Goal: Task Accomplishment & Management: Complete application form

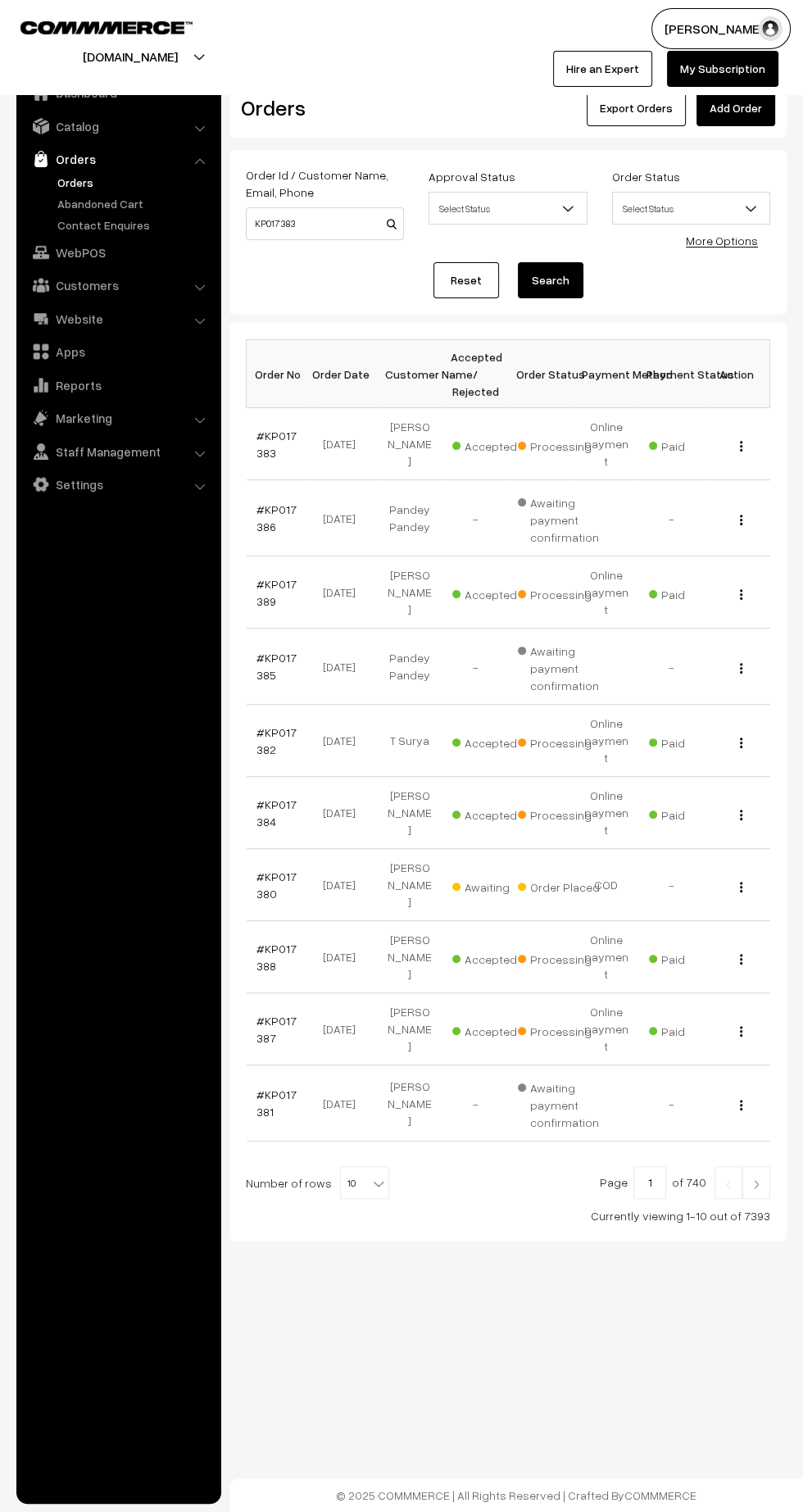
click at [81, 189] on link "Orders" at bounding box center [135, 182] width 163 height 17
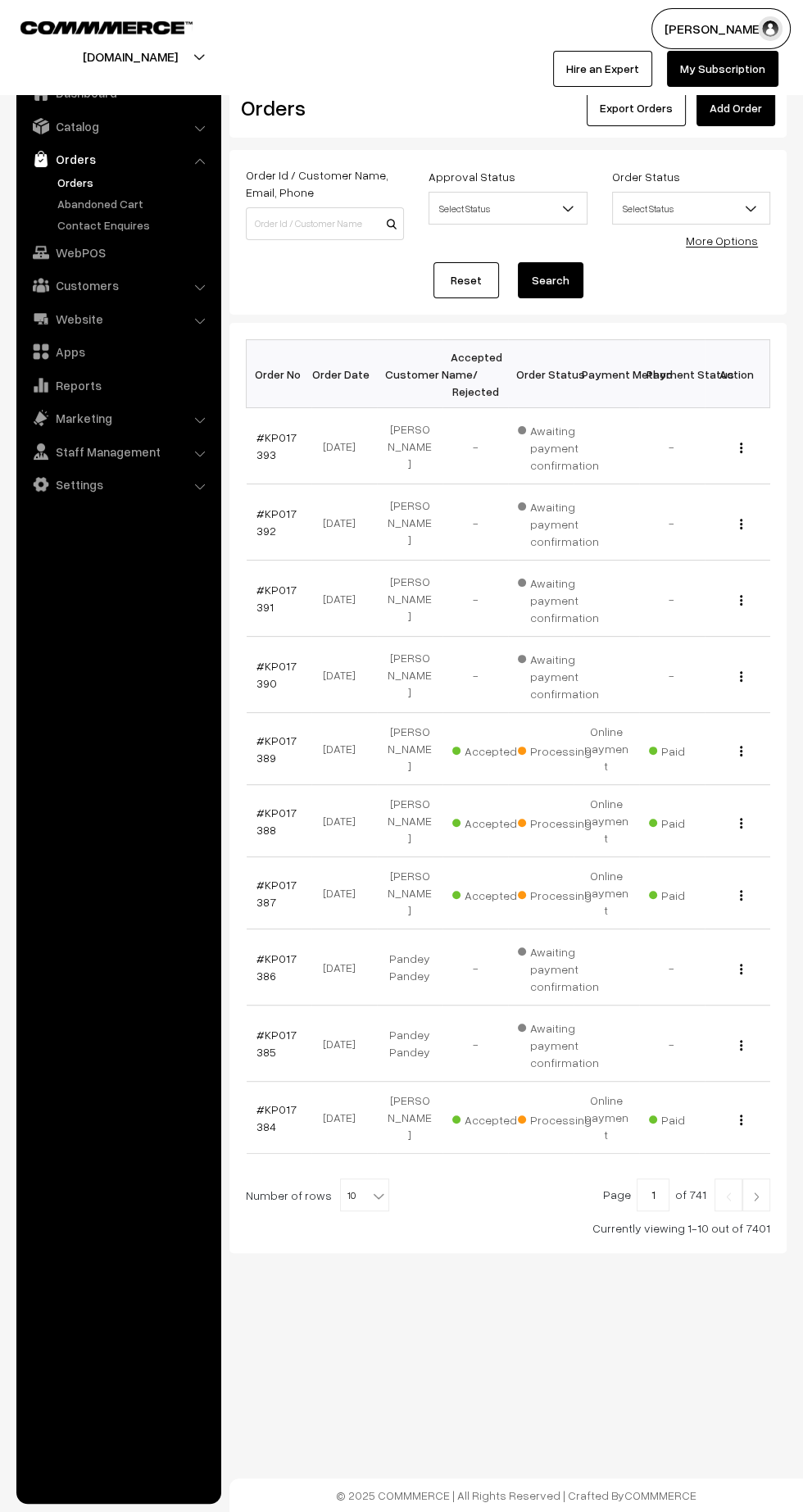
click at [263, 453] on link "#KP017393" at bounding box center [276, 446] width 40 height 31
click at [261, 529] on link "#KP017392" at bounding box center [276, 522] width 40 height 31
click at [259, 604] on link "#KP017391" at bounding box center [276, 598] width 40 height 31
click at [260, 677] on link "#KP017390" at bounding box center [276, 674] width 40 height 31
click at [741, 111] on link "Add Order" at bounding box center [735, 108] width 79 height 36
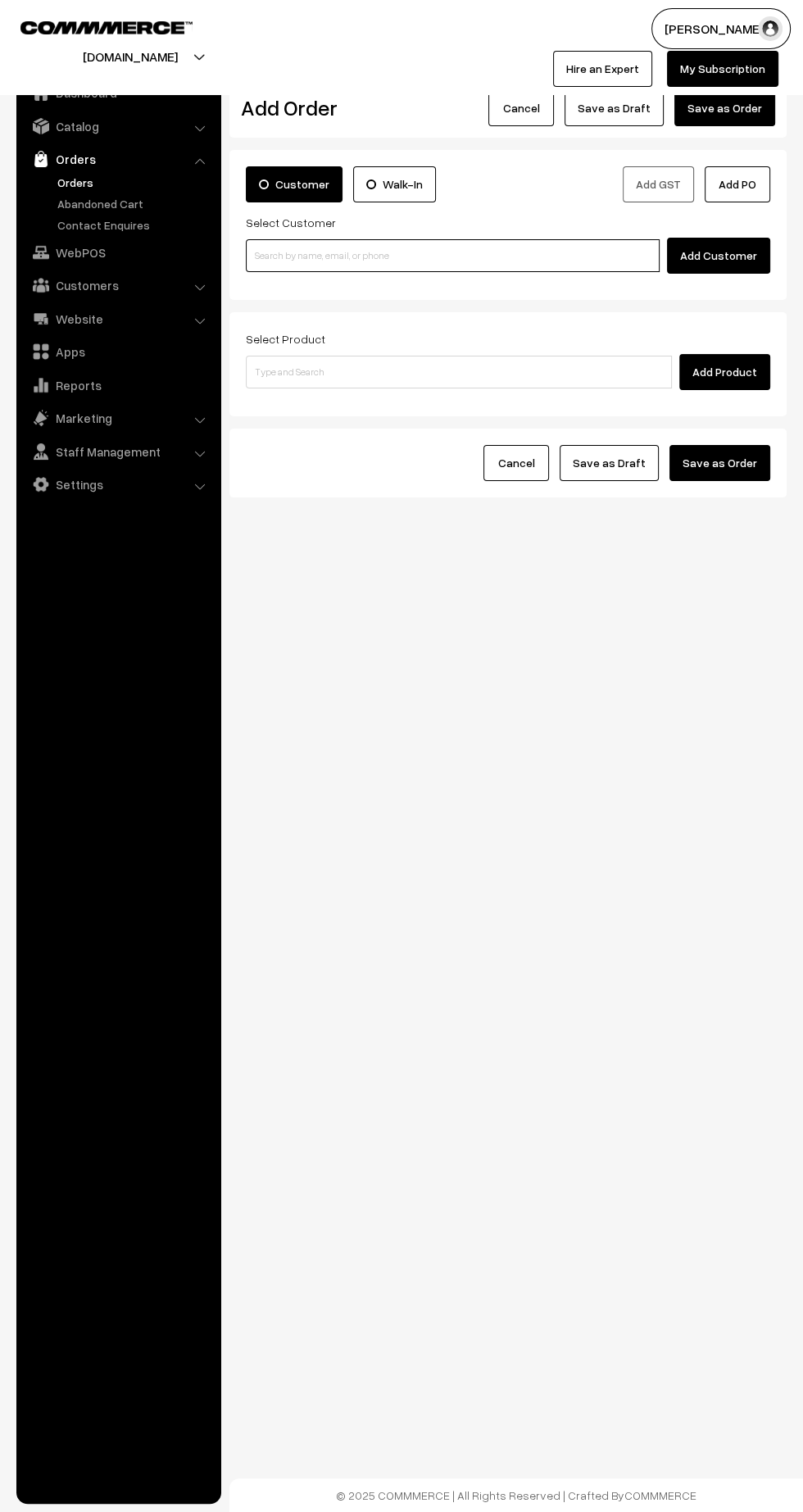
click at [510, 249] on input at bounding box center [453, 256] width 414 height 33
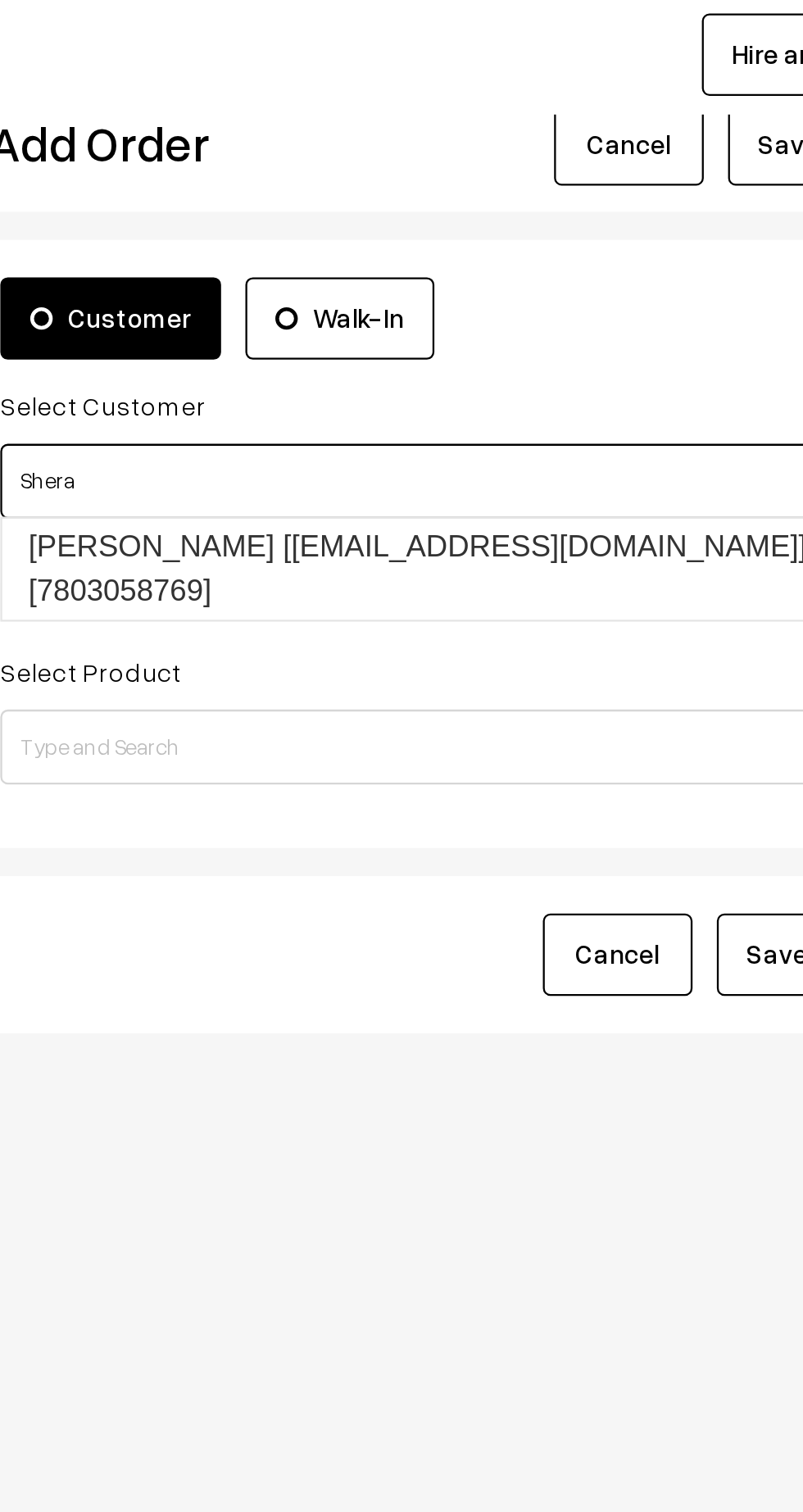
click at [456, 284] on link "Ahmed Khan [Sherak827@gmail.com] [7803058769]" at bounding box center [455, 294] width 418 height 44
type input "Shera"
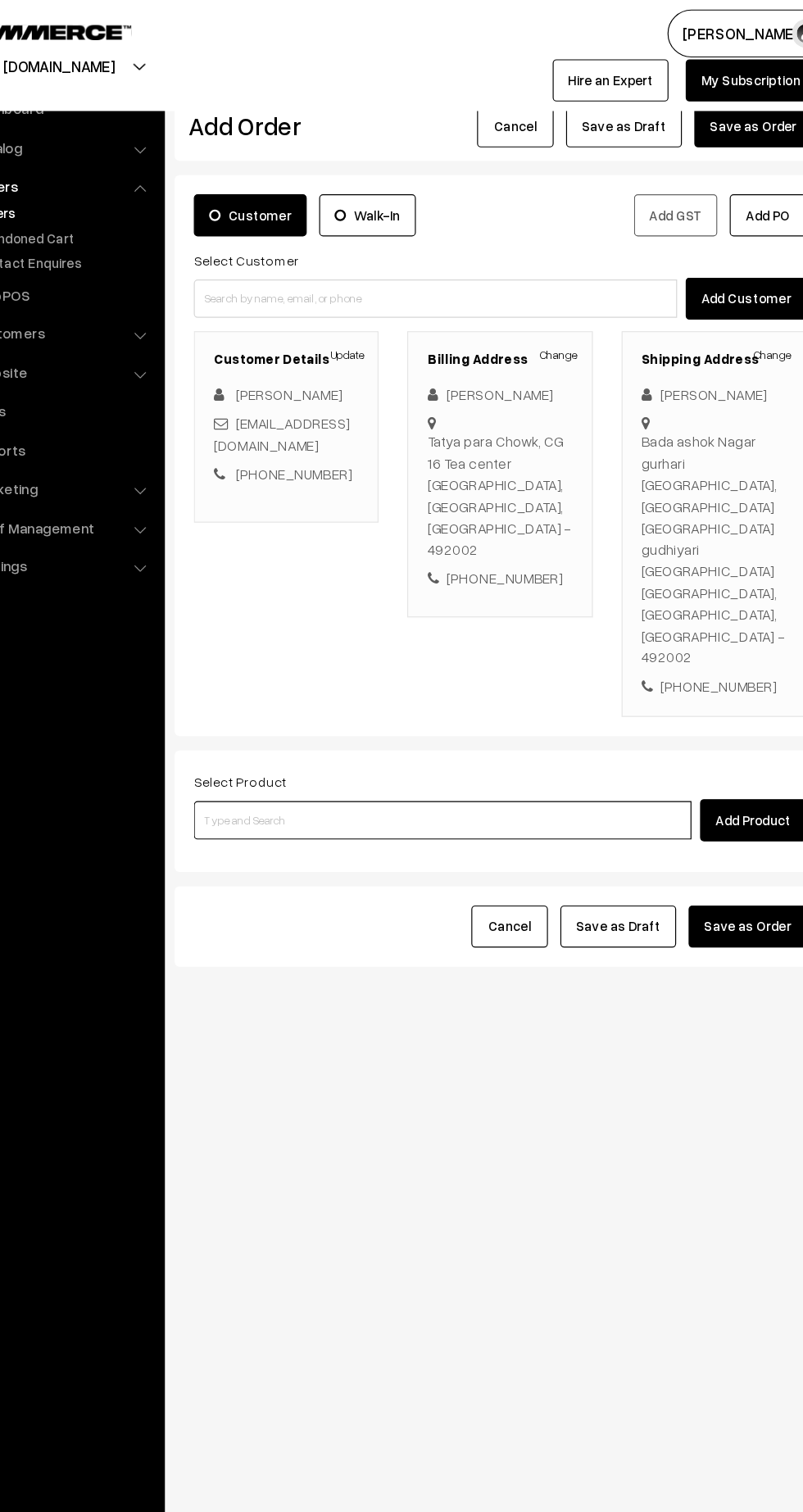
click at [380, 686] on input at bounding box center [459, 702] width 426 height 33
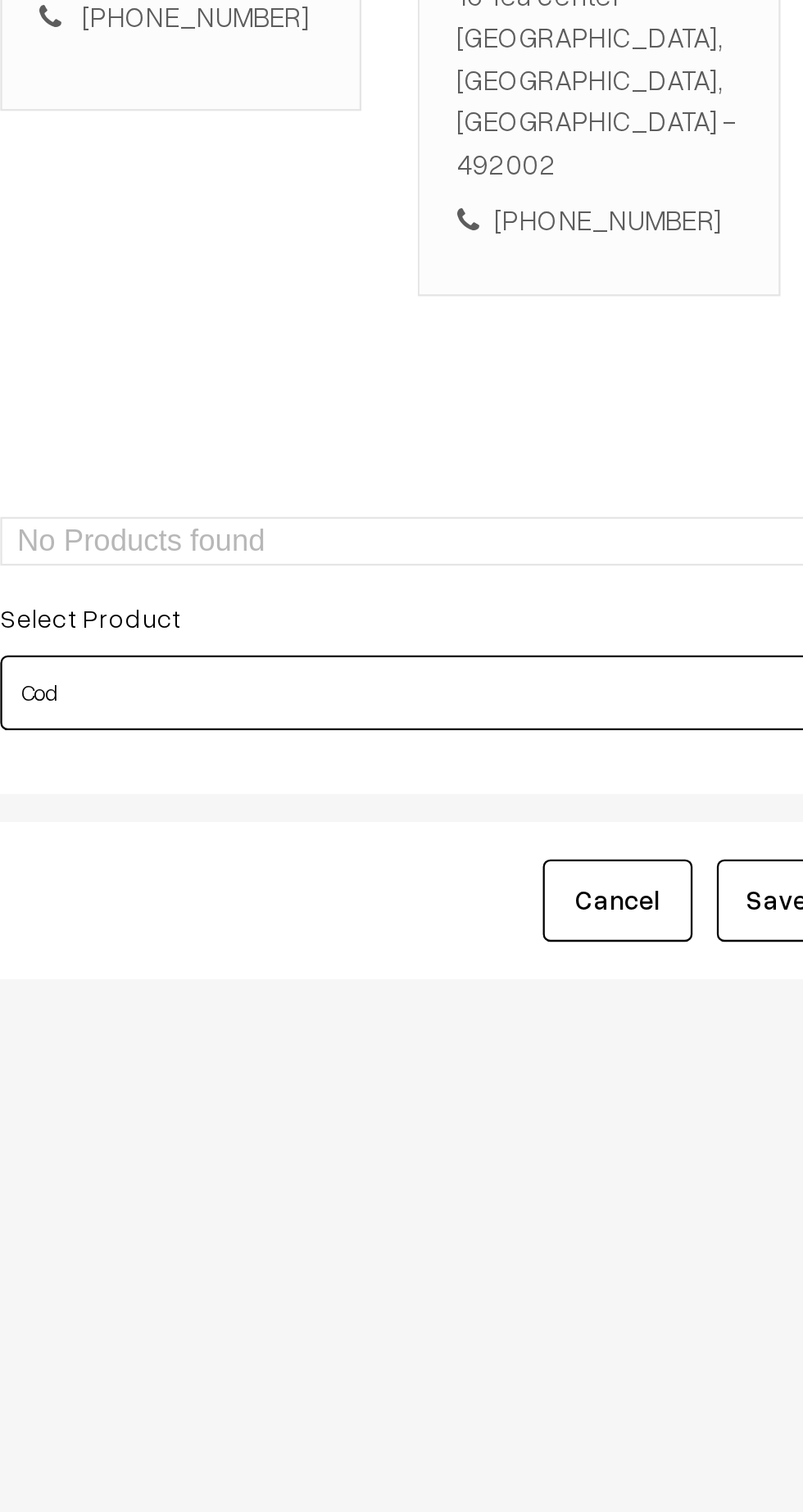
type input "Codi"
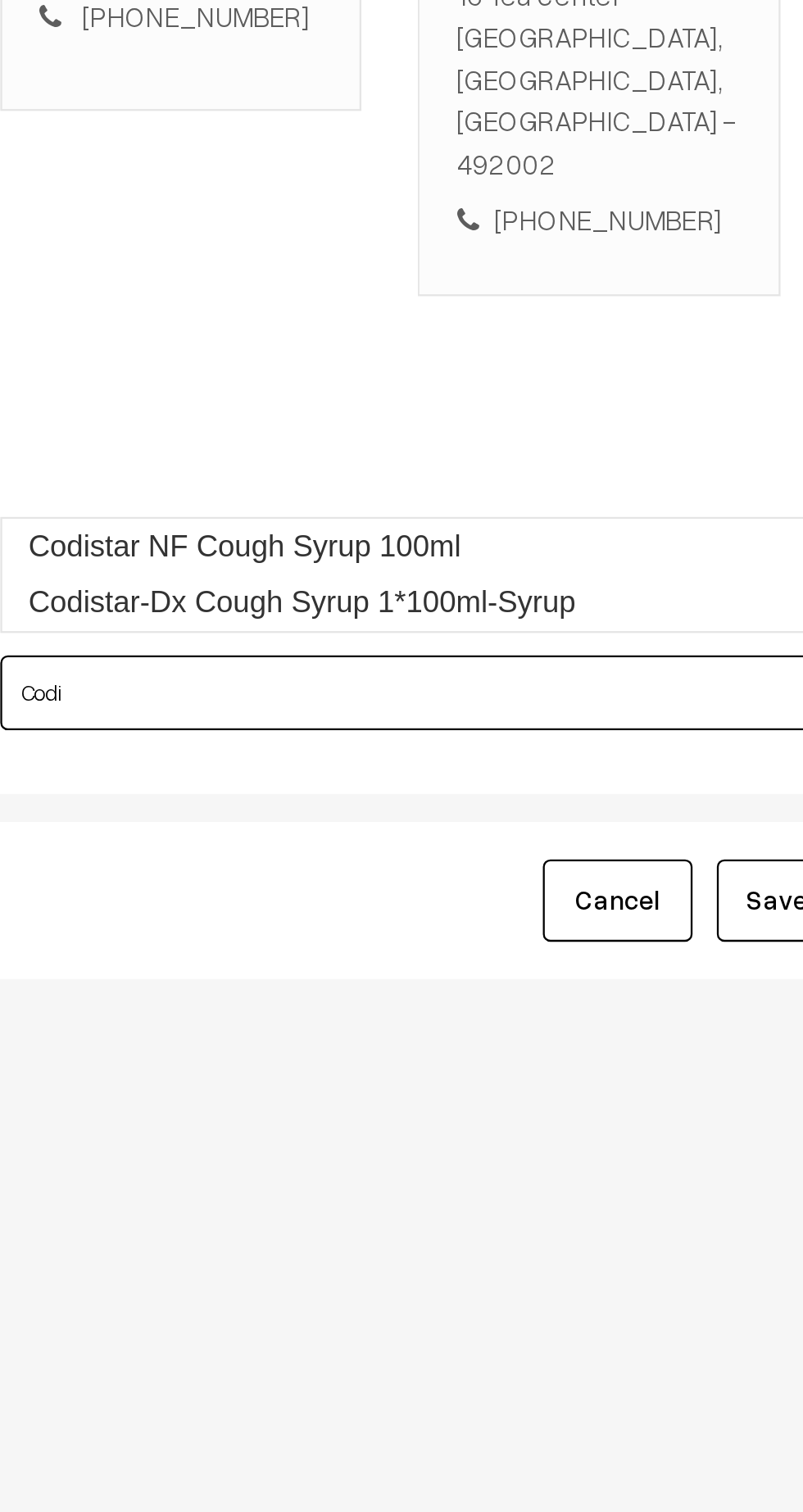
click at [452, 628] on link "Codistar NF Cough Syrup 100ml" at bounding box center [460, 638] width 427 height 24
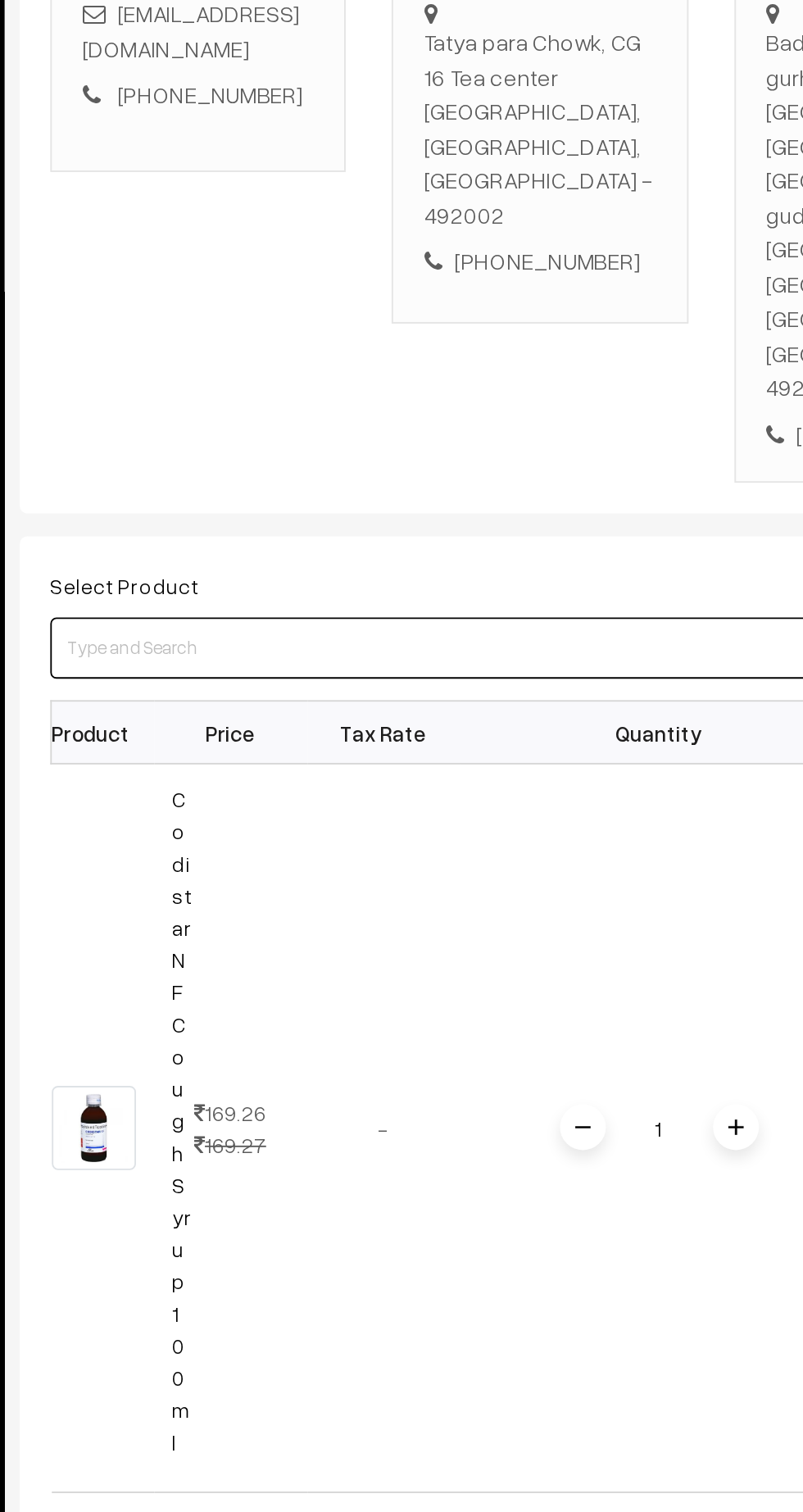
scroll to position [0, 5]
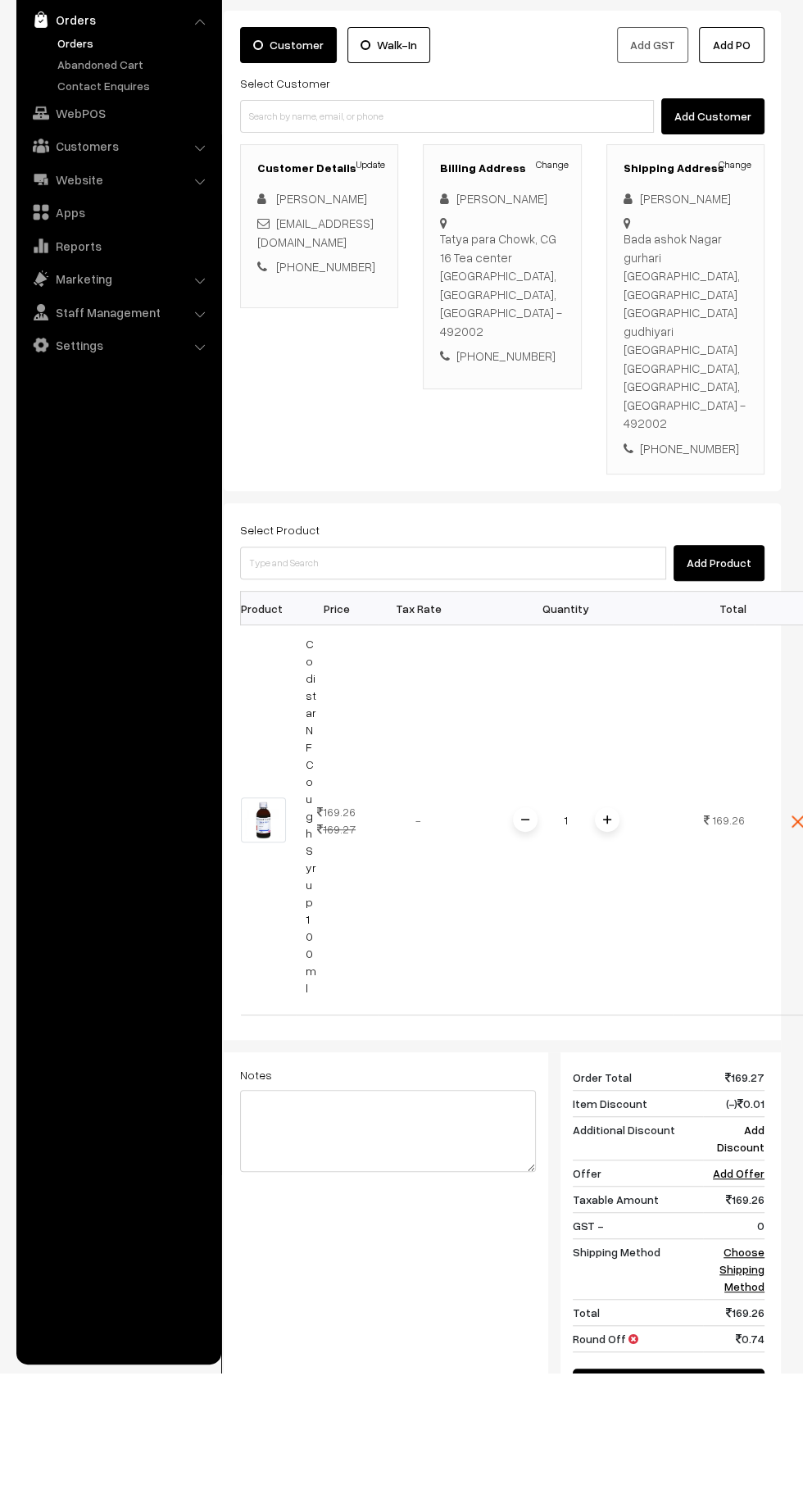
click at [578, 945] on input "1" at bounding box center [566, 960] width 33 height 29
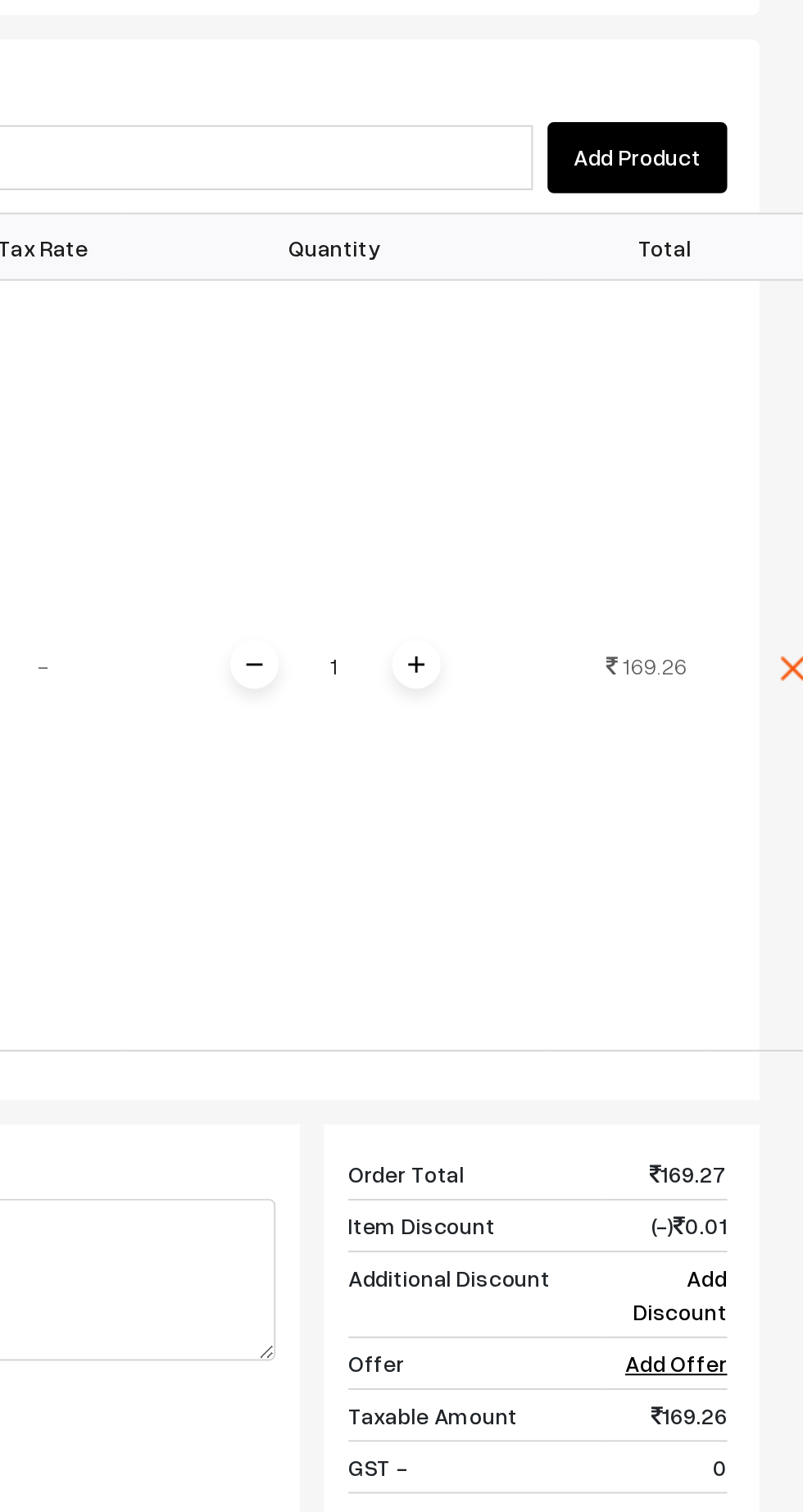
click at [603, 861] on div "Dashboard / orders / Add Order Add Order Cancel Save as Draft Save as Order Sav…" at bounding box center [502, 850] width 557 height 1576
click at [597, 947] on span at bounding box center [607, 959] width 24 height 24
click at [612, 947] on span at bounding box center [607, 959] width 24 height 24
click at [606, 955] on img at bounding box center [607, 959] width 8 height 8
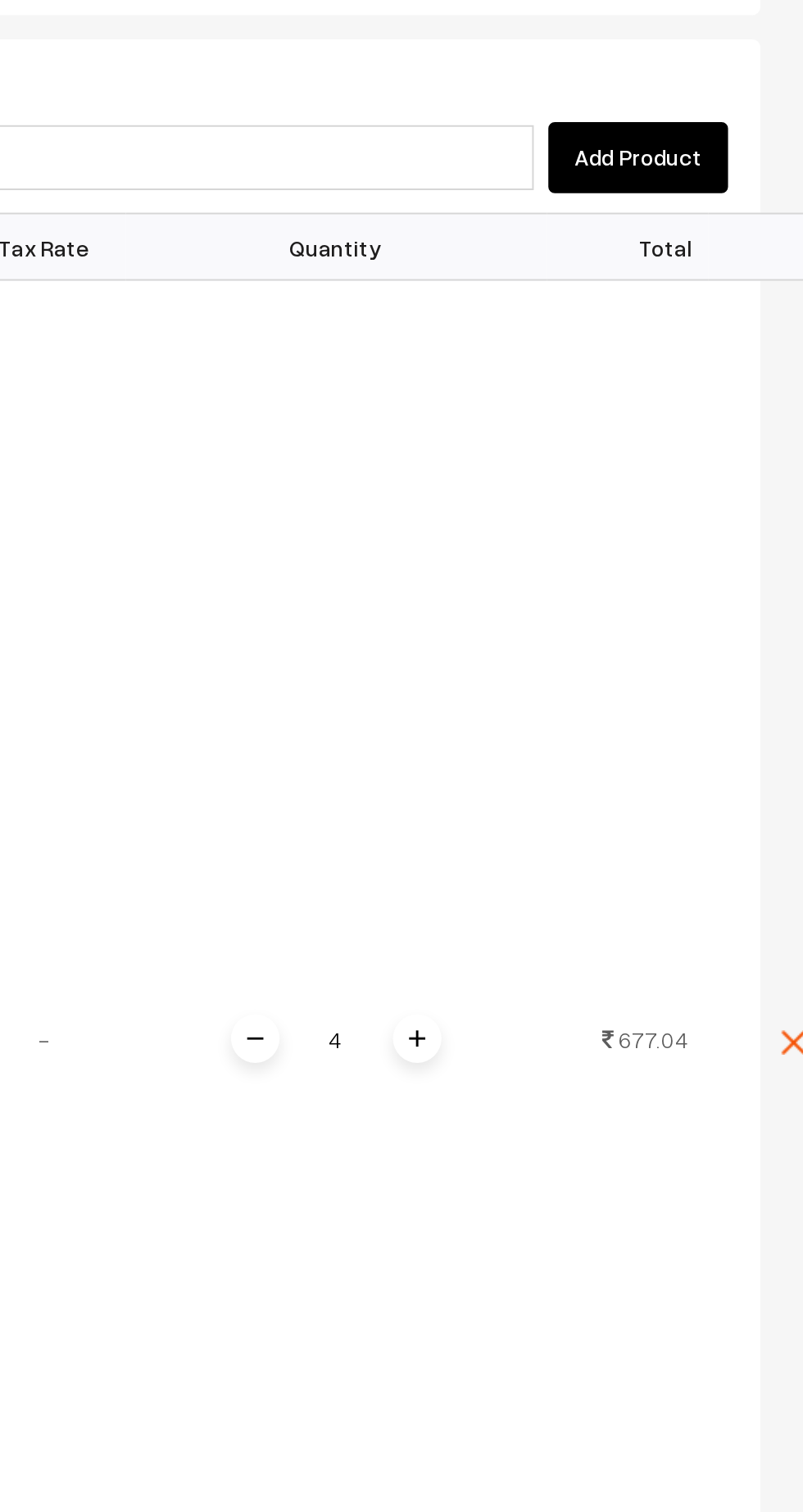
click at [610, 1136] on span at bounding box center [607, 1148] width 24 height 24
click at [606, 1136] on span at bounding box center [607, 1148] width 24 height 24
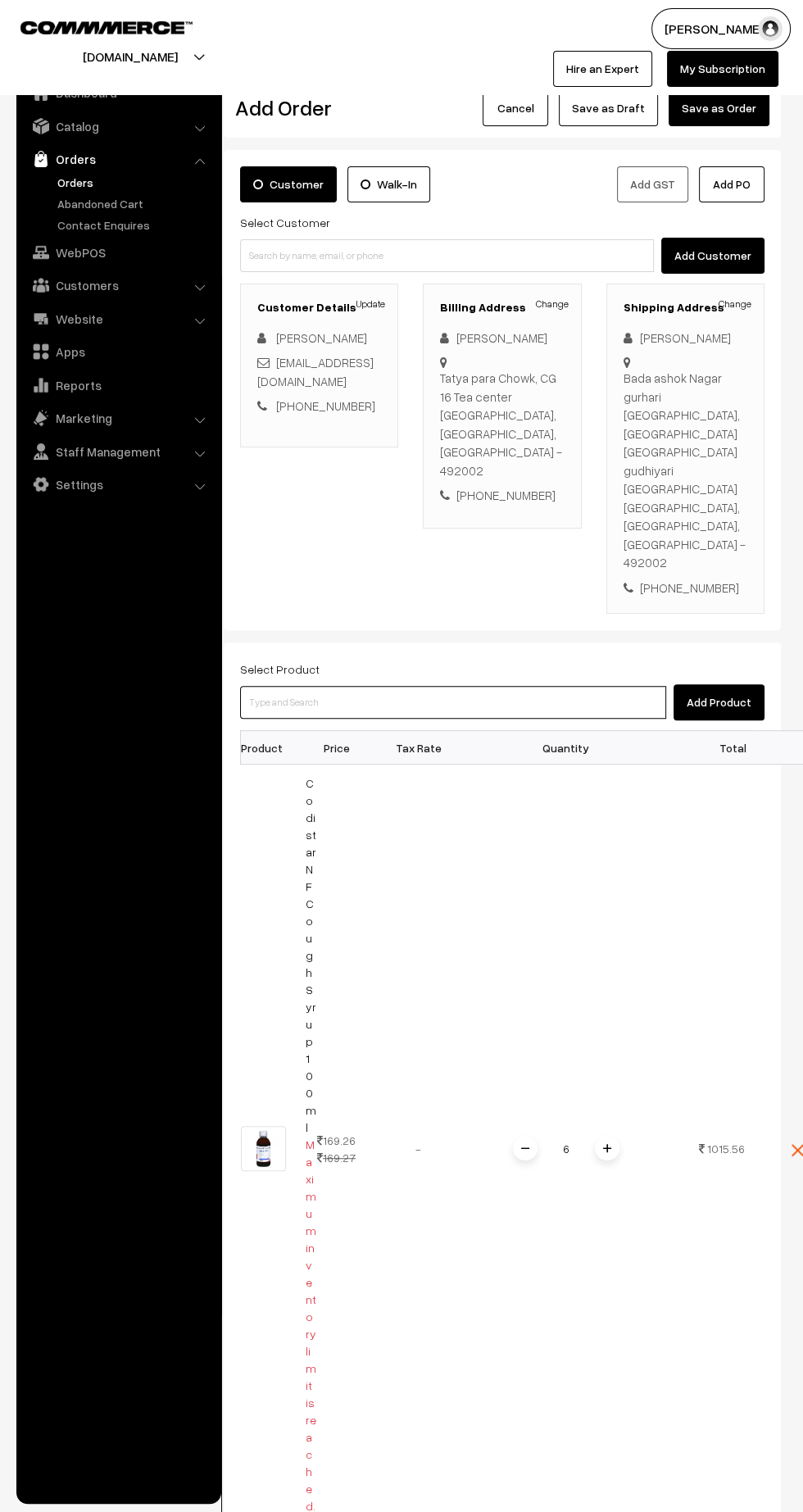
click at [434, 686] on input at bounding box center [453, 702] width 426 height 33
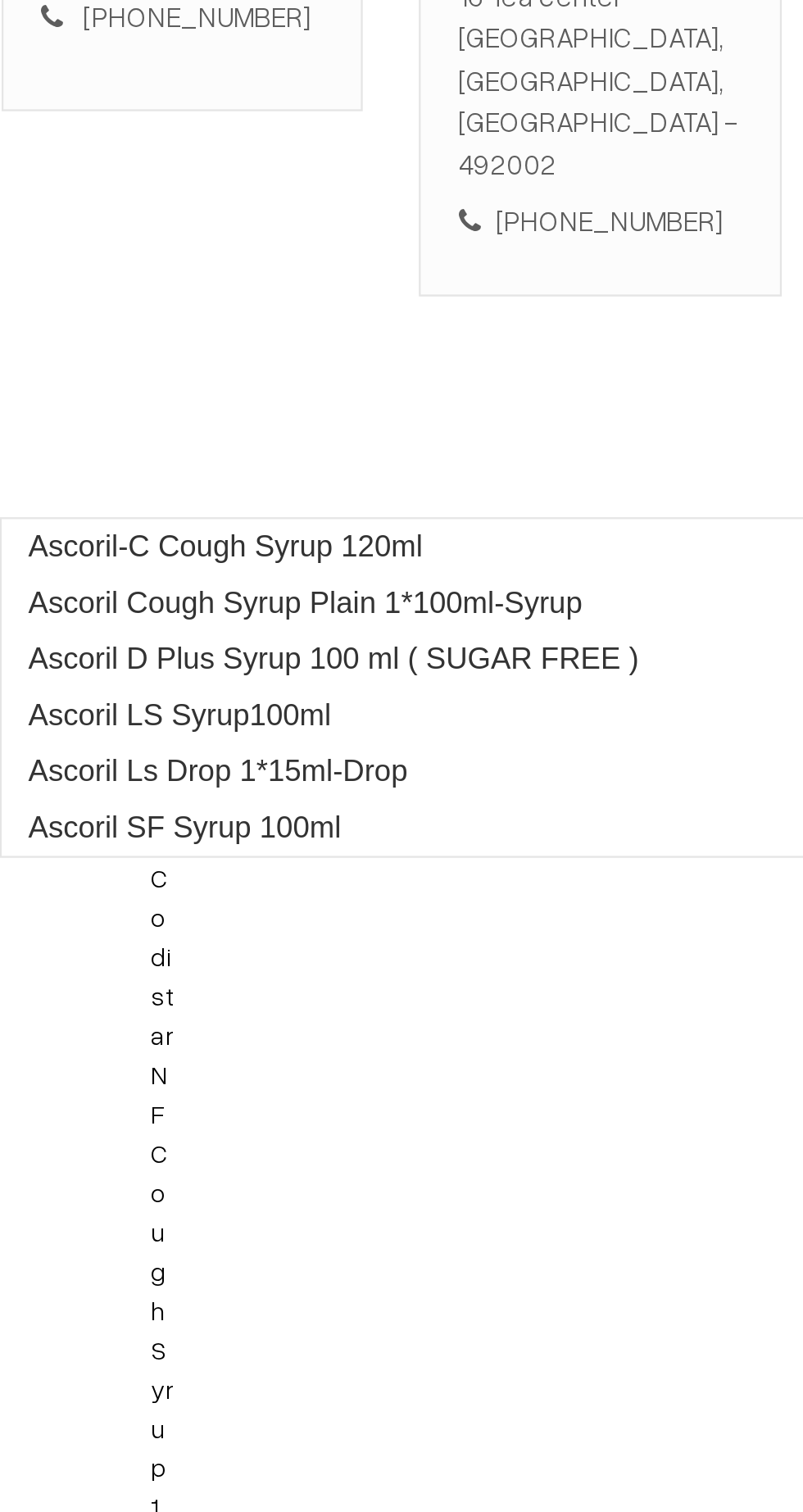
type input "Ascoril"
click at [445, 633] on link "Ascoril-C Cough Syrup 120ml" at bounding box center [453, 638] width 427 height 24
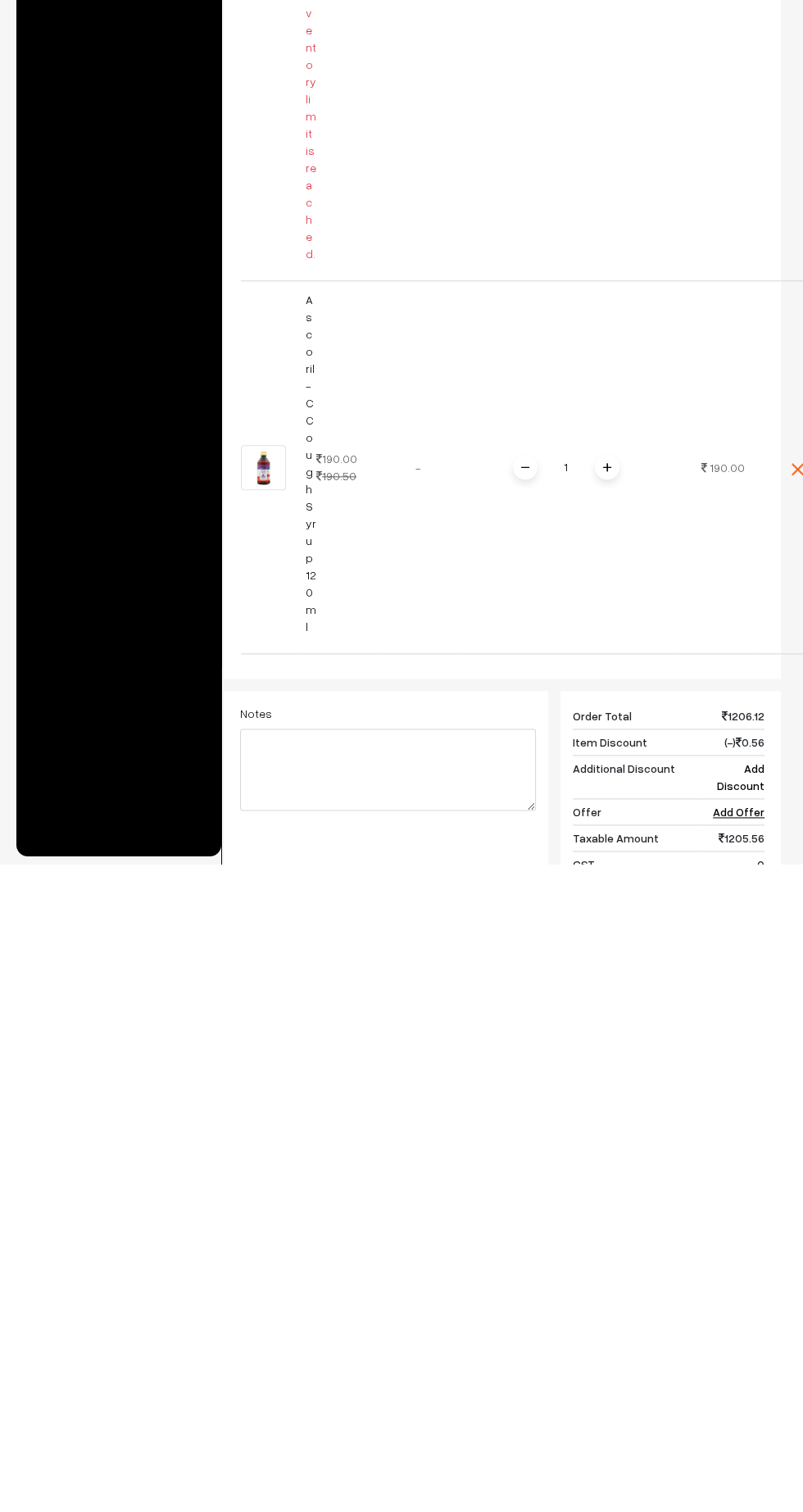
click at [603, 1111] on img at bounding box center [607, 1114] width 8 height 8
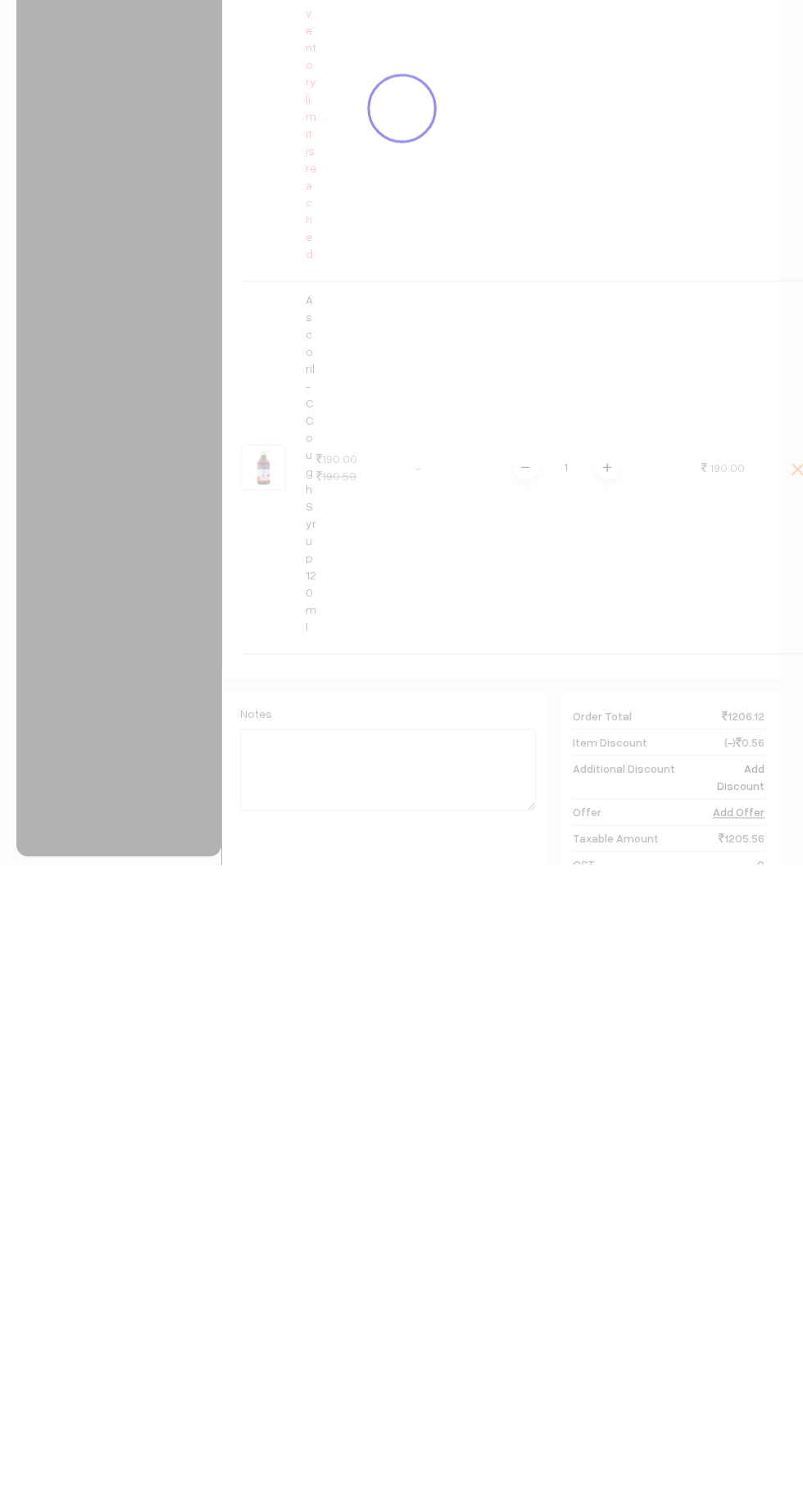
scroll to position [605, 0]
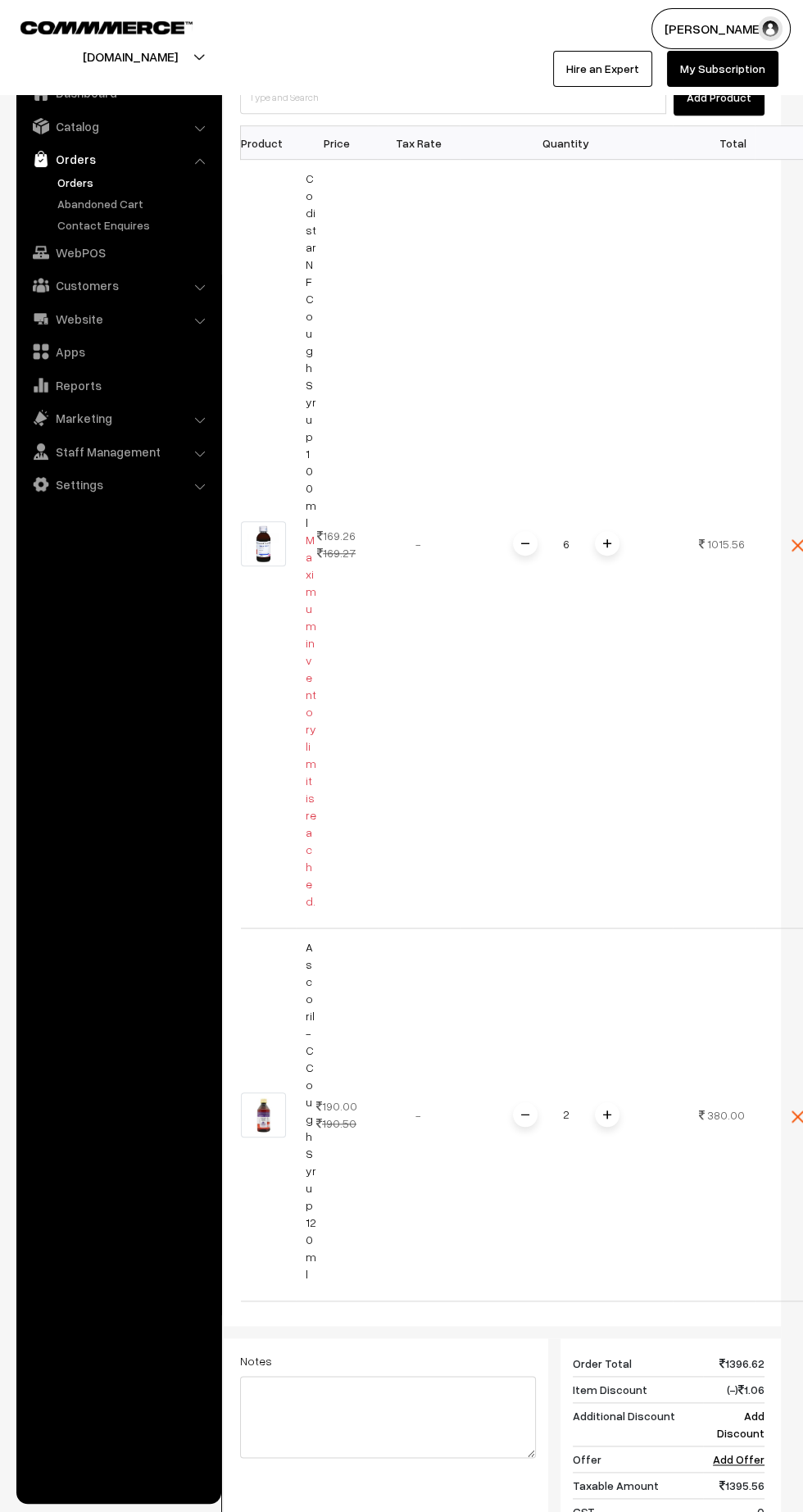
click at [619, 1101] on div "2" at bounding box center [566, 1115] width 123 height 29
click at [577, 1101] on input "2" at bounding box center [566, 1115] width 33 height 29
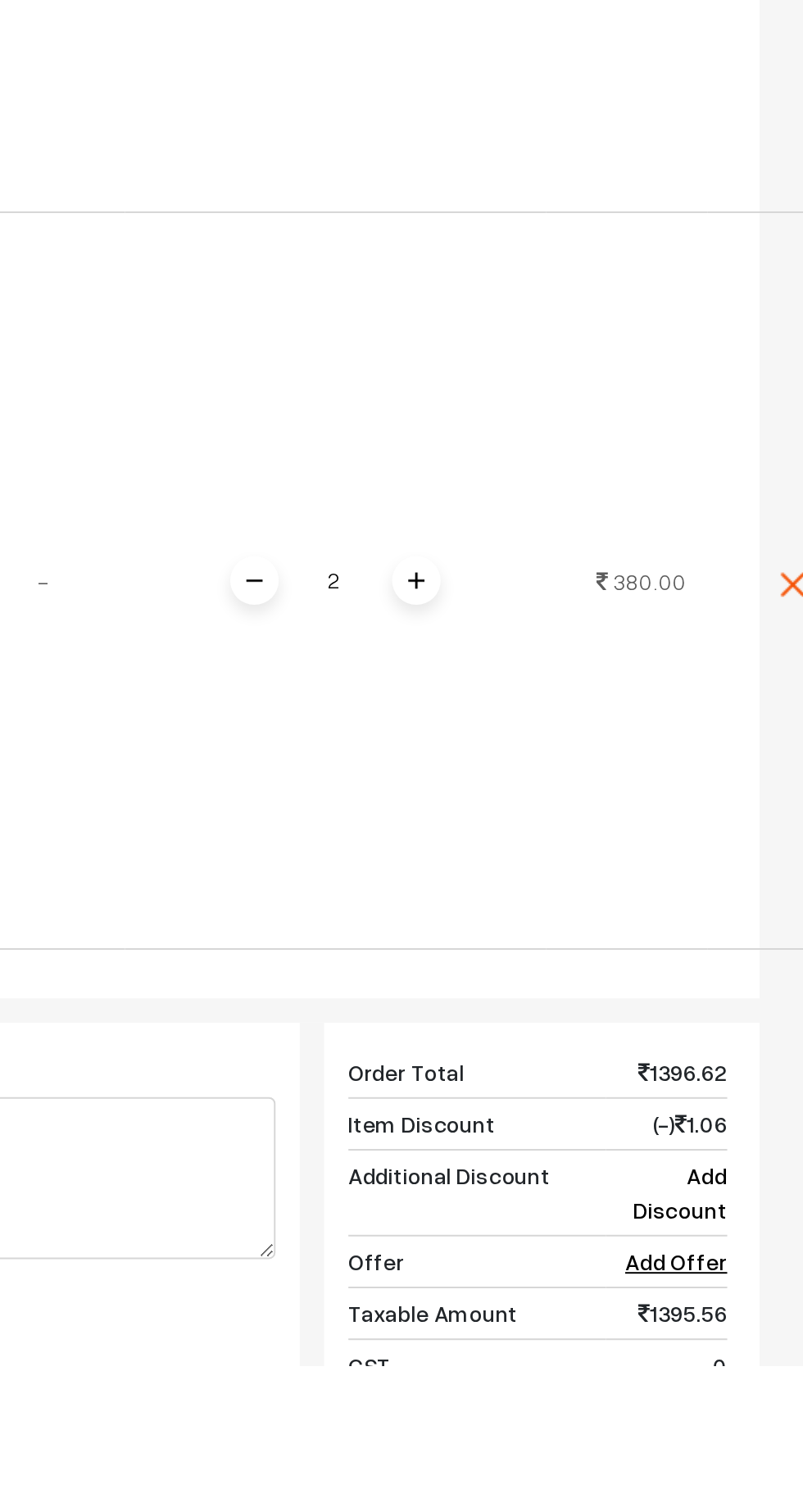
click at [612, 1069] on div "Dashboard / orders / Add Order Add Order Cancel Save as Draft Save as Order Sav…" at bounding box center [502, 621] width 557 height 2328
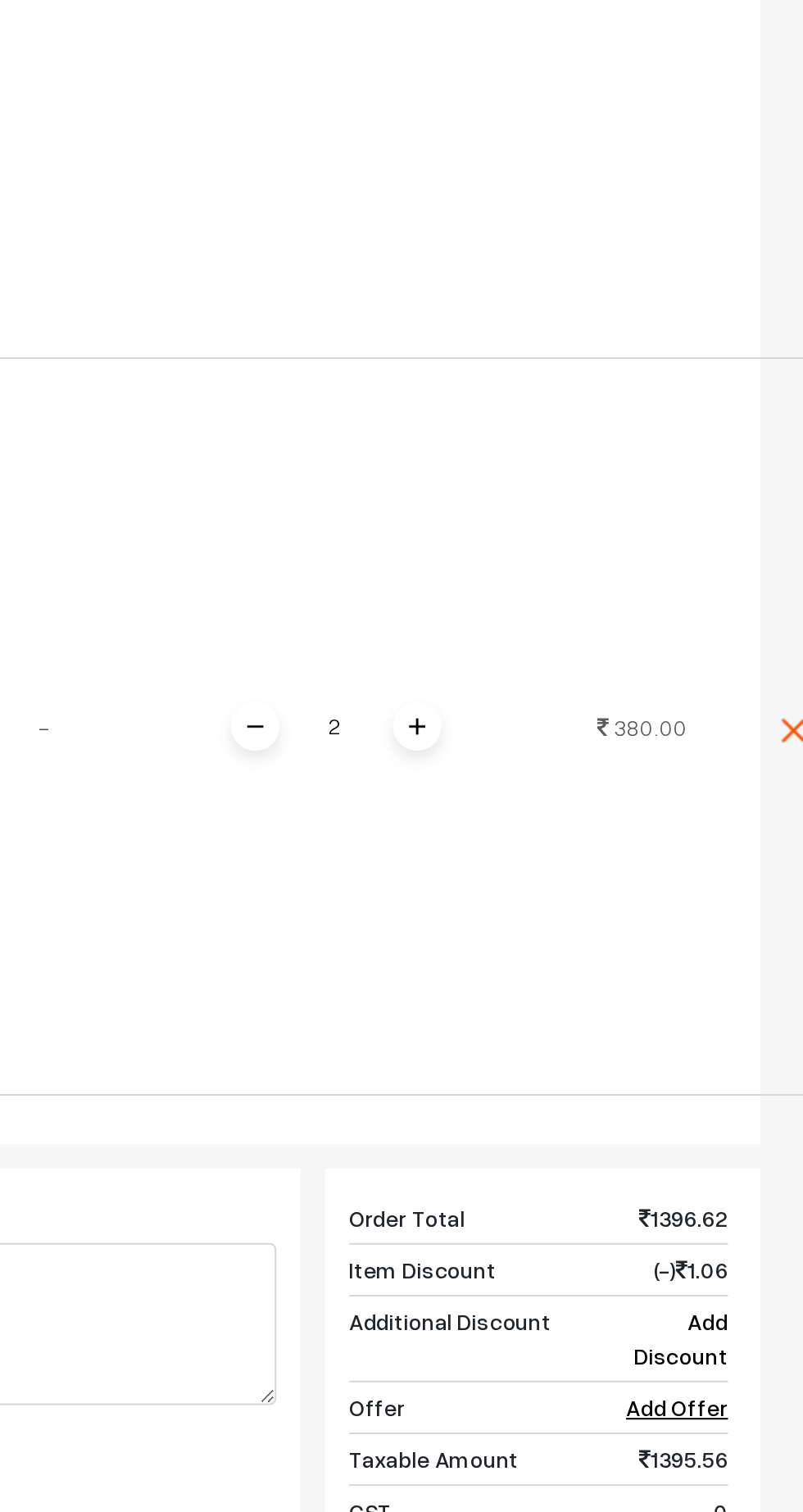
click at [603, 1111] on img at bounding box center [607, 1114] width 8 height 8
click at [604, 1111] on img at bounding box center [607, 1114] width 8 height 8
click at [612, 1103] on span at bounding box center [607, 1114] width 24 height 24
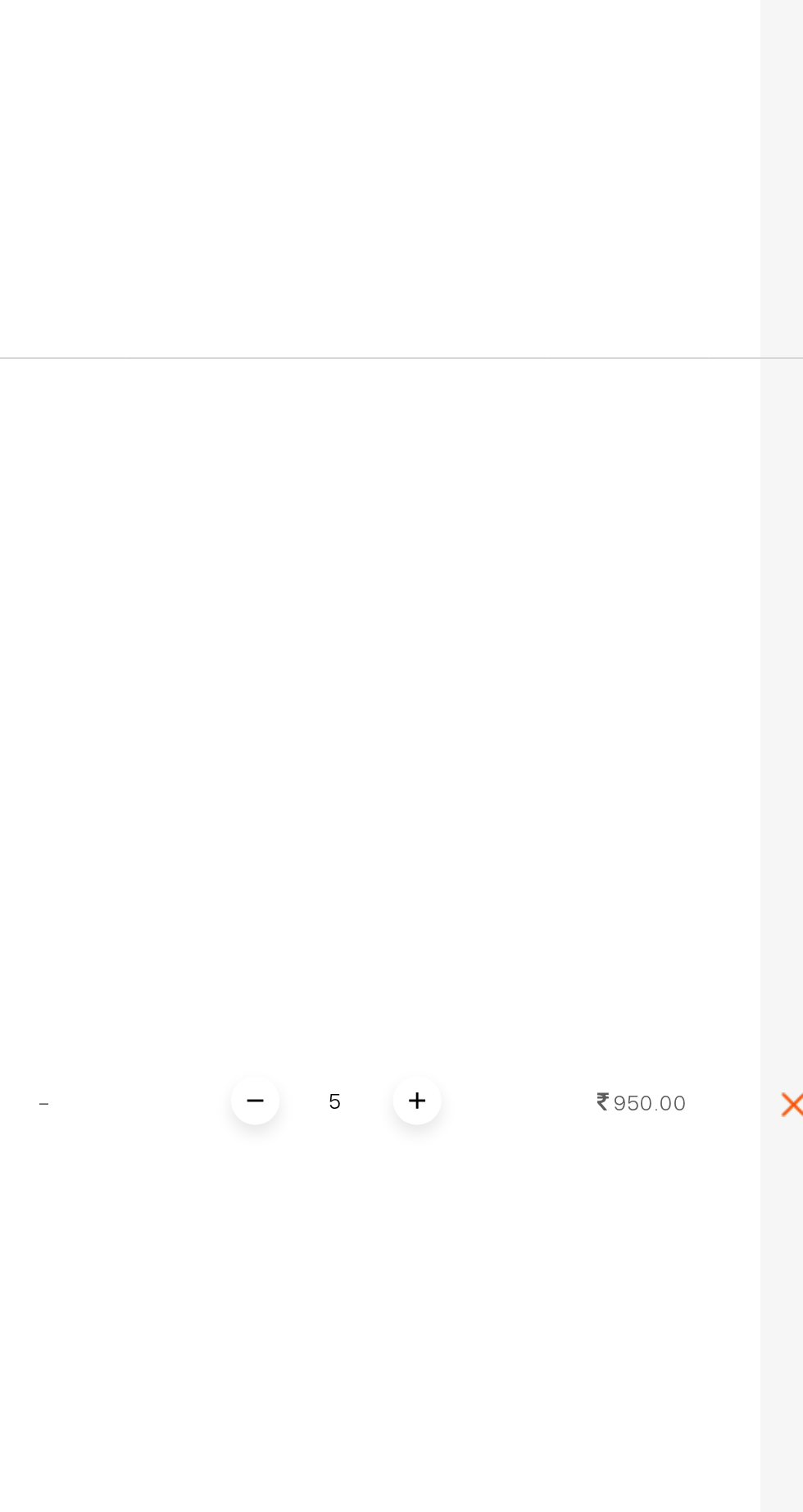
click at [611, 1291] on span at bounding box center [607, 1303] width 24 height 24
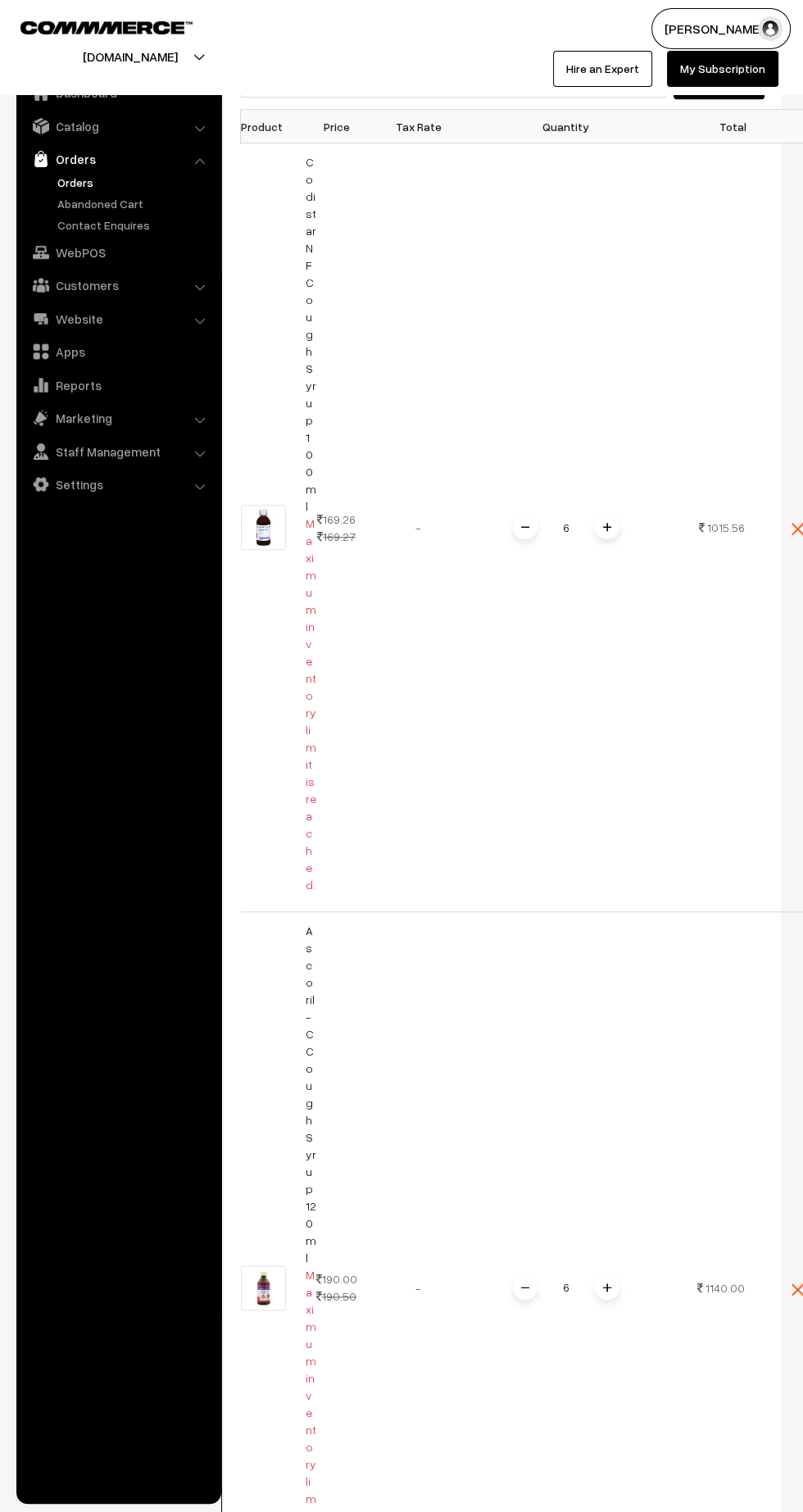
scroll to position [614, 0]
click at [309, 235] on link "Codistar NF Cough Syrup 100ml" at bounding box center [311, 342] width 11 height 358
click at [517, 522] on span at bounding box center [525, 534] width 24 height 24
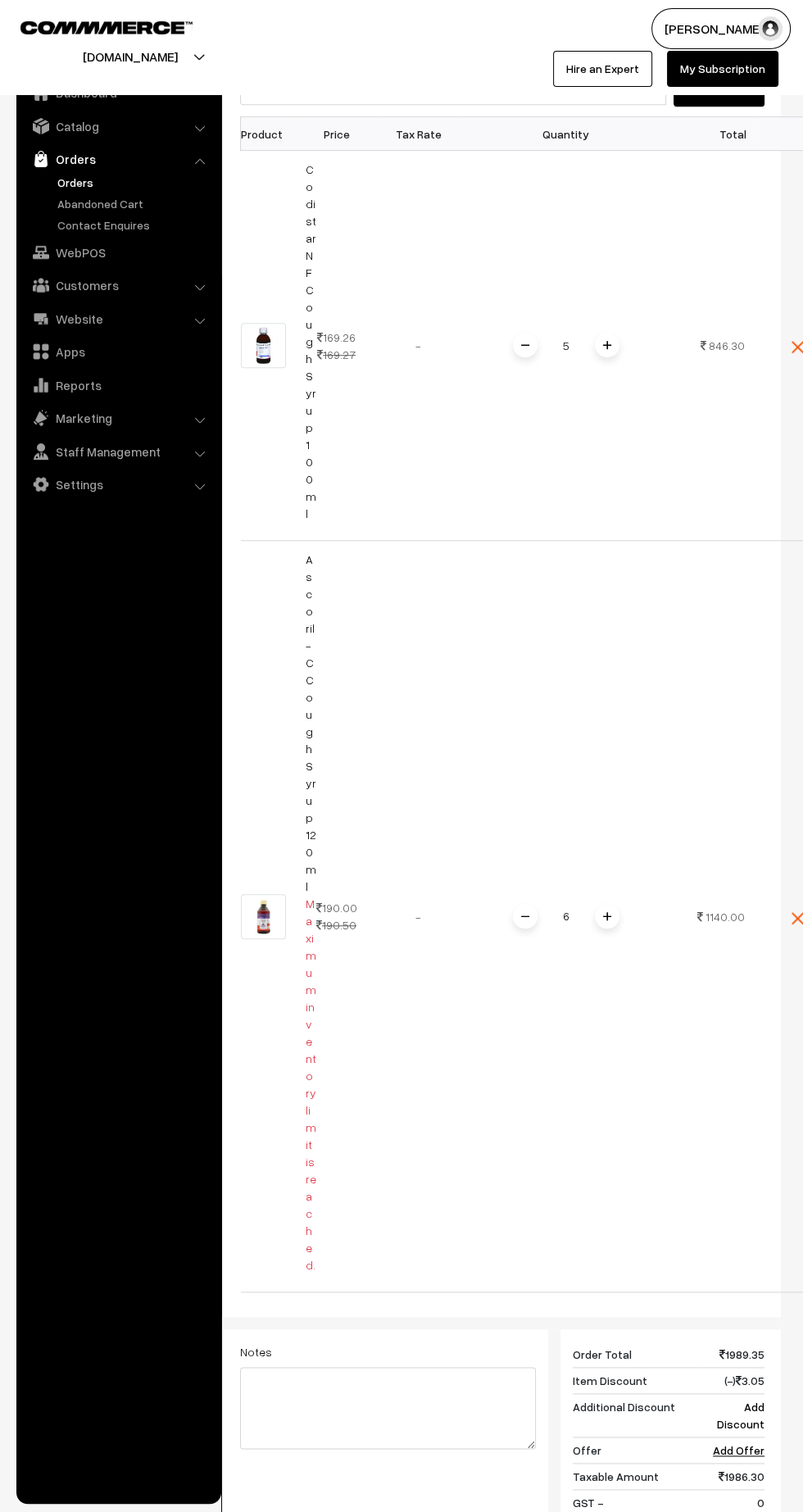
click at [617, 331] on div "5" at bounding box center [566, 345] width 123 height 29
click at [623, 331] on div "5" at bounding box center [566, 345] width 123 height 29
click at [610, 333] on span at bounding box center [607, 344] width 24 height 24
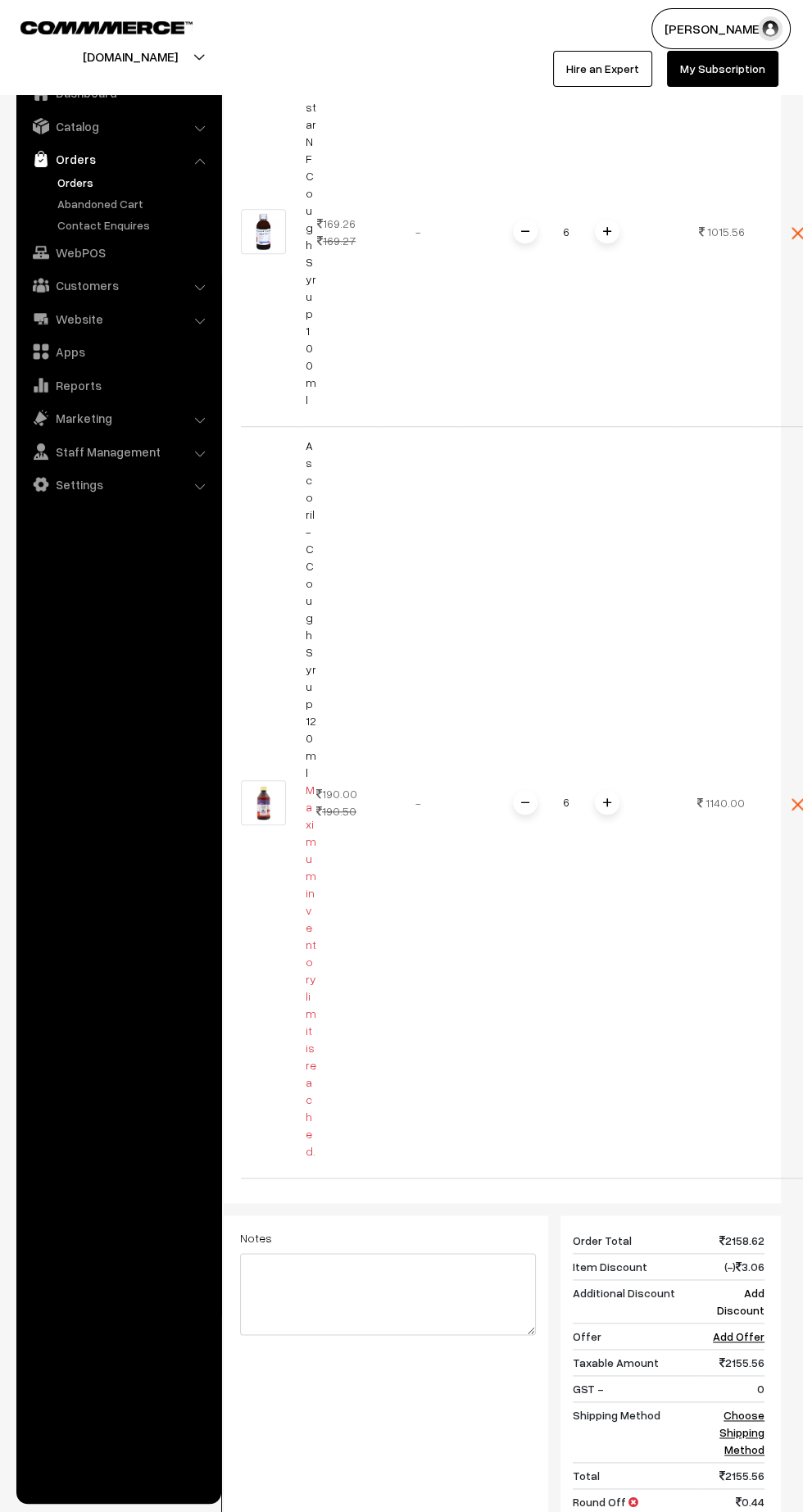
scroll to position [730, 0]
click at [307, 516] on link "Ascoril-C Cough Syrup 120ml" at bounding box center [311, 606] width 11 height 341
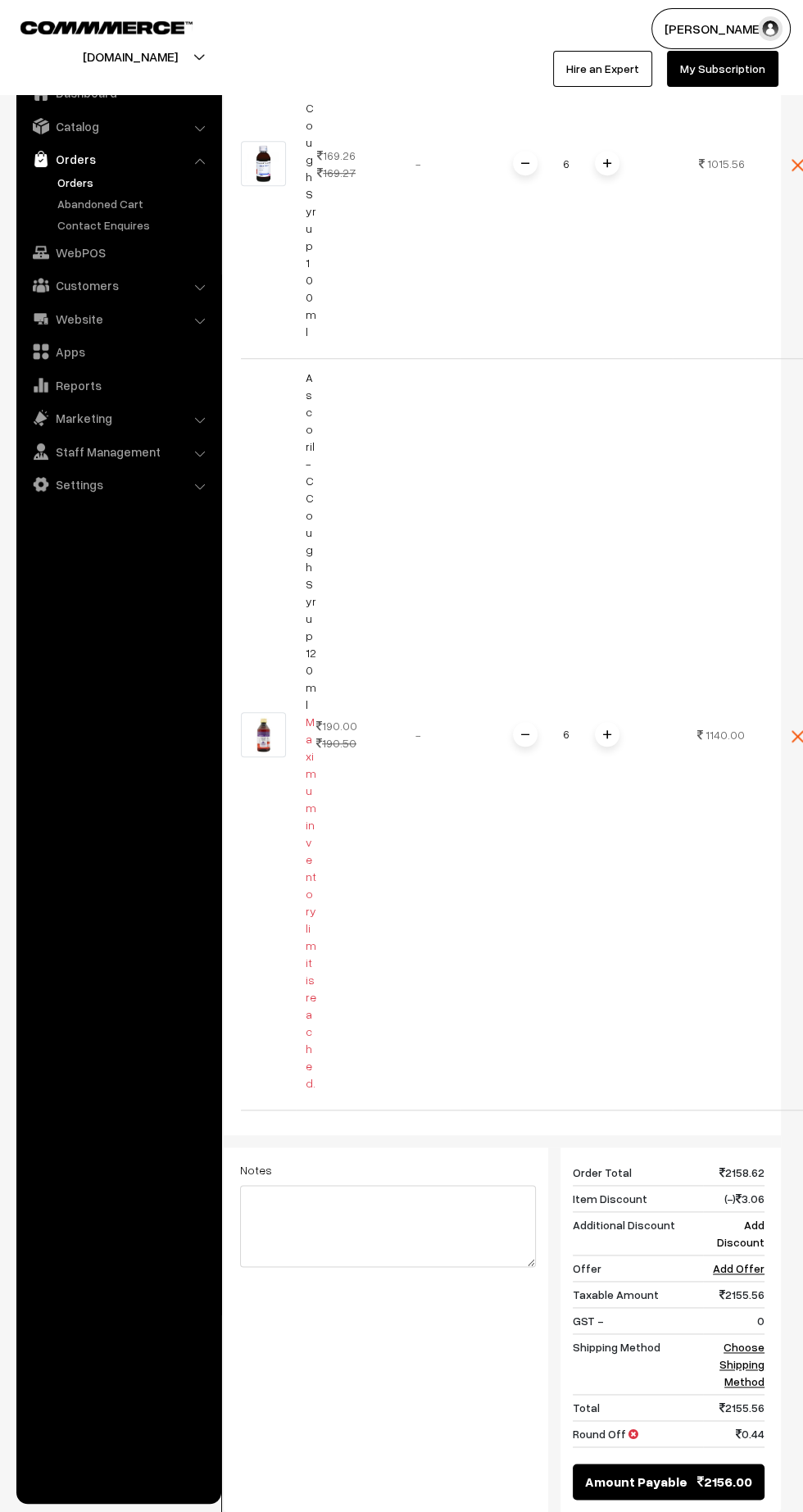
scroll to position [838, 0]
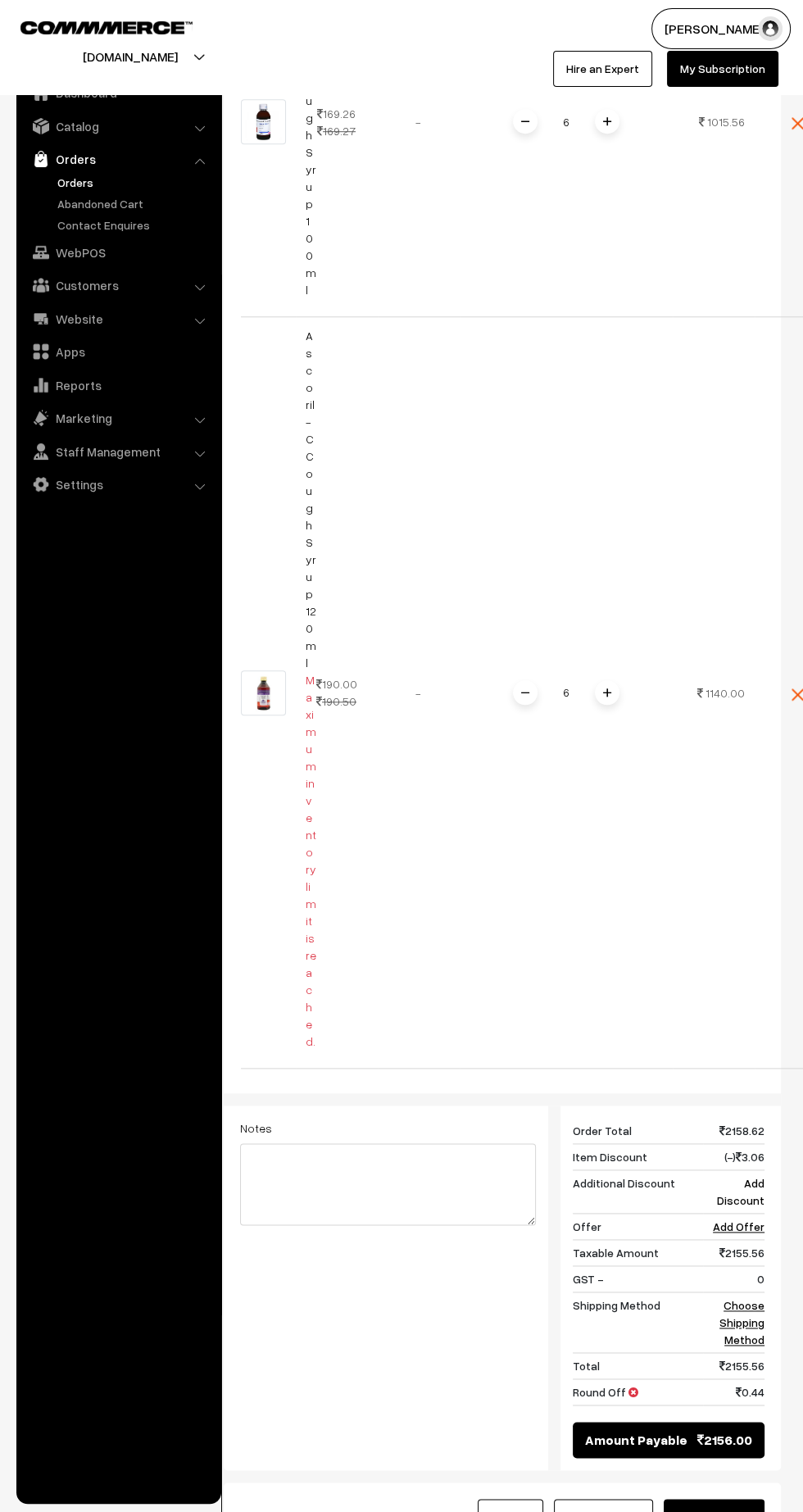
click at [516, 681] on span at bounding box center [525, 692] width 24 height 24
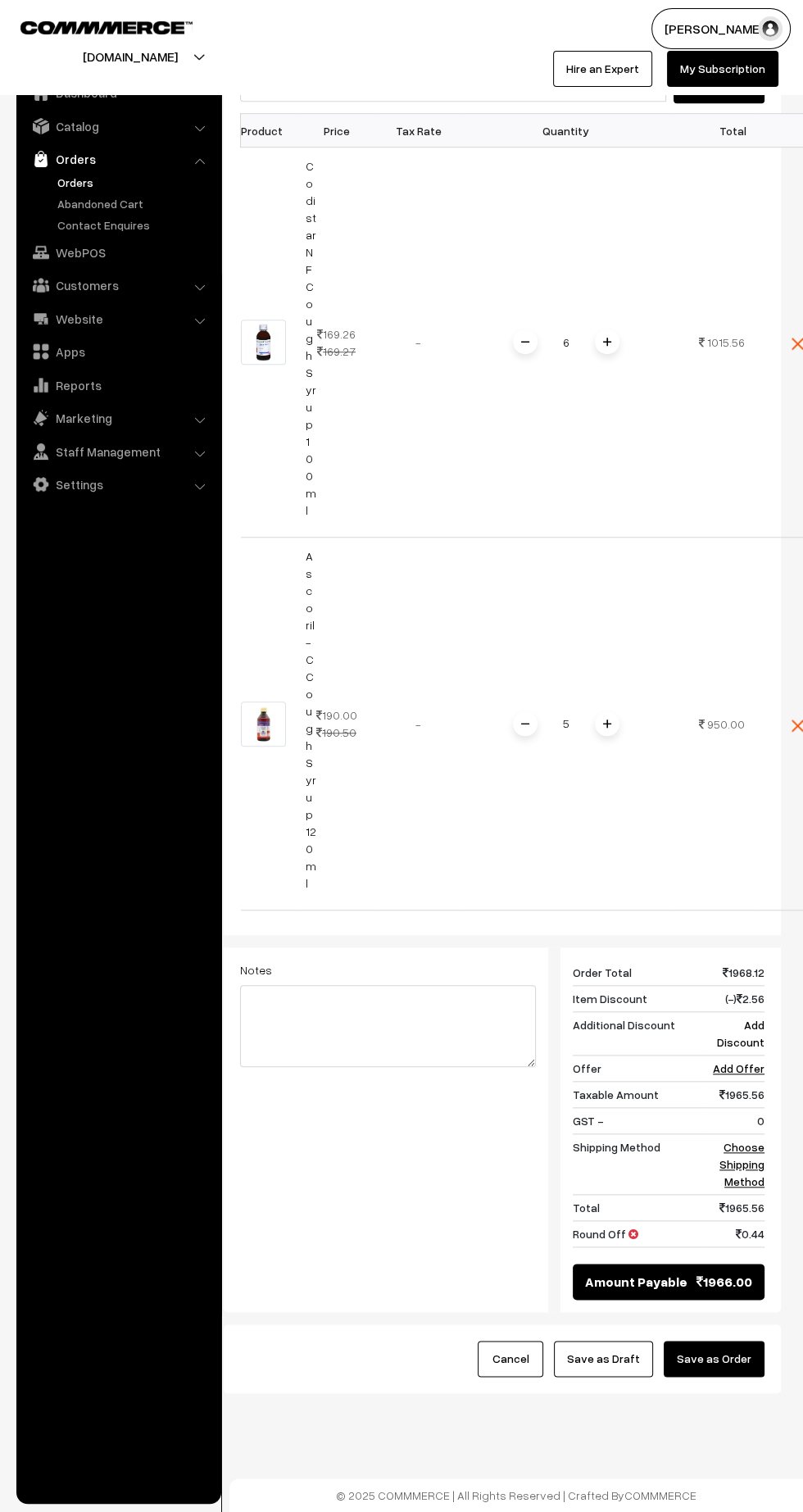
scroll to position [536, 0]
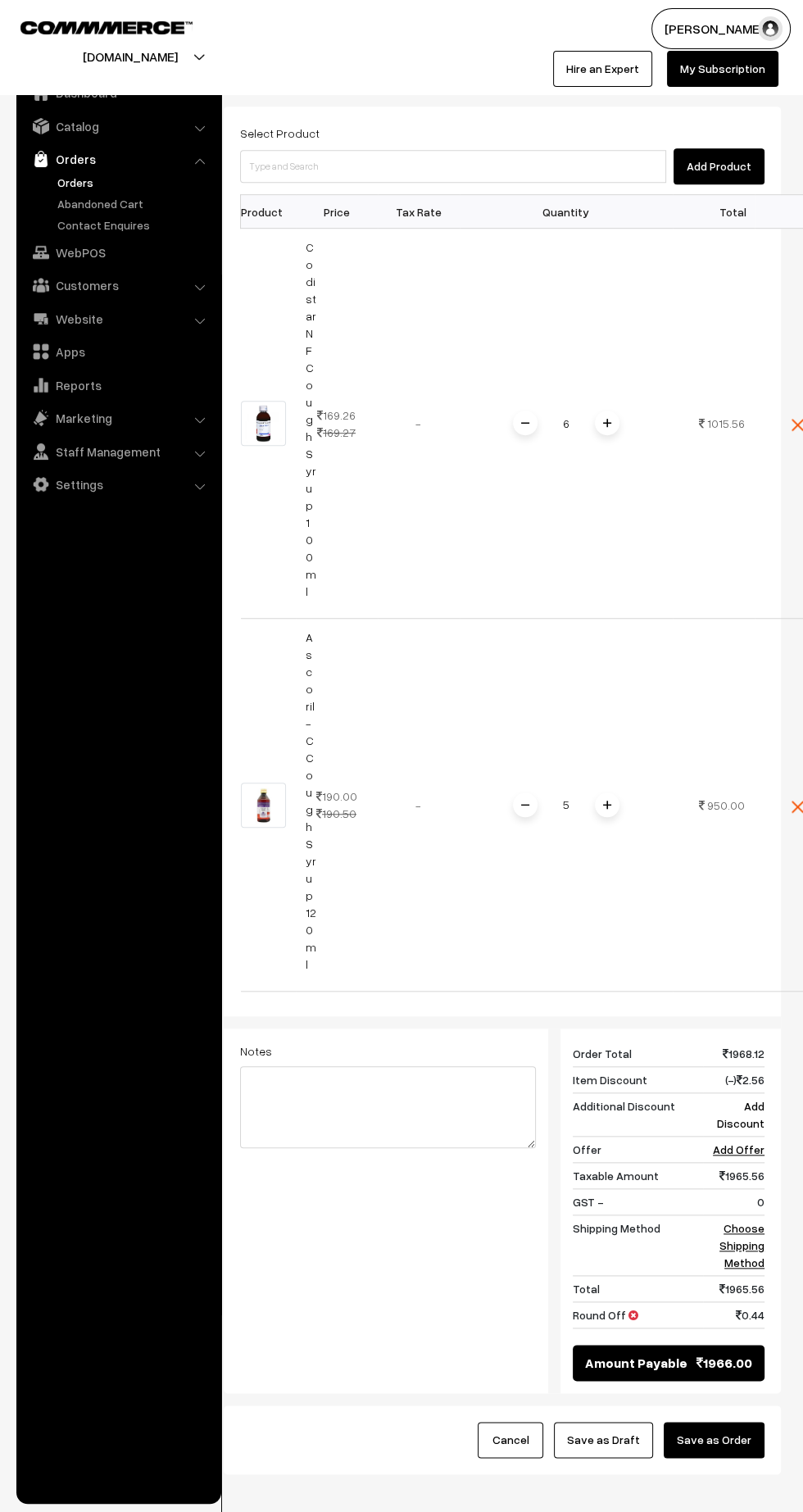
click at [614, 791] on div "5" at bounding box center [566, 805] width 123 height 29
click at [580, 791] on input "5" at bounding box center [566, 805] width 33 height 29
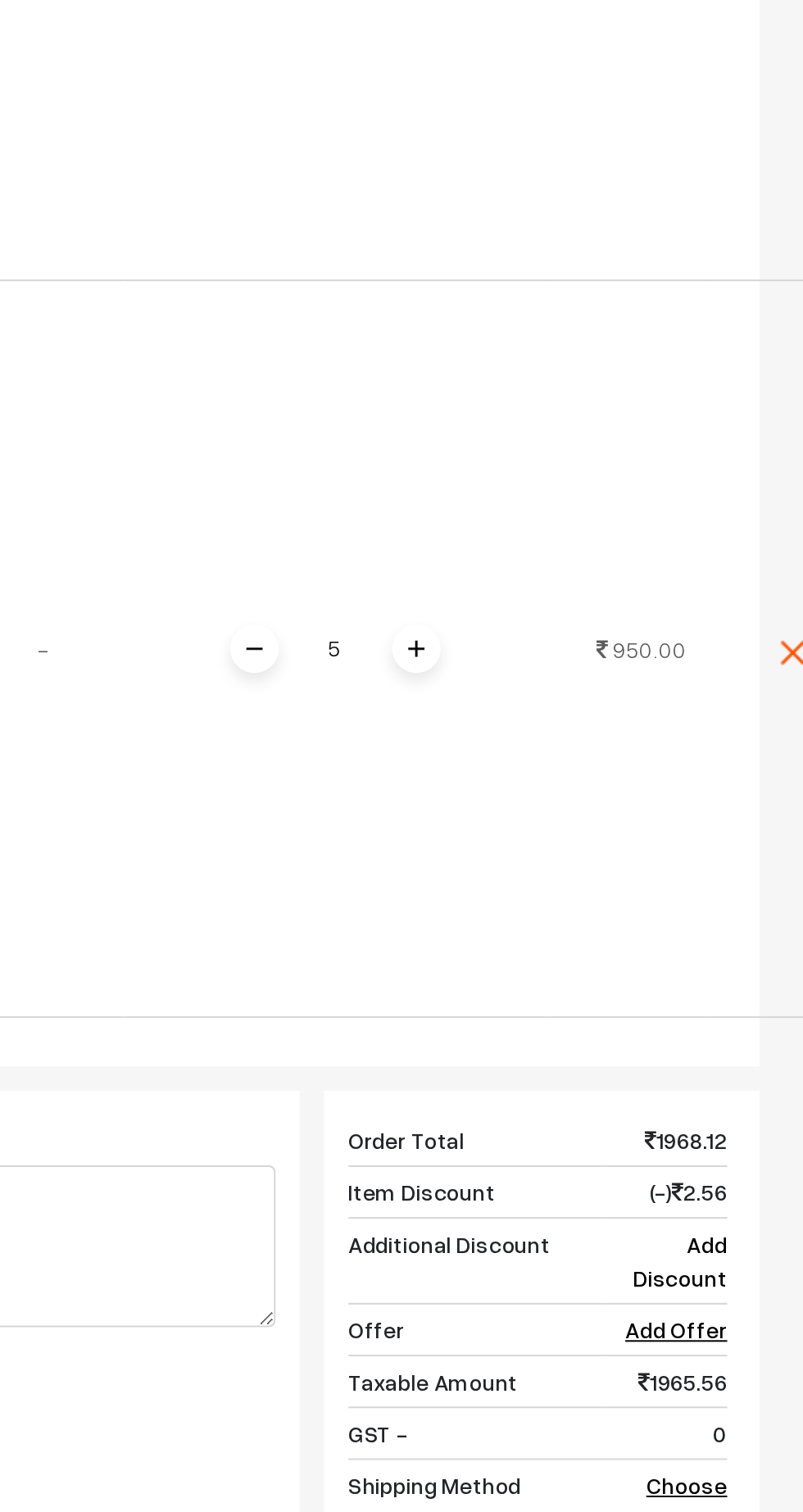
click at [610, 721] on div "Dashboard / orders / Add Order Add Order Cancel Save as Draft Save as Order Sav…" at bounding box center [502, 500] width 557 height 1949
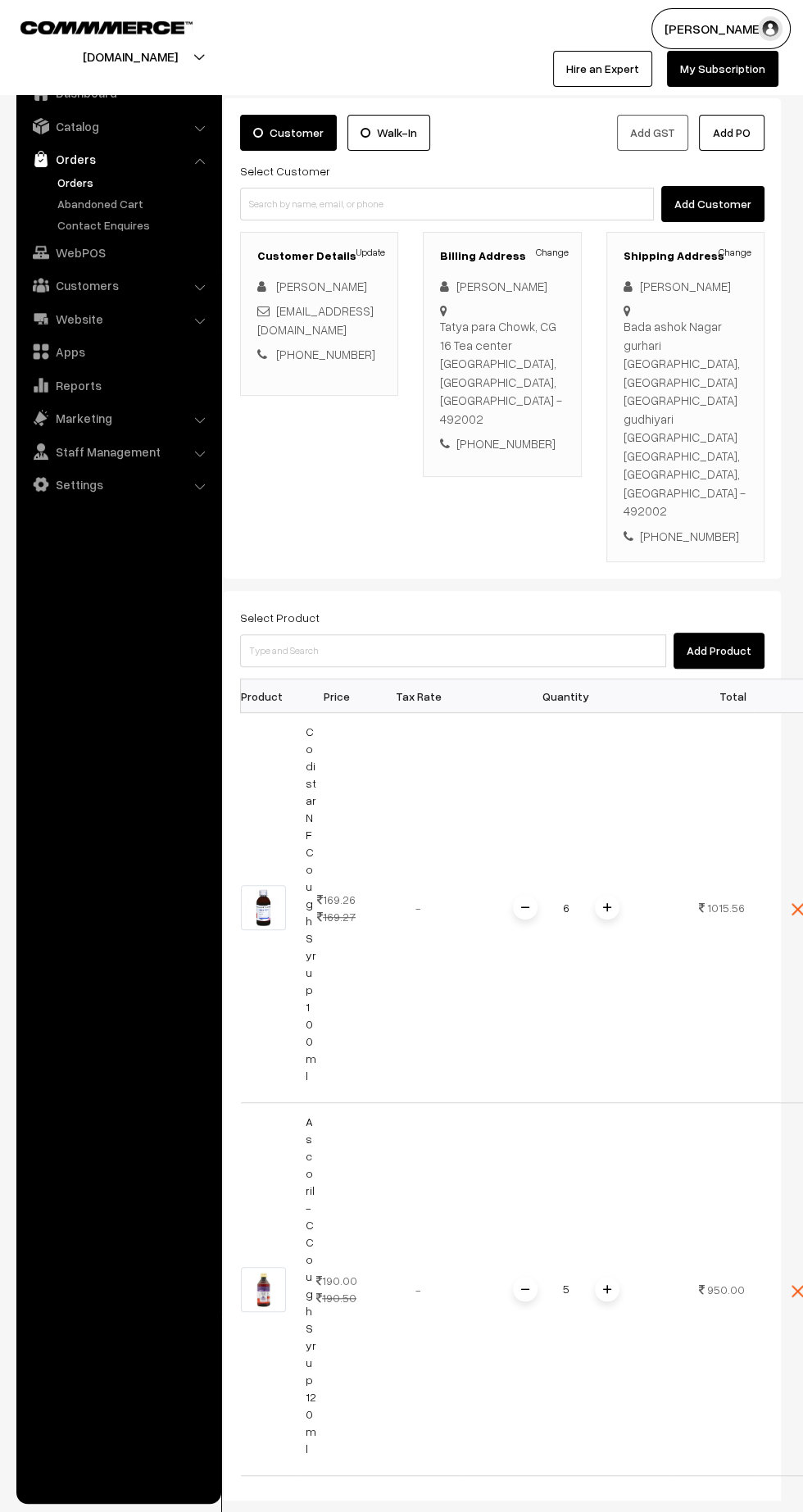
scroll to position [0, 0]
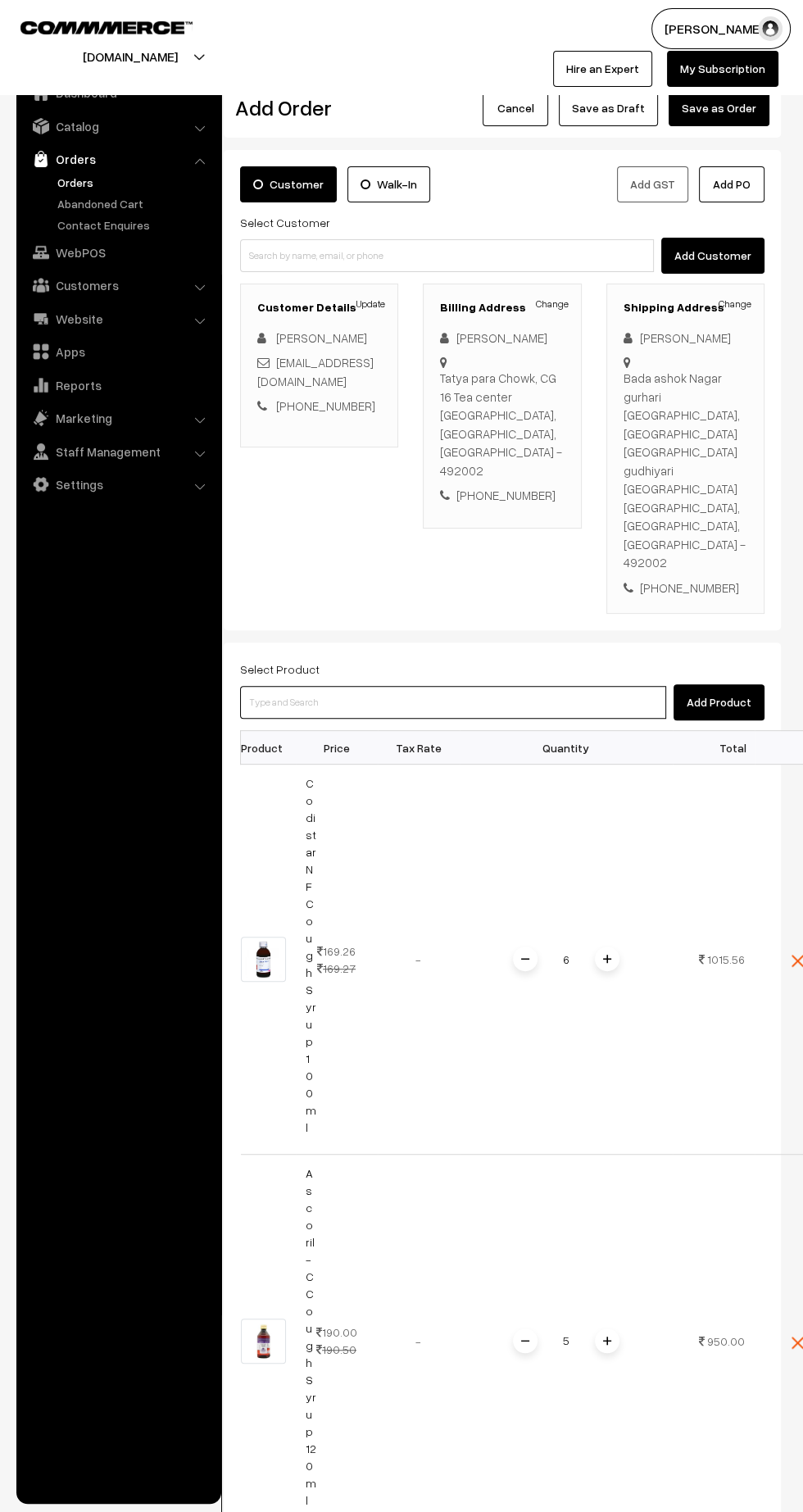
click at [462, 686] on input at bounding box center [453, 702] width 426 height 33
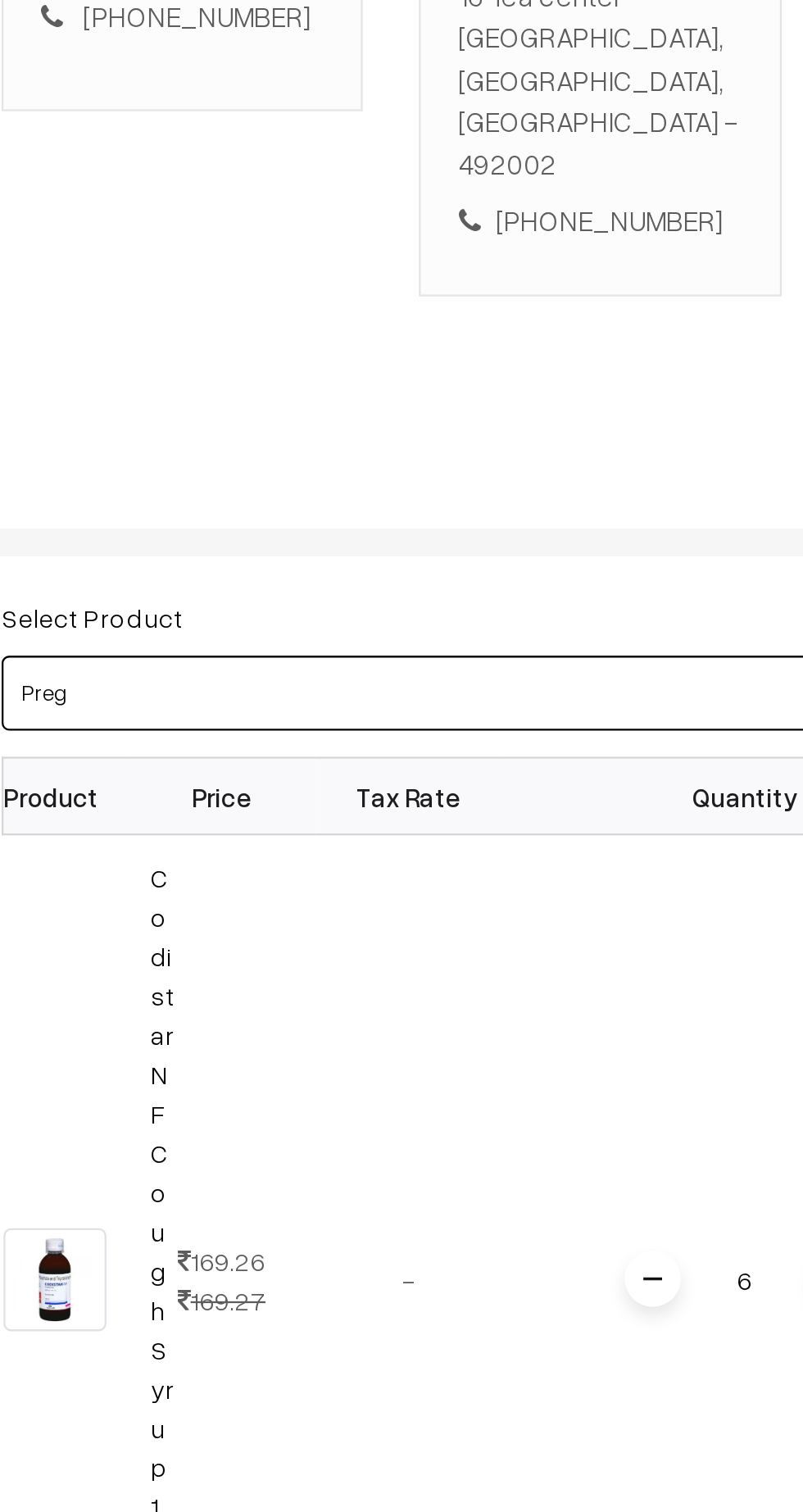
type input "Prega"
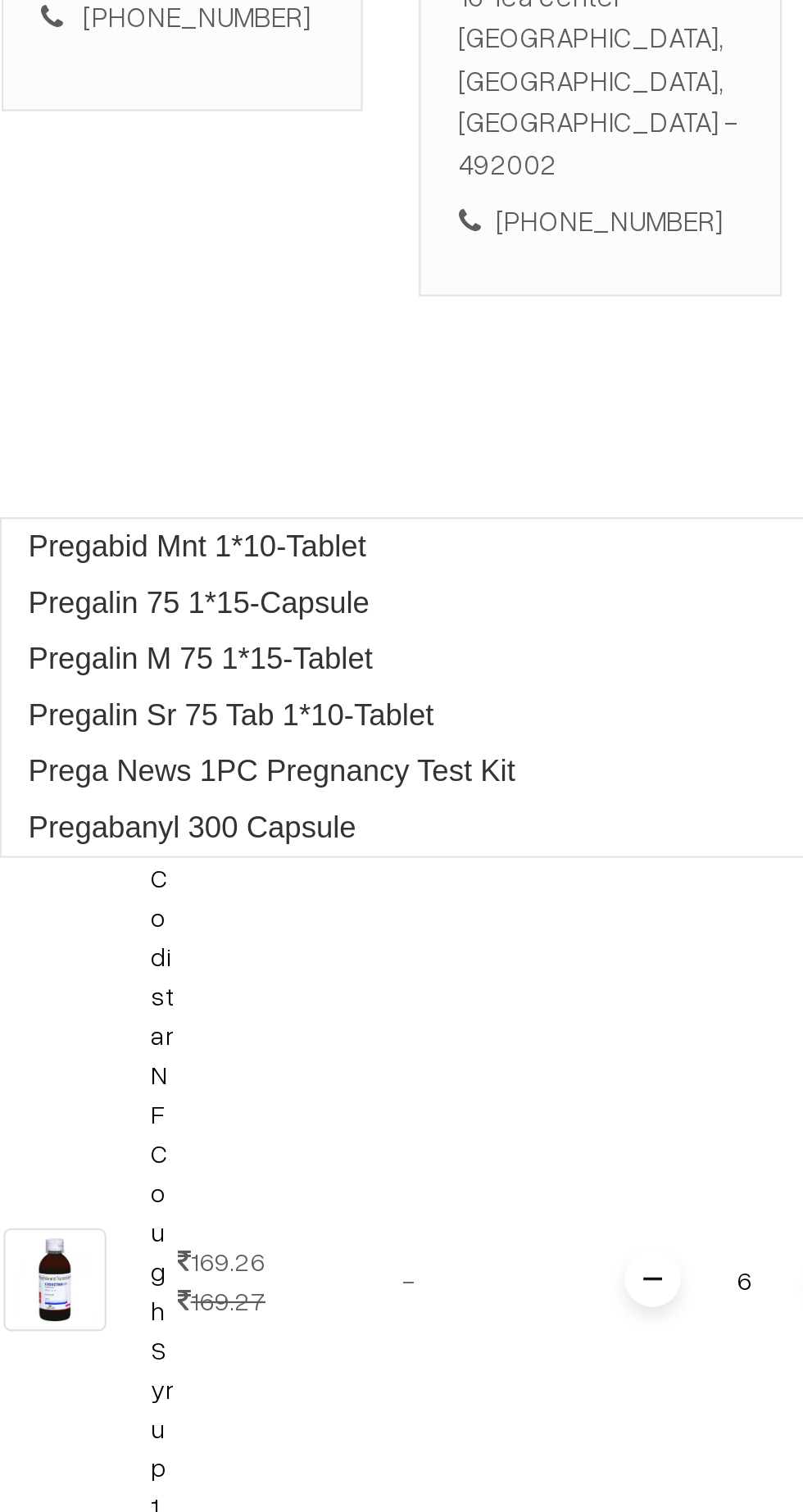
click at [407, 763] on link "Pregabanyl 300 Capsule" at bounding box center [453, 761] width 427 height 24
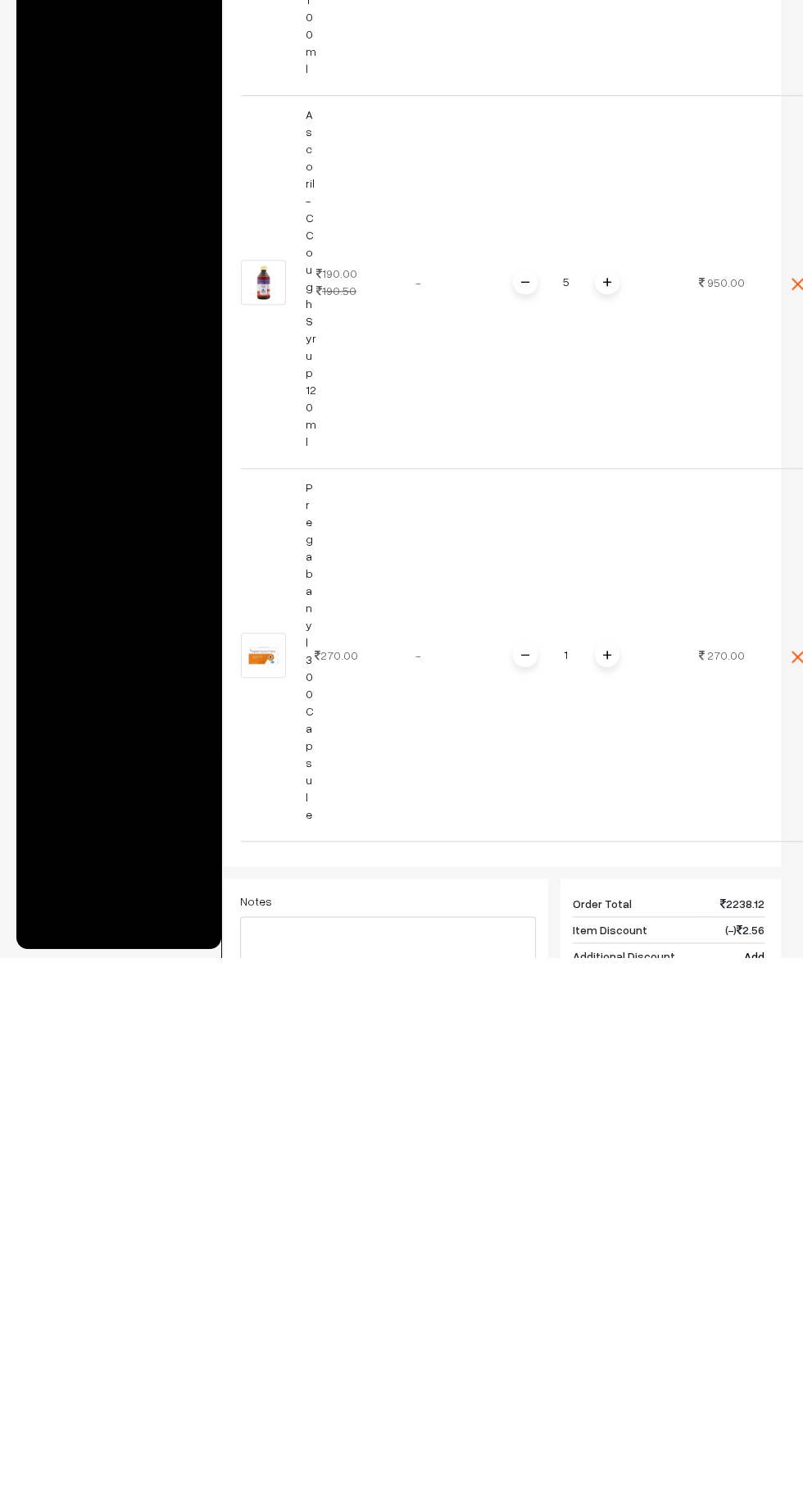
click at [605, 1206] on img at bounding box center [607, 1209] width 8 height 8
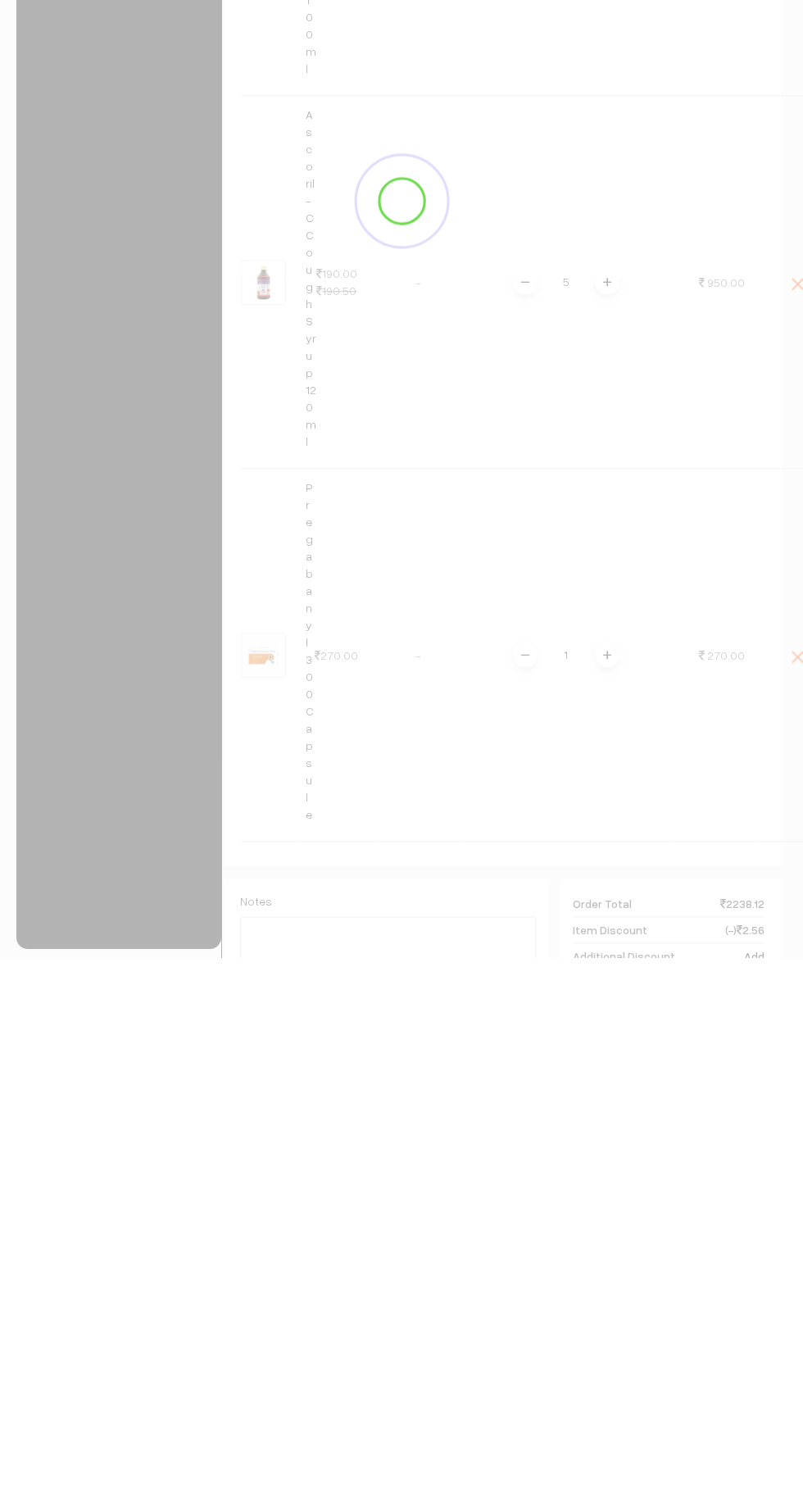
scroll to position [504, 0]
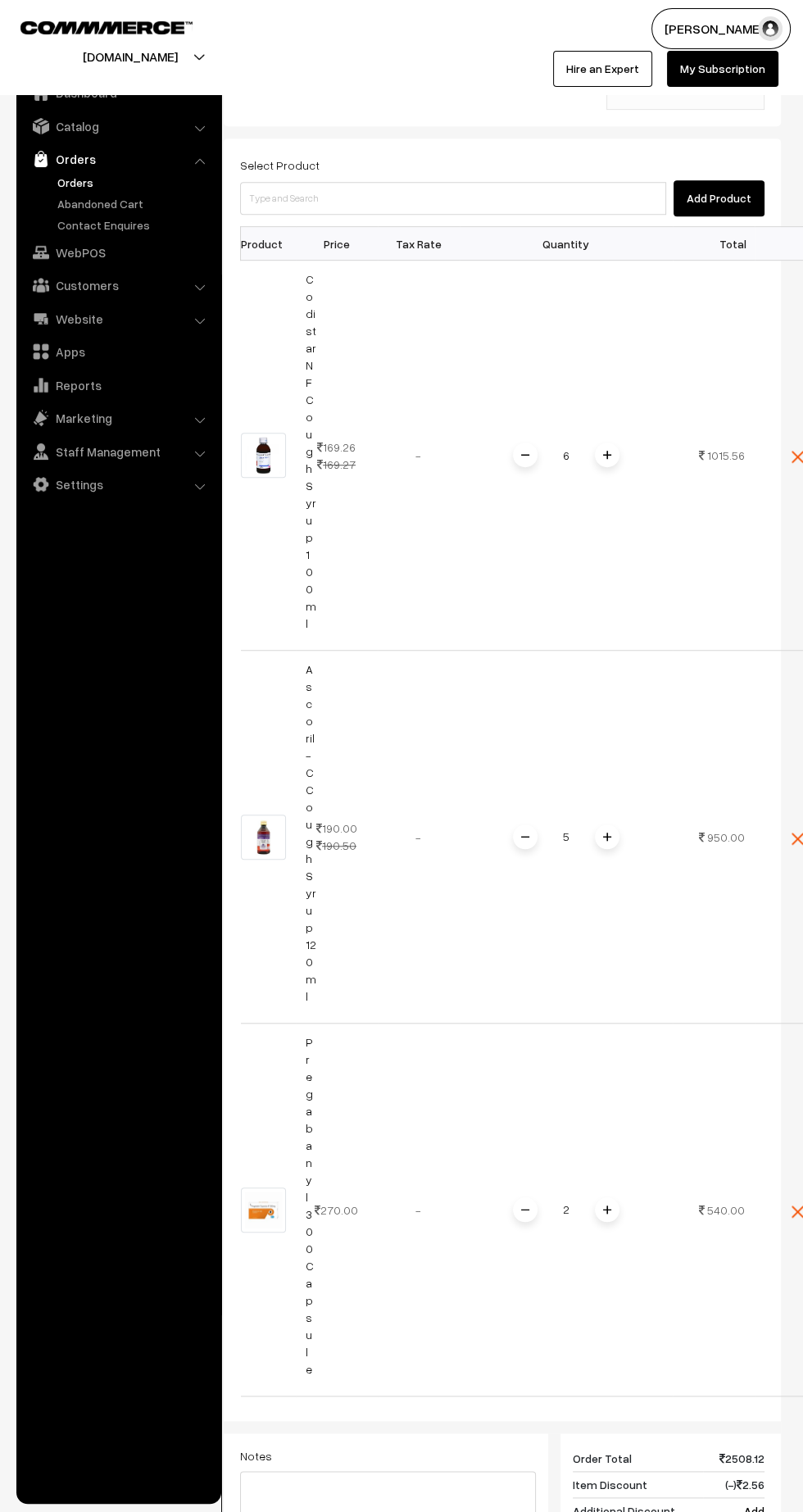
click at [617, 1196] on div "2" at bounding box center [566, 1210] width 123 height 29
click at [621, 1196] on div "2" at bounding box center [566, 1210] width 123 height 29
click at [612, 1197] on span at bounding box center [607, 1209] width 24 height 24
click at [619, 1196] on div "3" at bounding box center [566, 1210] width 123 height 29
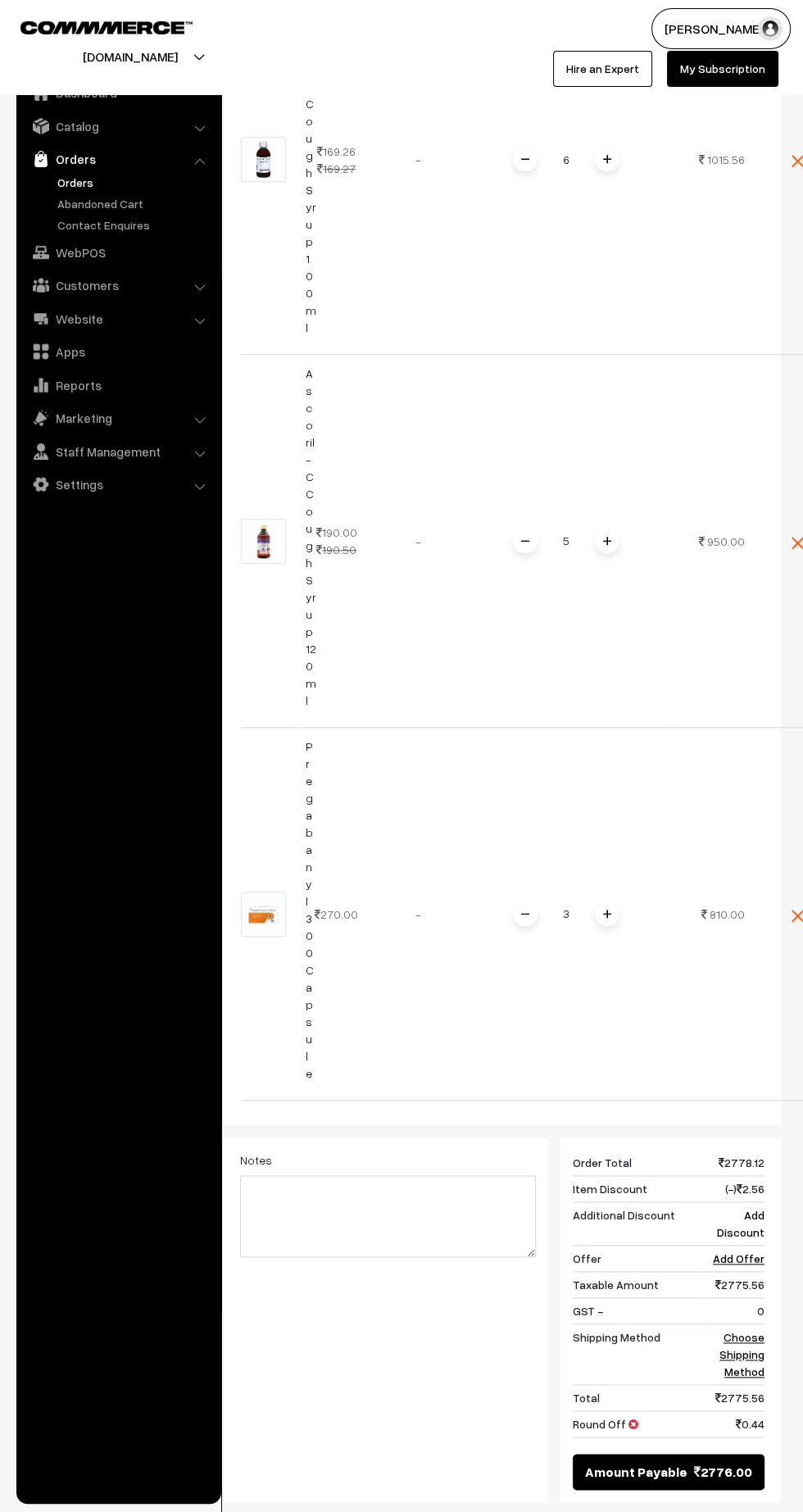
scroll to position [801, 0]
click at [608, 909] on img at bounding box center [607, 913] width 8 height 8
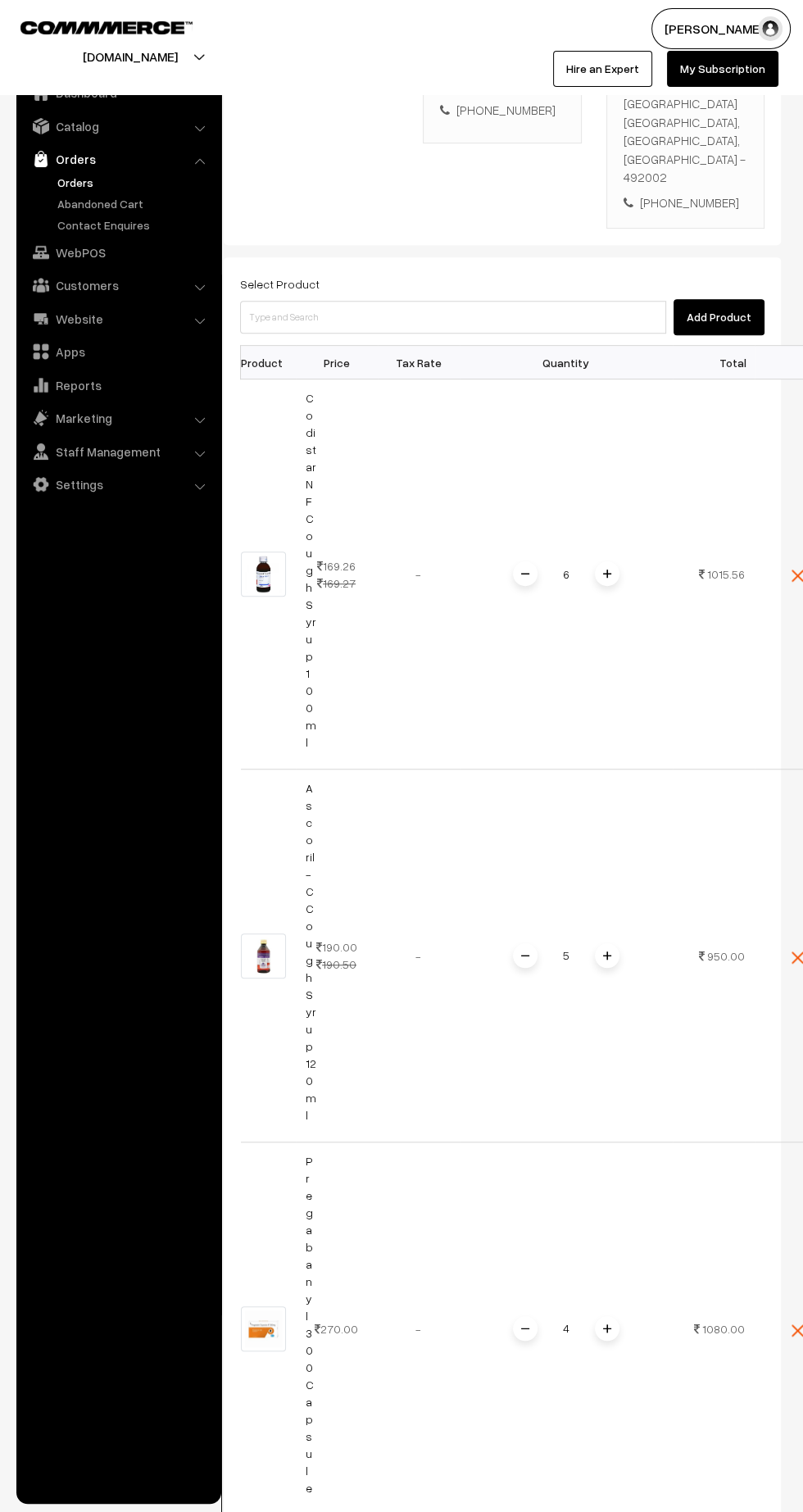
scroll to position [0, 0]
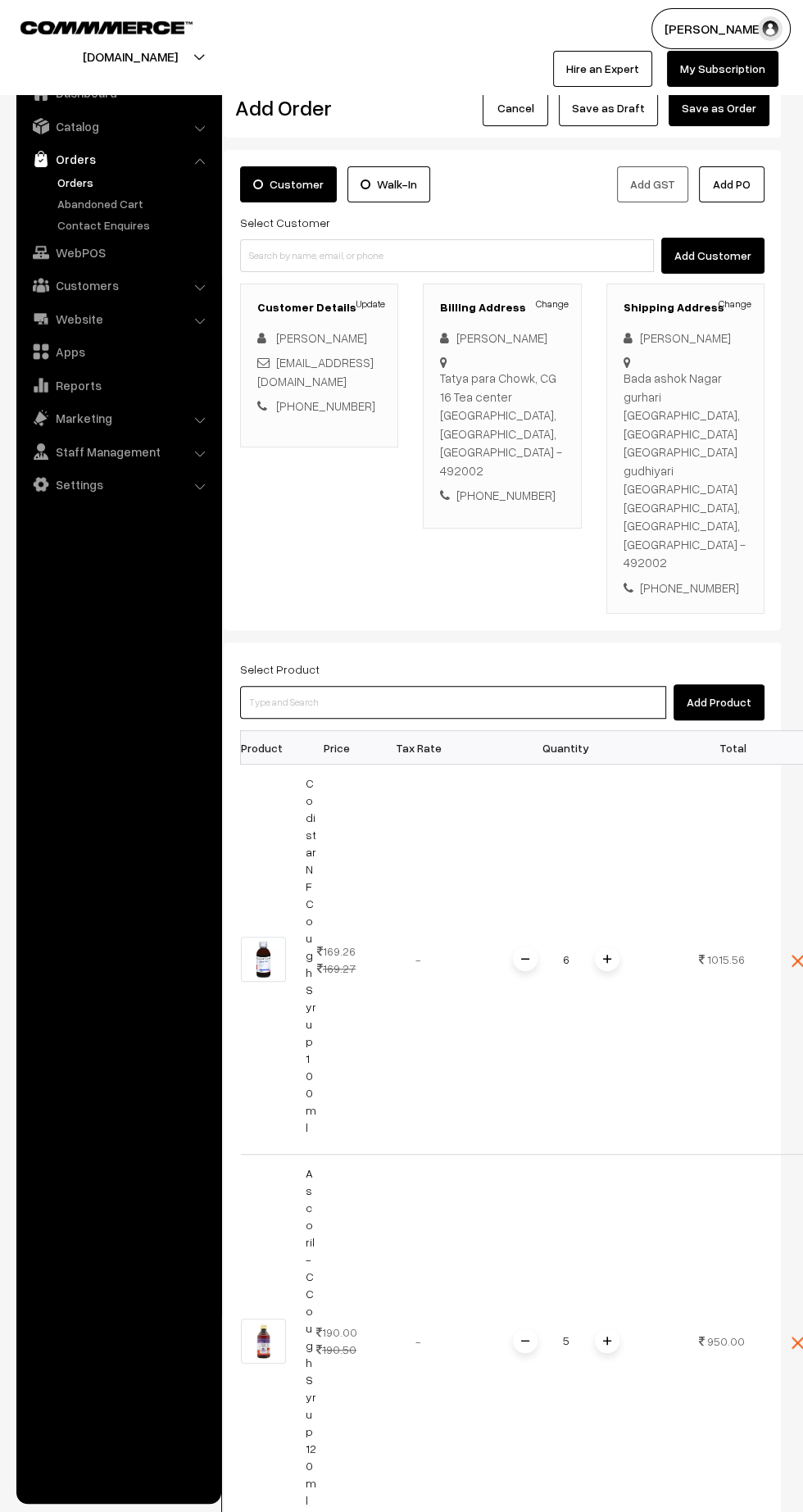
click at [472, 686] on input at bounding box center [453, 702] width 426 height 33
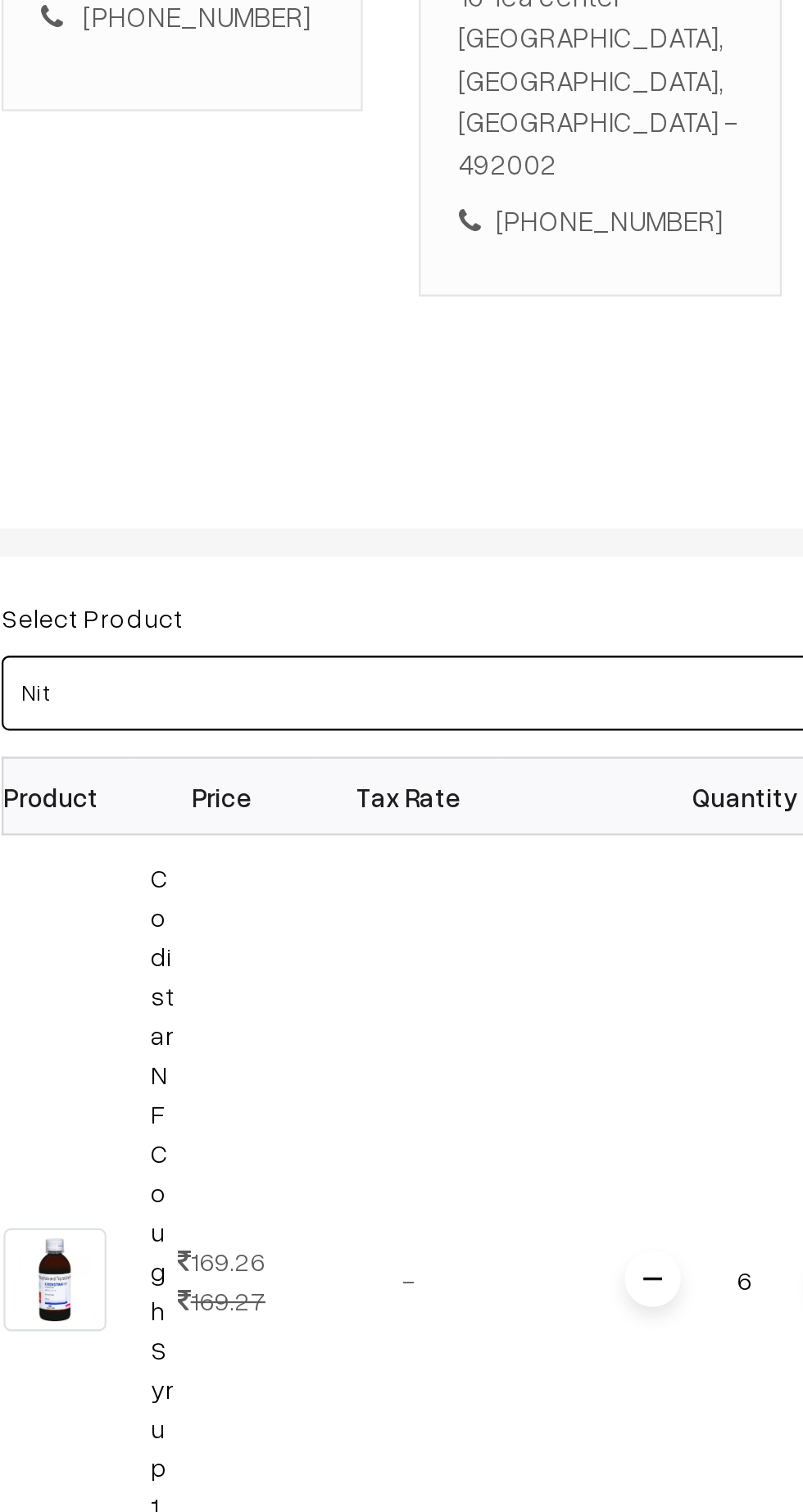
type input "Nite"
click at [423, 634] on link "NITE 10mg Tablet" at bounding box center [453, 638] width 427 height 24
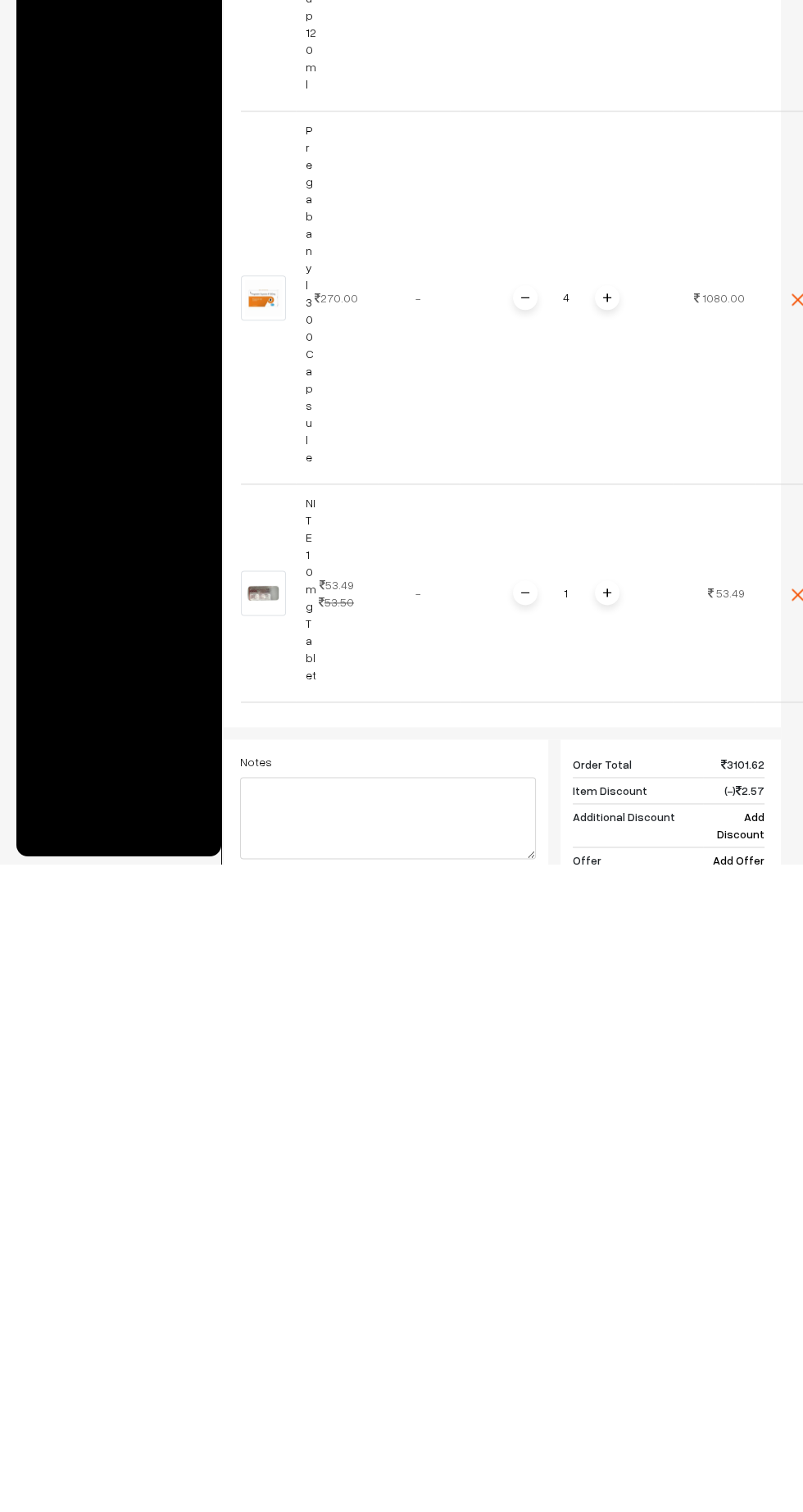
click at [612, 1228] on span at bounding box center [607, 1240] width 24 height 24
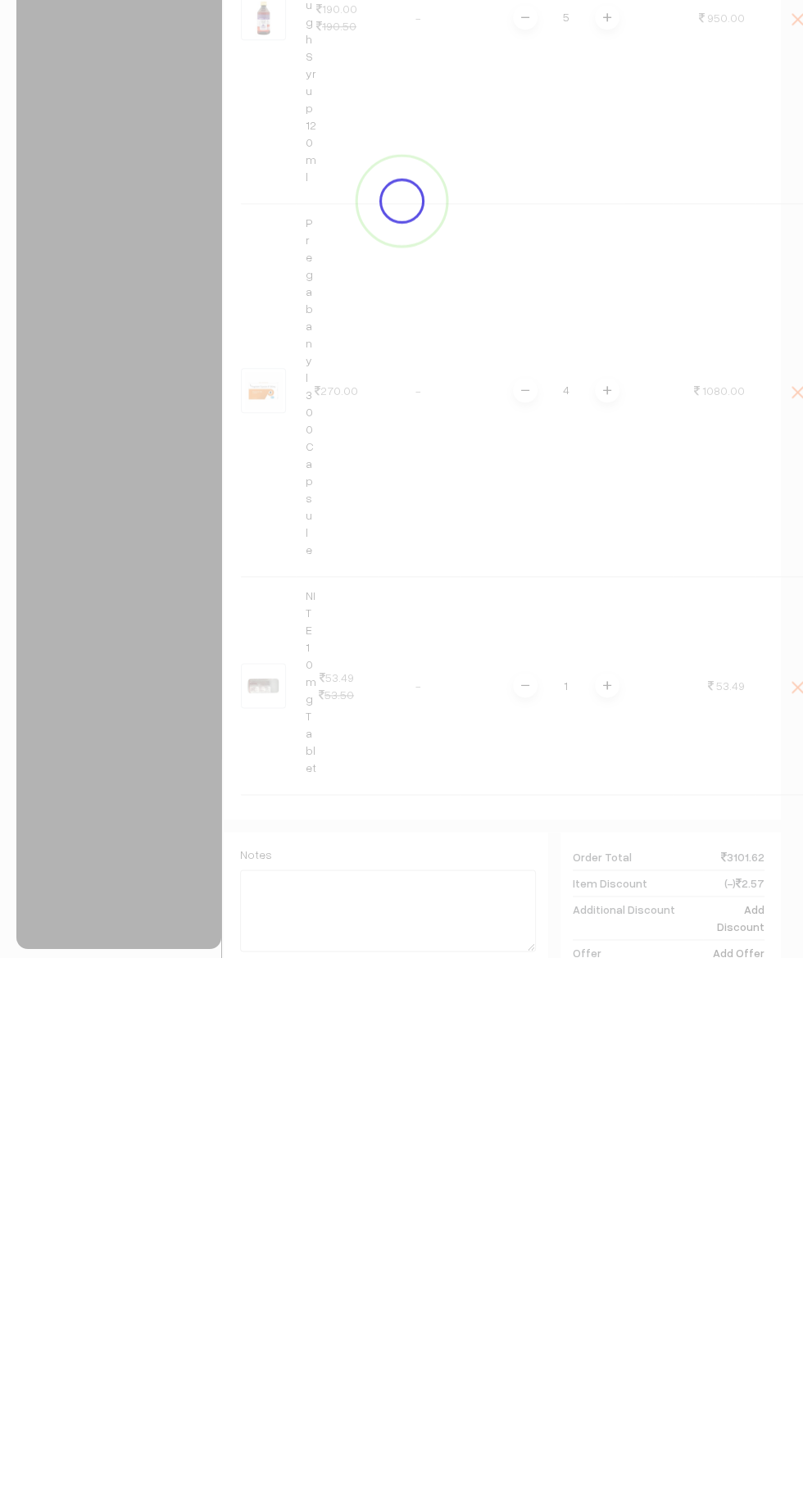
scroll to position [769, 0]
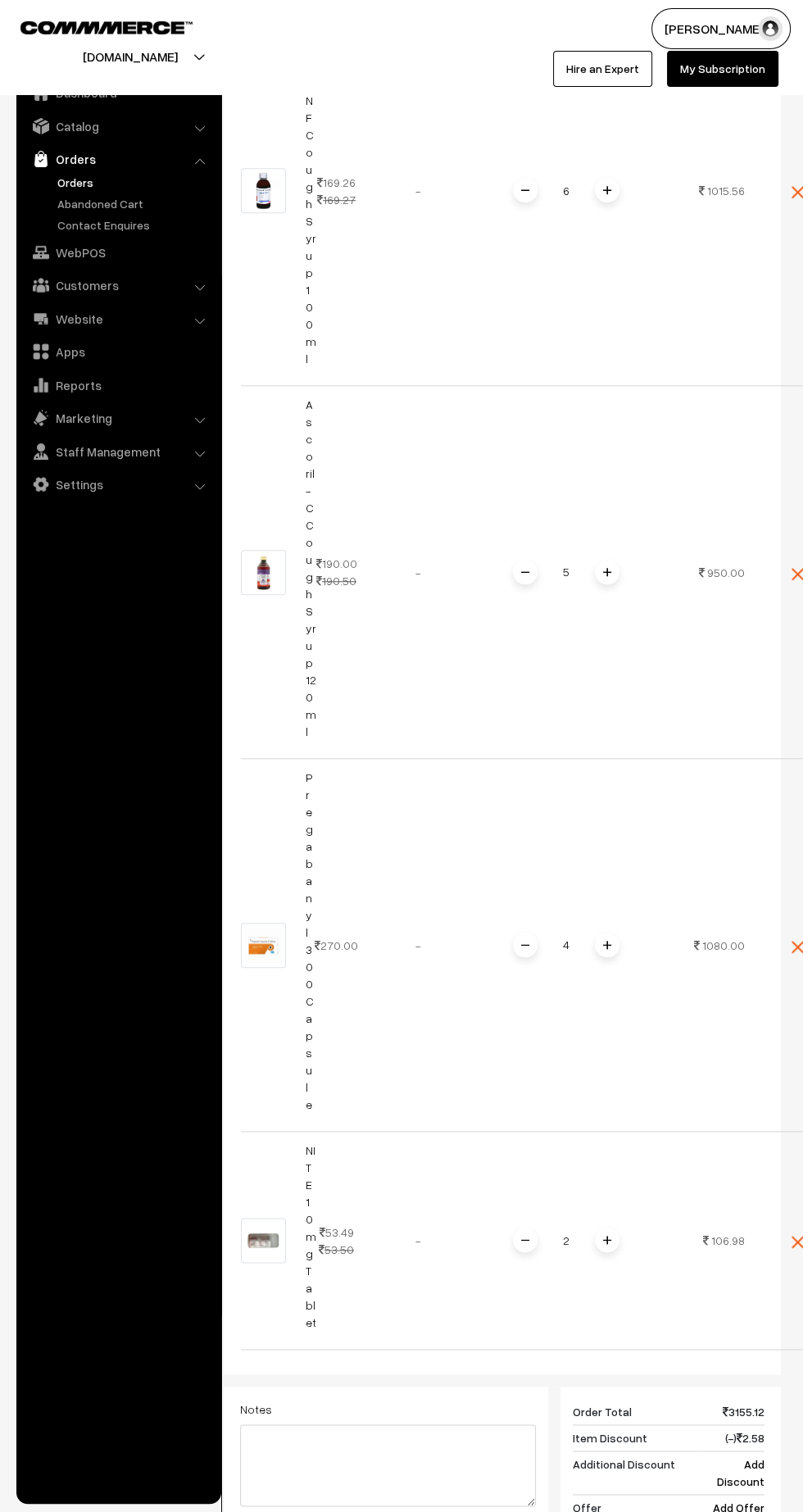
click at [625, 1183] on td "2" at bounding box center [566, 1241] width 213 height 218
click at [616, 1226] on div "2" at bounding box center [566, 1241] width 123 height 29
click at [621, 1226] on div "2" at bounding box center [566, 1241] width 123 height 29
click at [616, 1228] on span at bounding box center [607, 1240] width 24 height 24
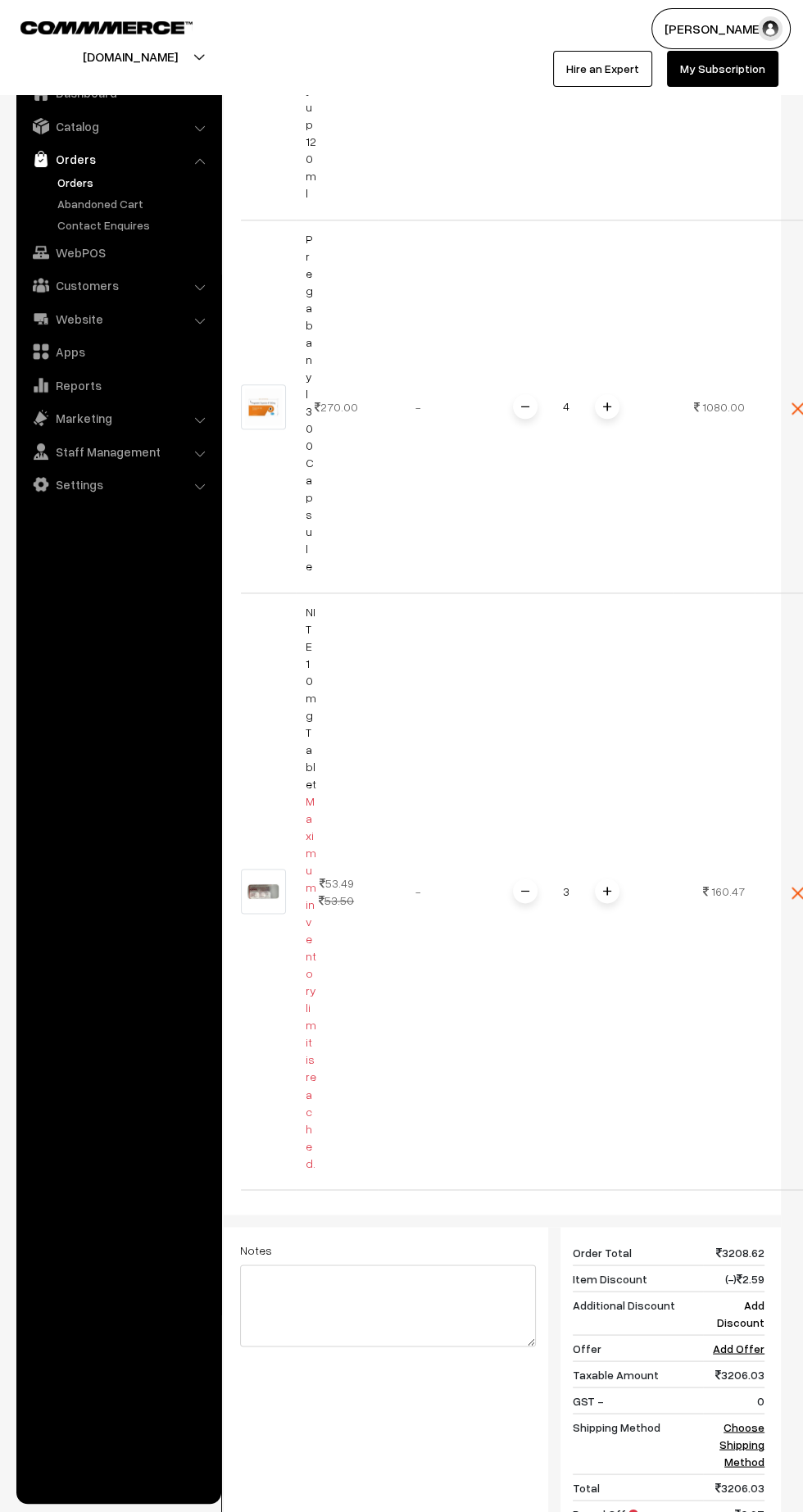
scroll to position [1325, 0]
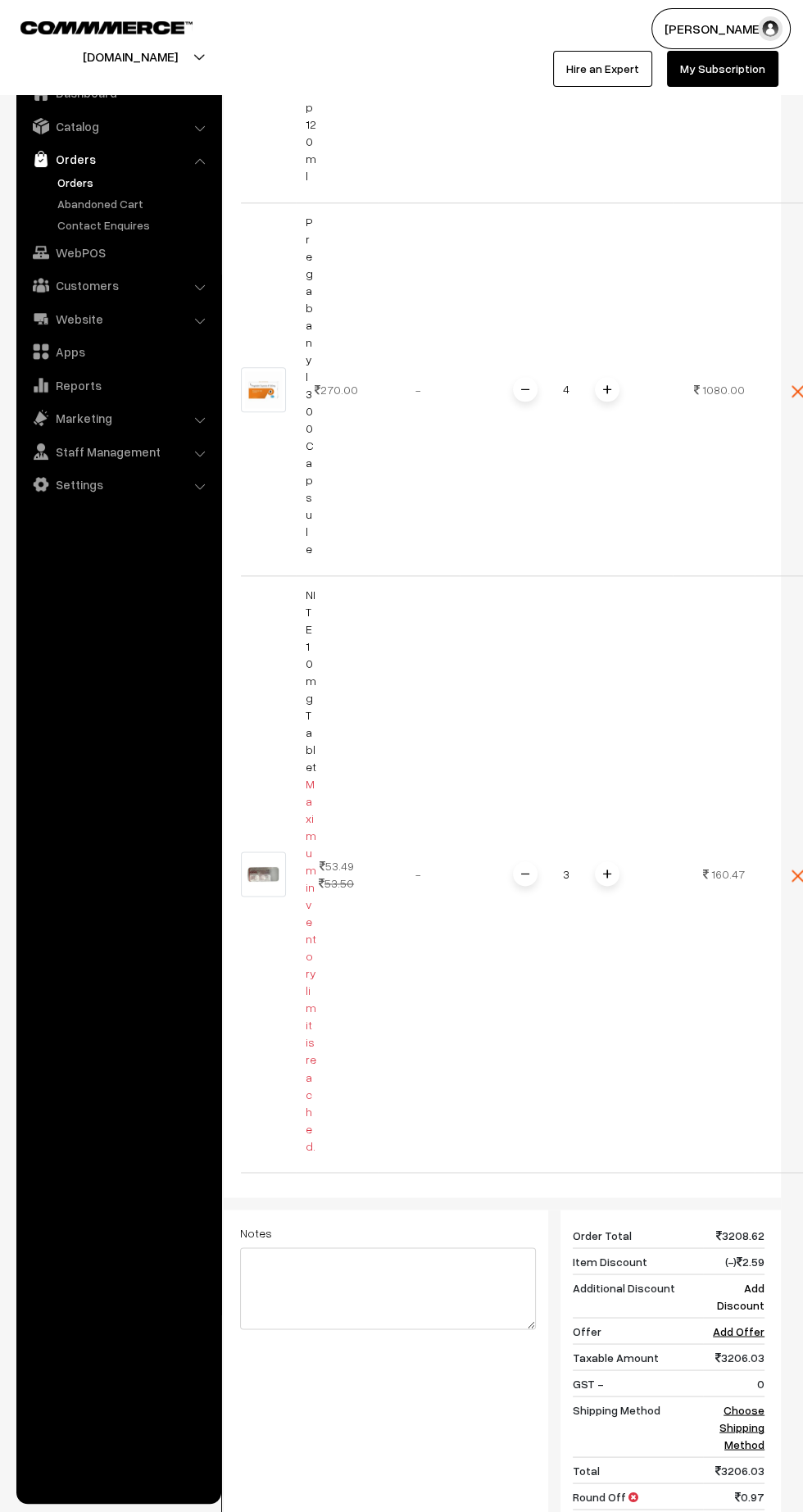
click at [618, 861] on span at bounding box center [607, 873] width 24 height 24
click at [309, 602] on link "NITE 10mg Tablet" at bounding box center [311, 681] width 11 height 186
click at [606, 861] on span at bounding box center [607, 873] width 24 height 24
click at [521, 839] on td "5" at bounding box center [566, 875] width 213 height 596
click at [528, 861] on span at bounding box center [525, 873] width 24 height 24
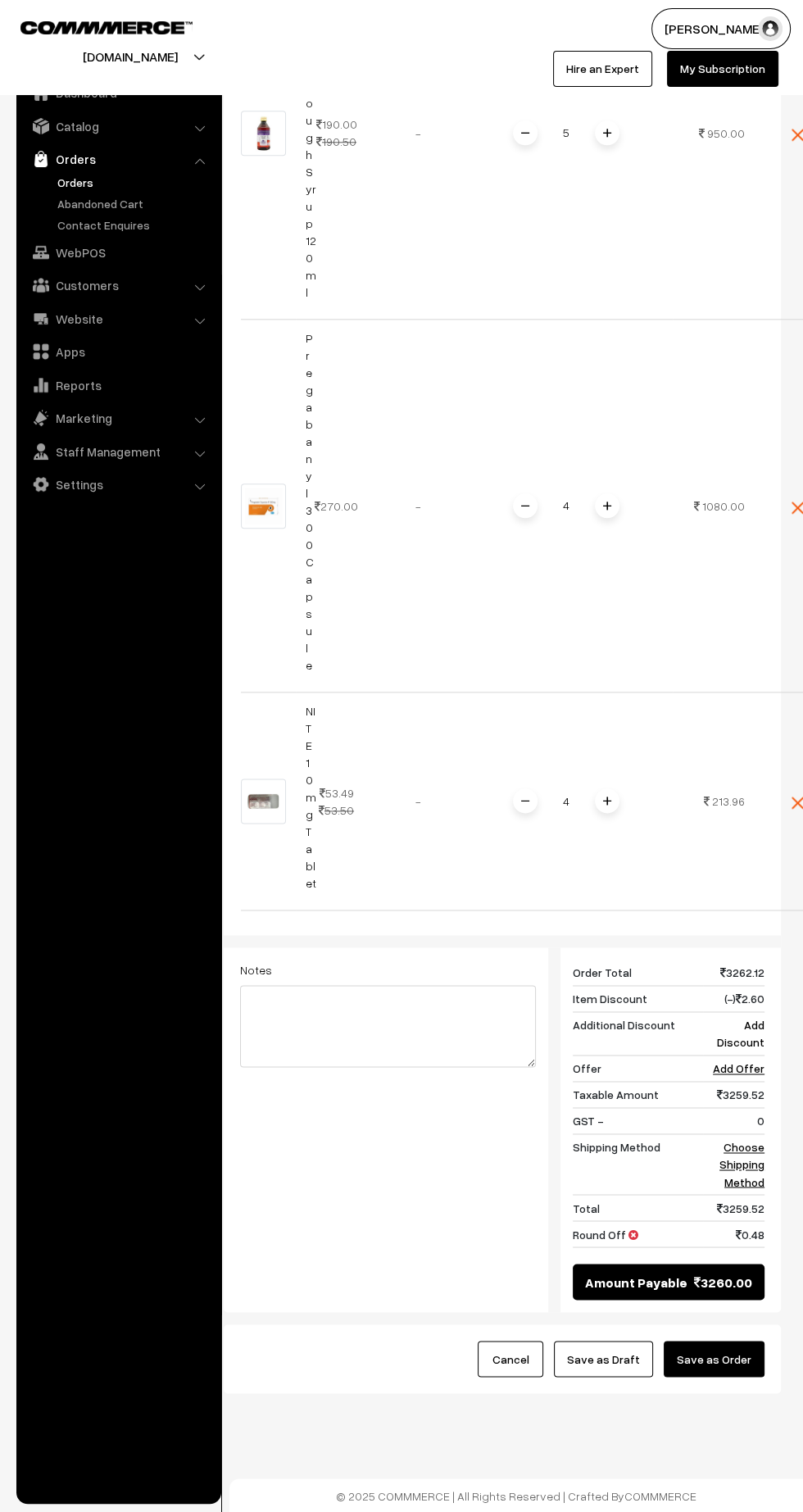
scroll to position [1143, 0]
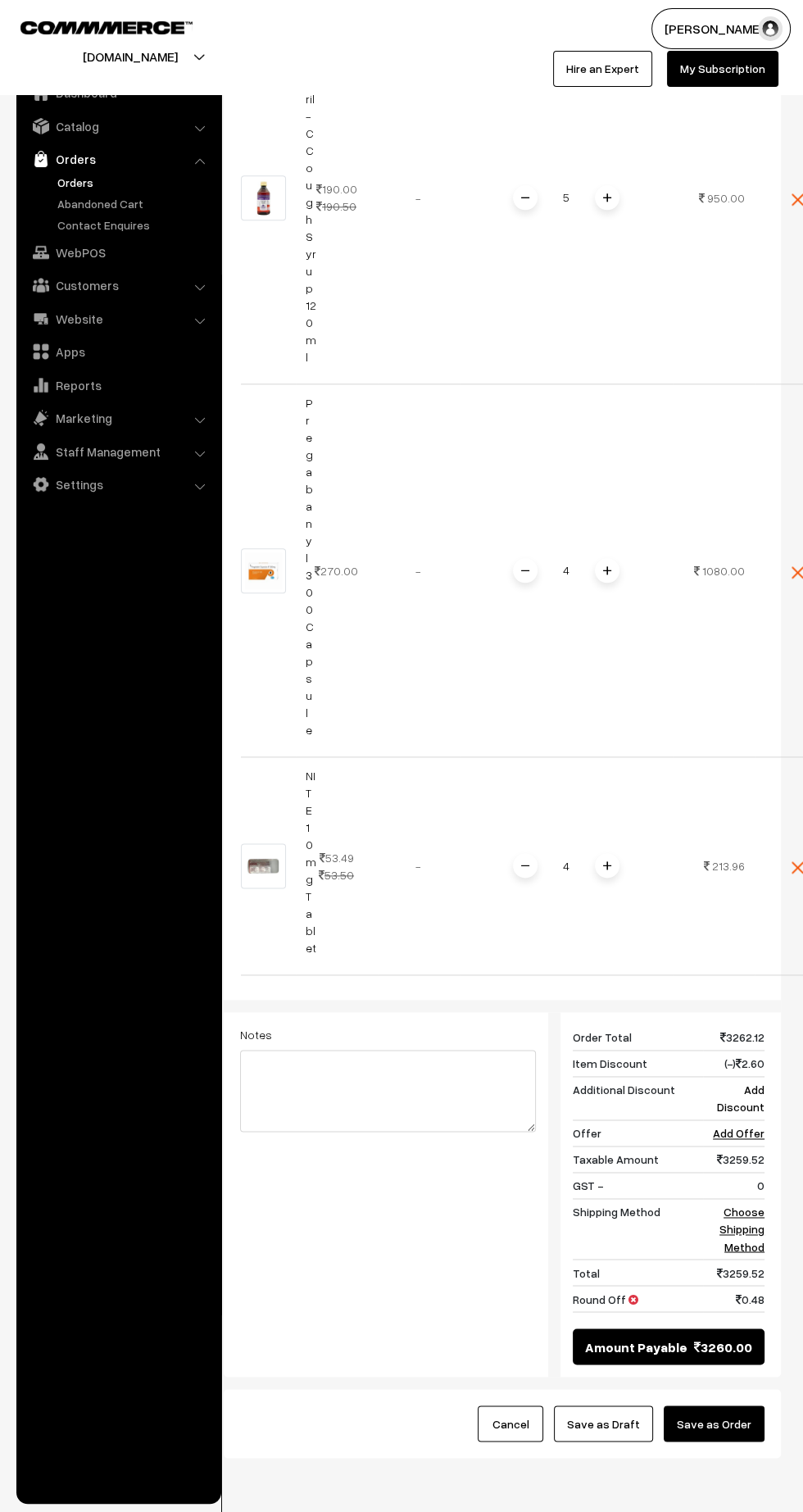
click at [730, 1205] on link "Choose Shipping Method" at bounding box center [742, 1229] width 45 height 49
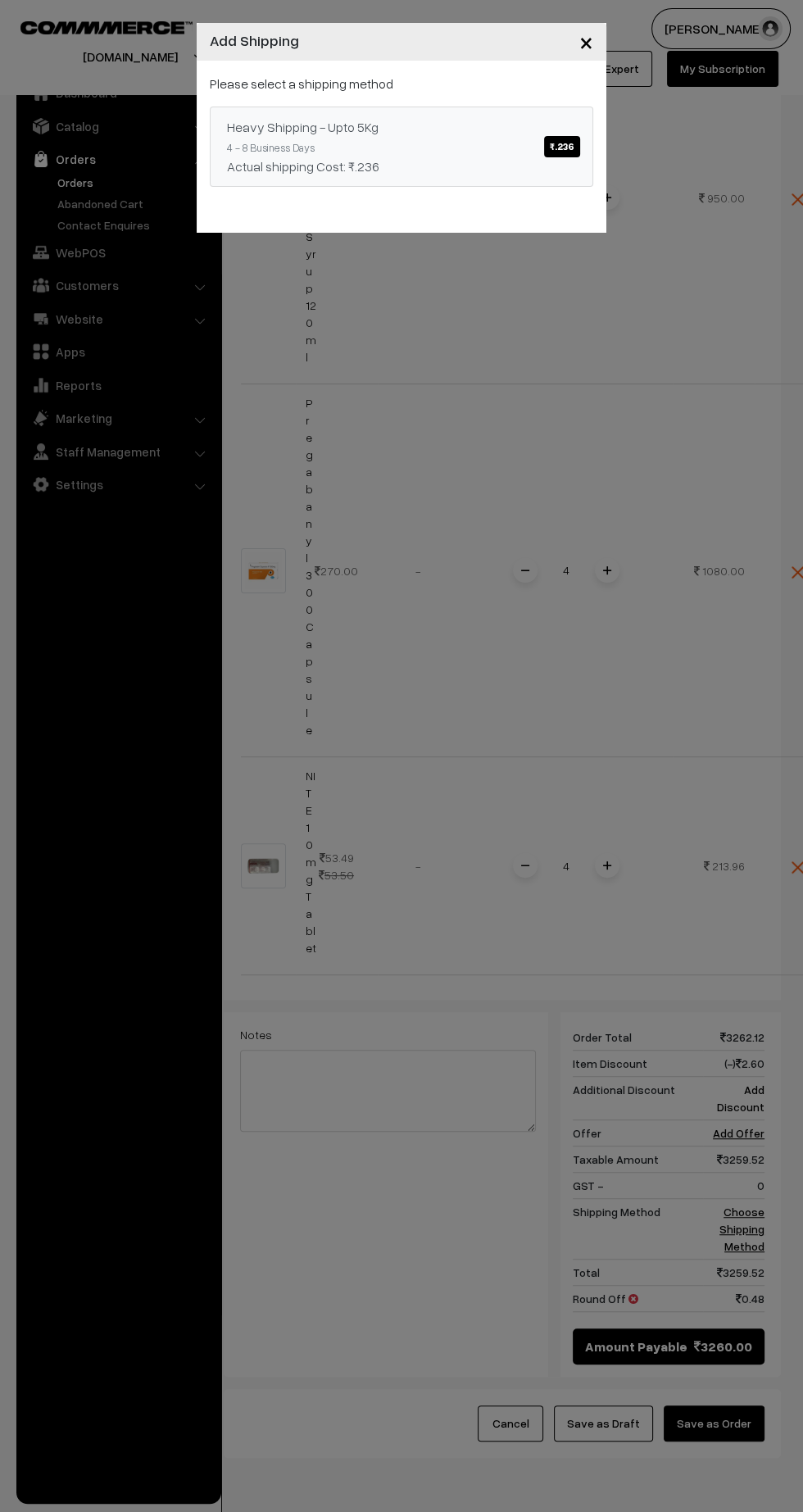
click at [421, 172] on div "Actual shipping Cost: ₹.236" at bounding box center [401, 166] width 349 height 20
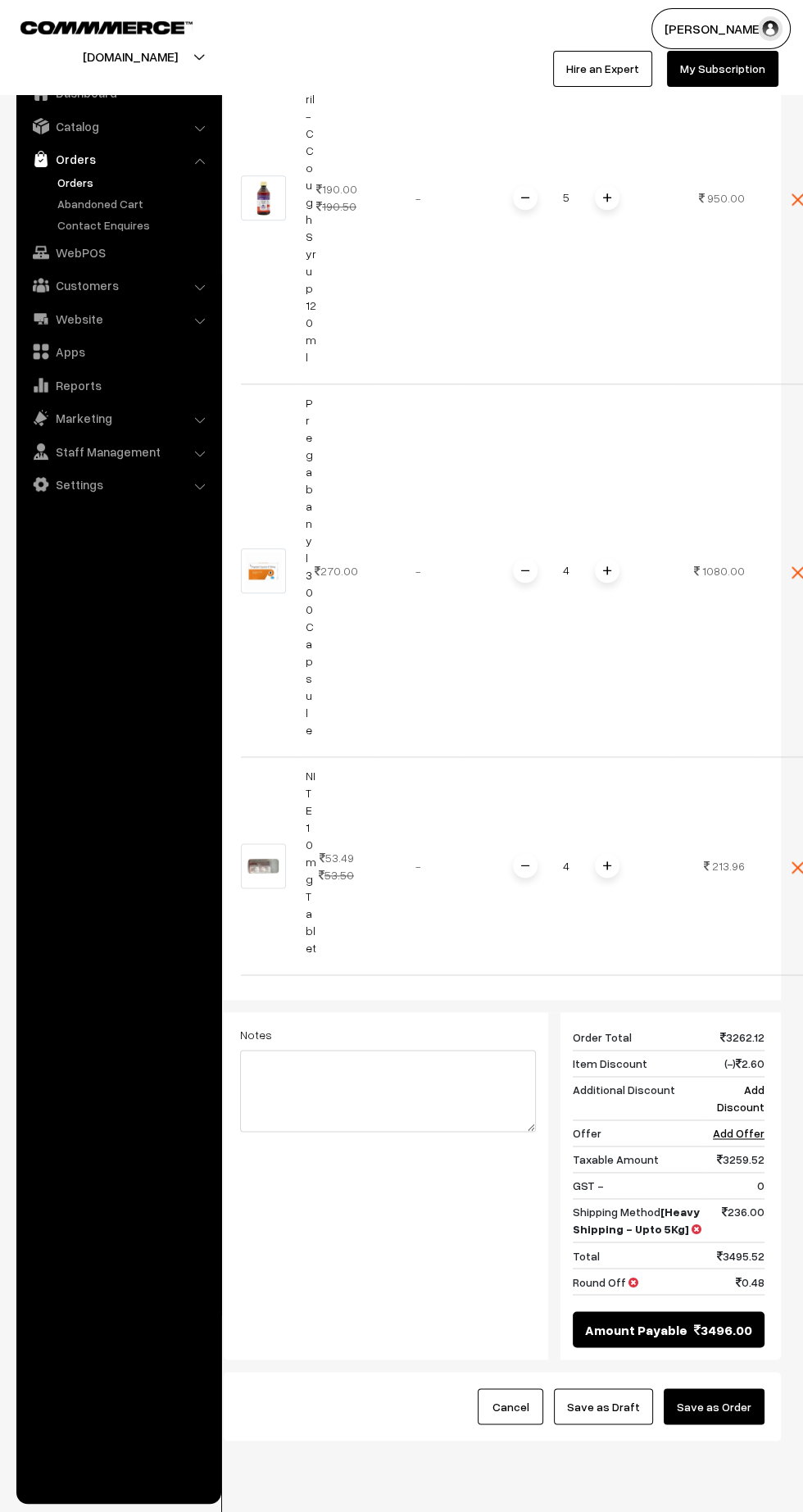
scroll to position [1126, 0]
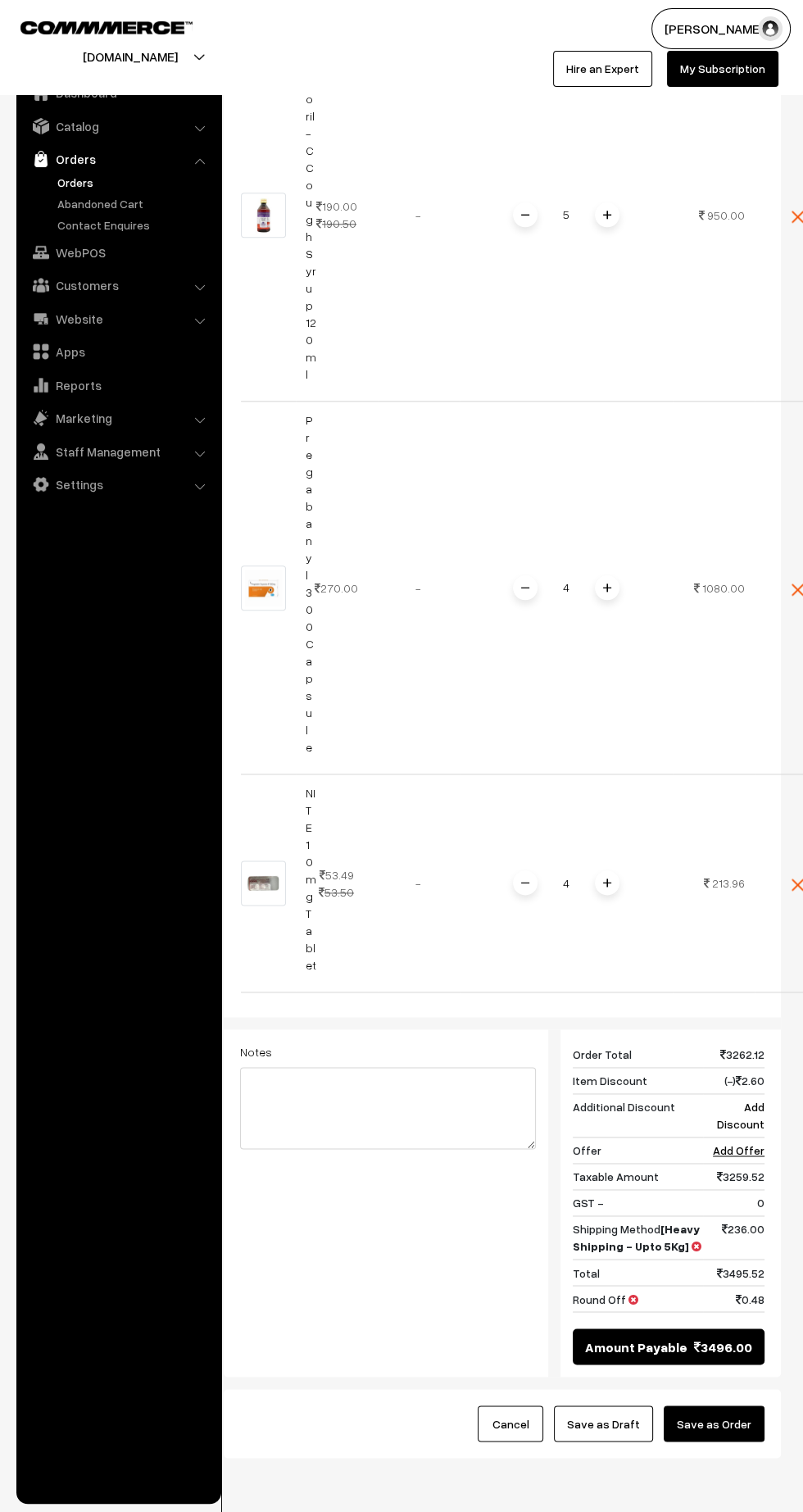
click at [733, 1406] on button "Save as Order" at bounding box center [714, 1424] width 101 height 36
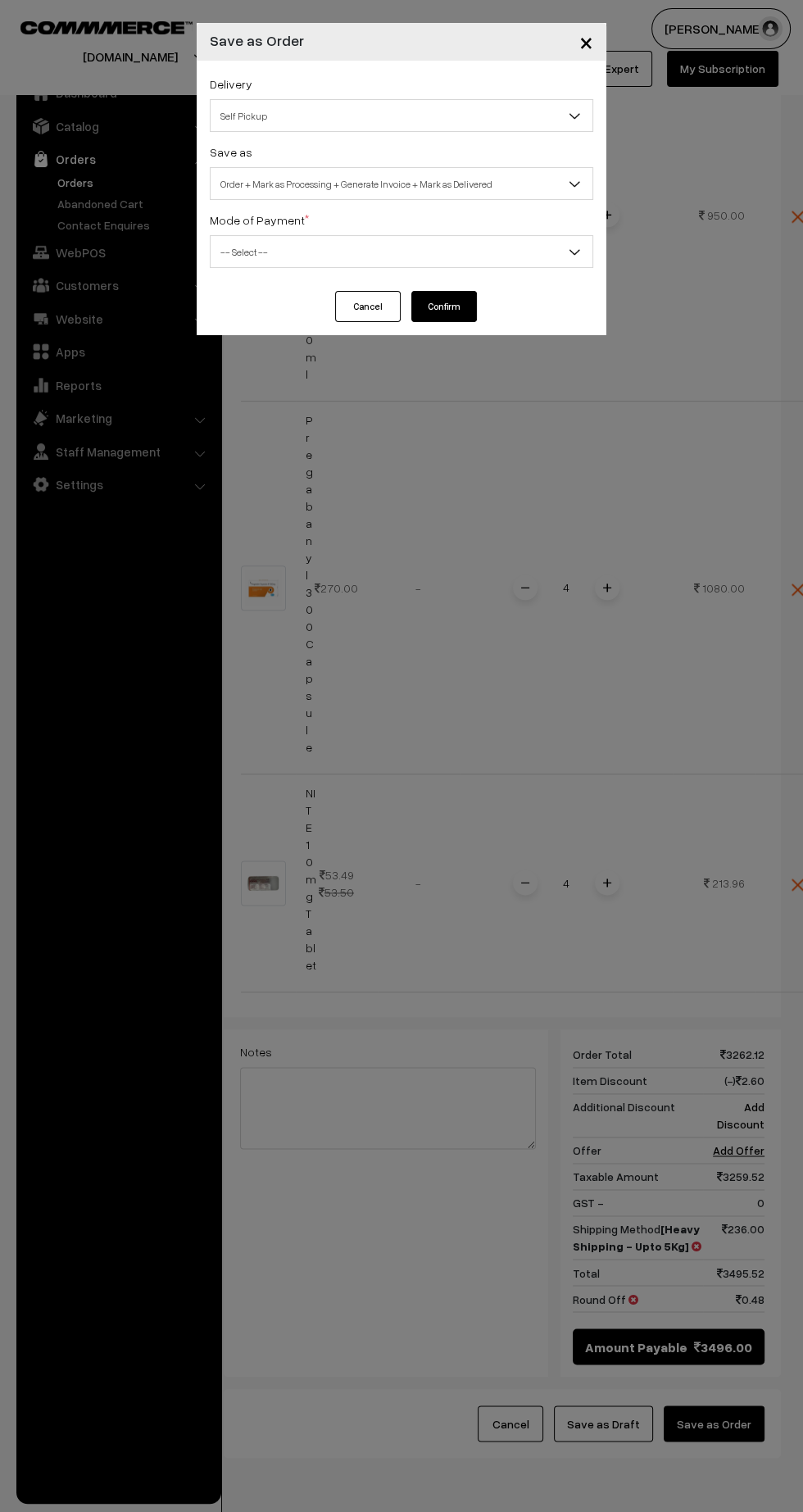
click at [371, 110] on span "Self Pickup" at bounding box center [401, 116] width 382 height 29
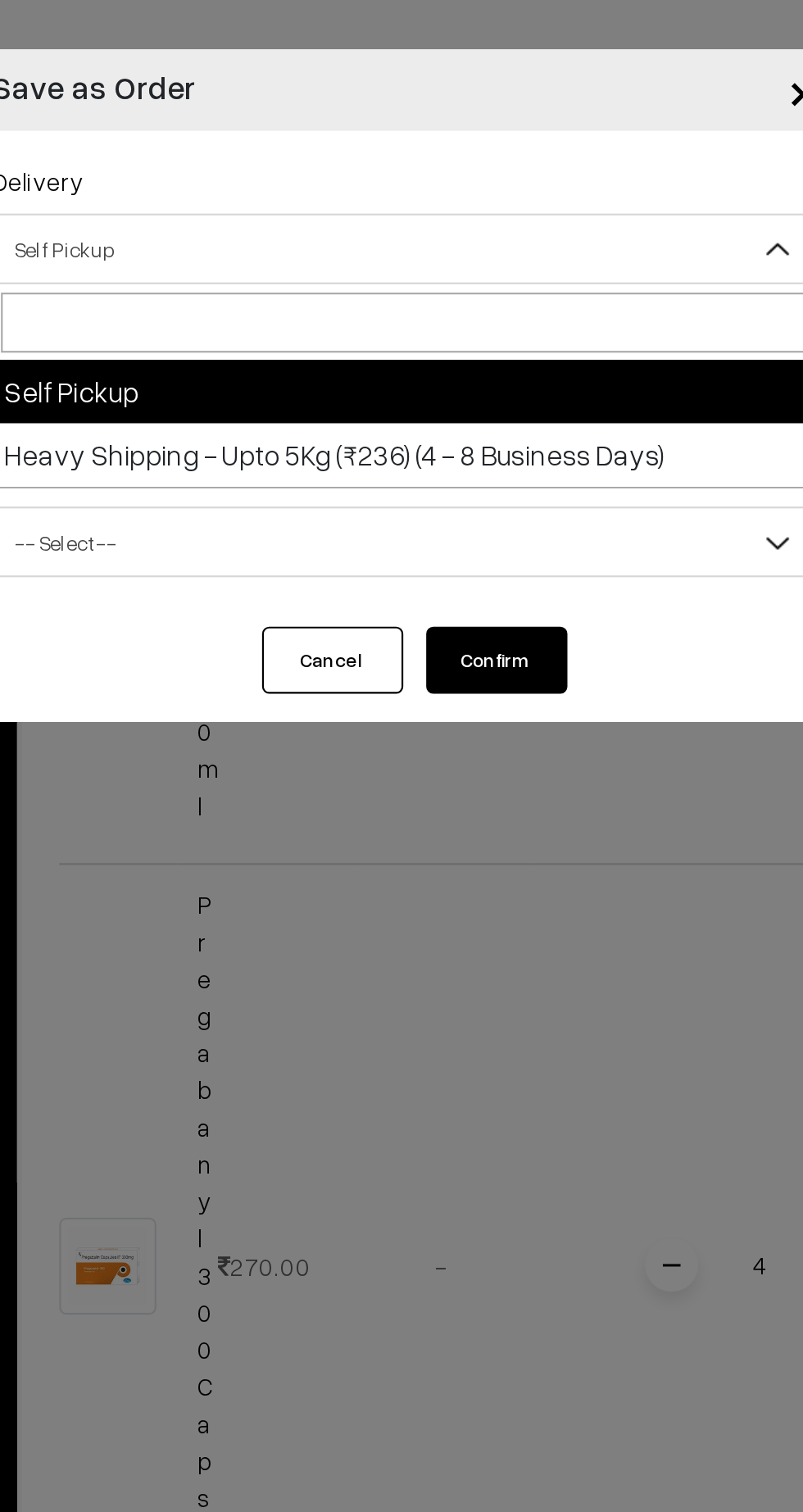
select select "HSU3"
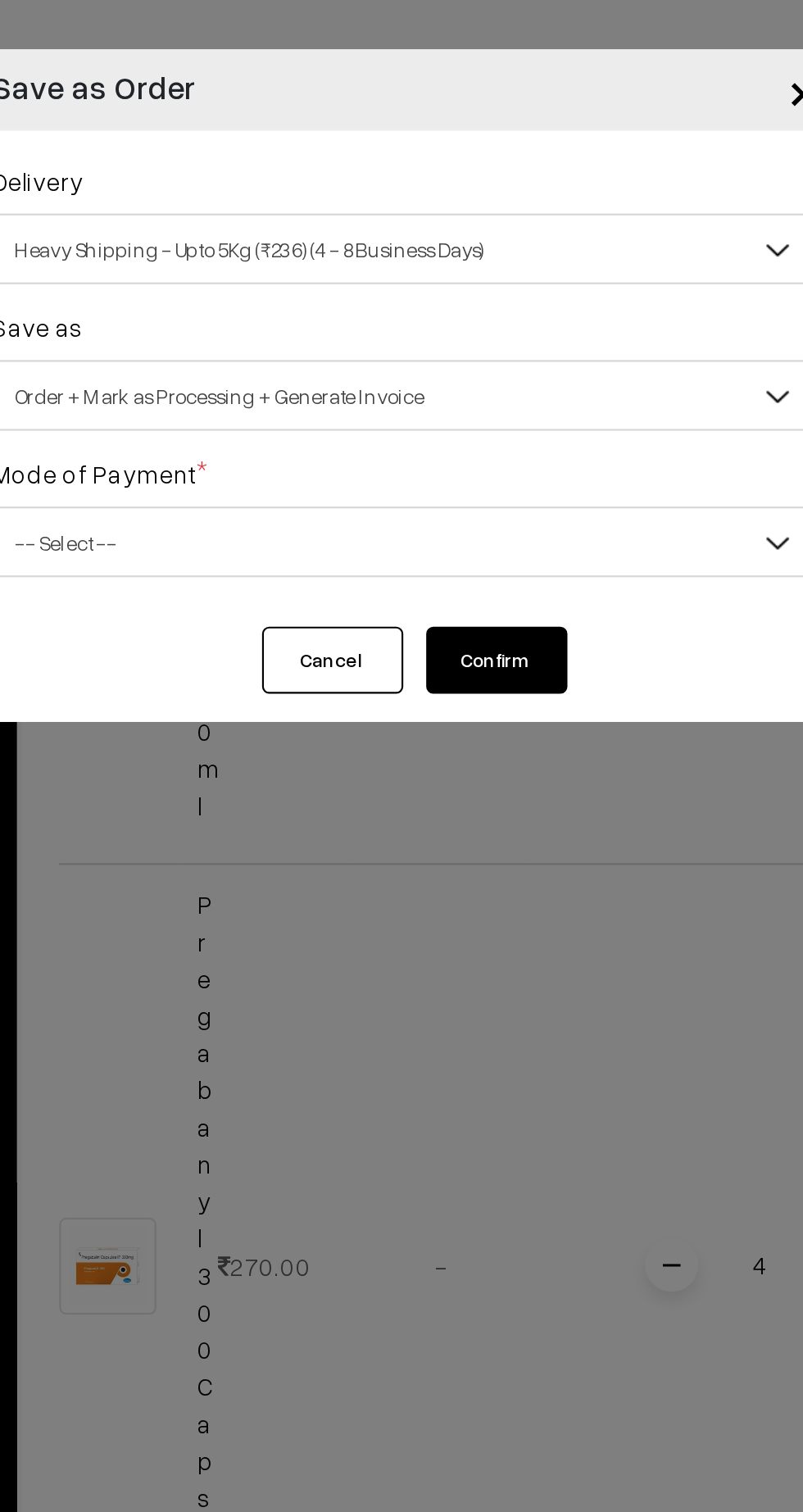
click at [444, 181] on span "Order + Mark as Processing + Generate Invoice" at bounding box center [401, 184] width 382 height 29
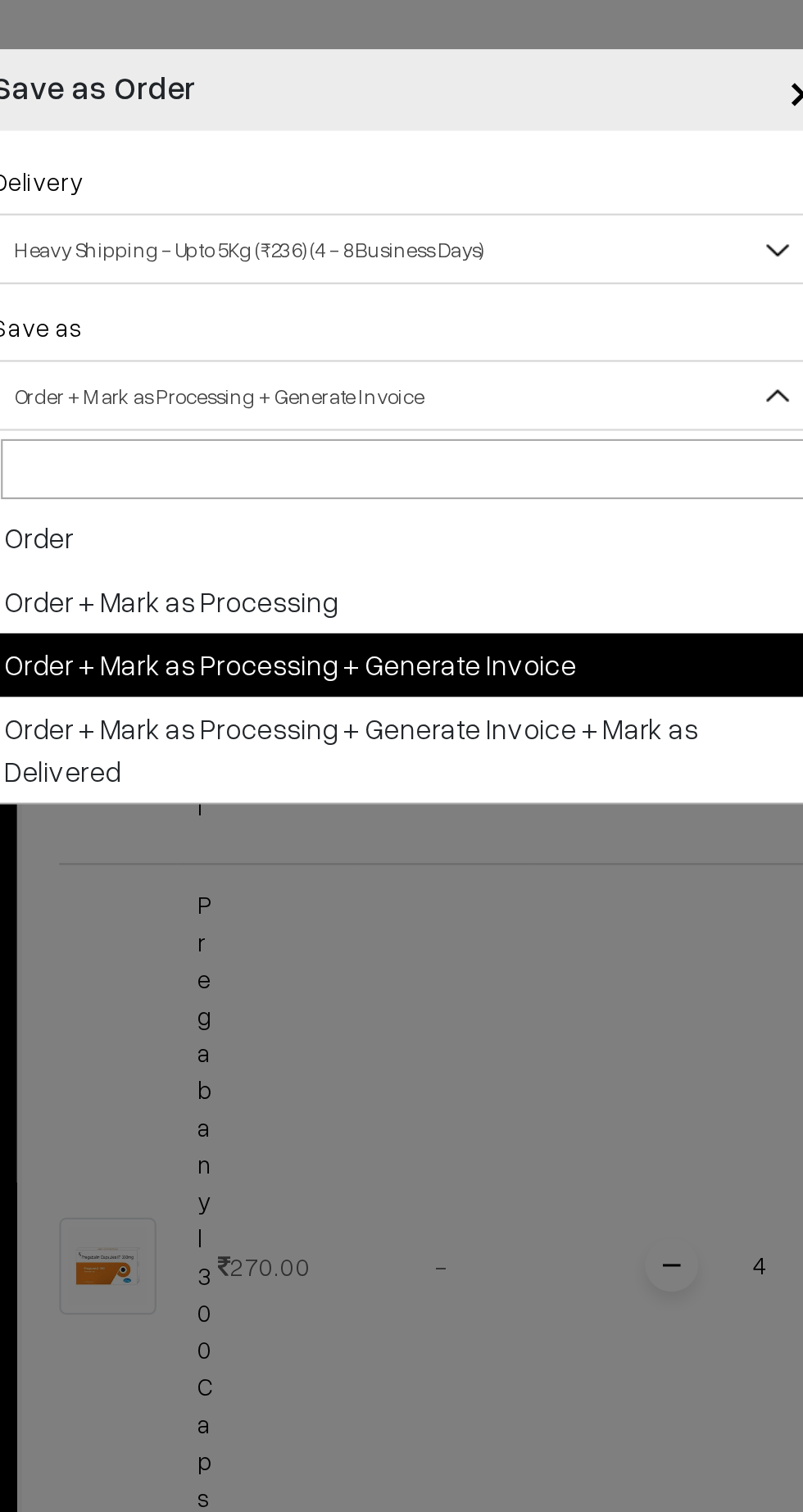
select select "1"
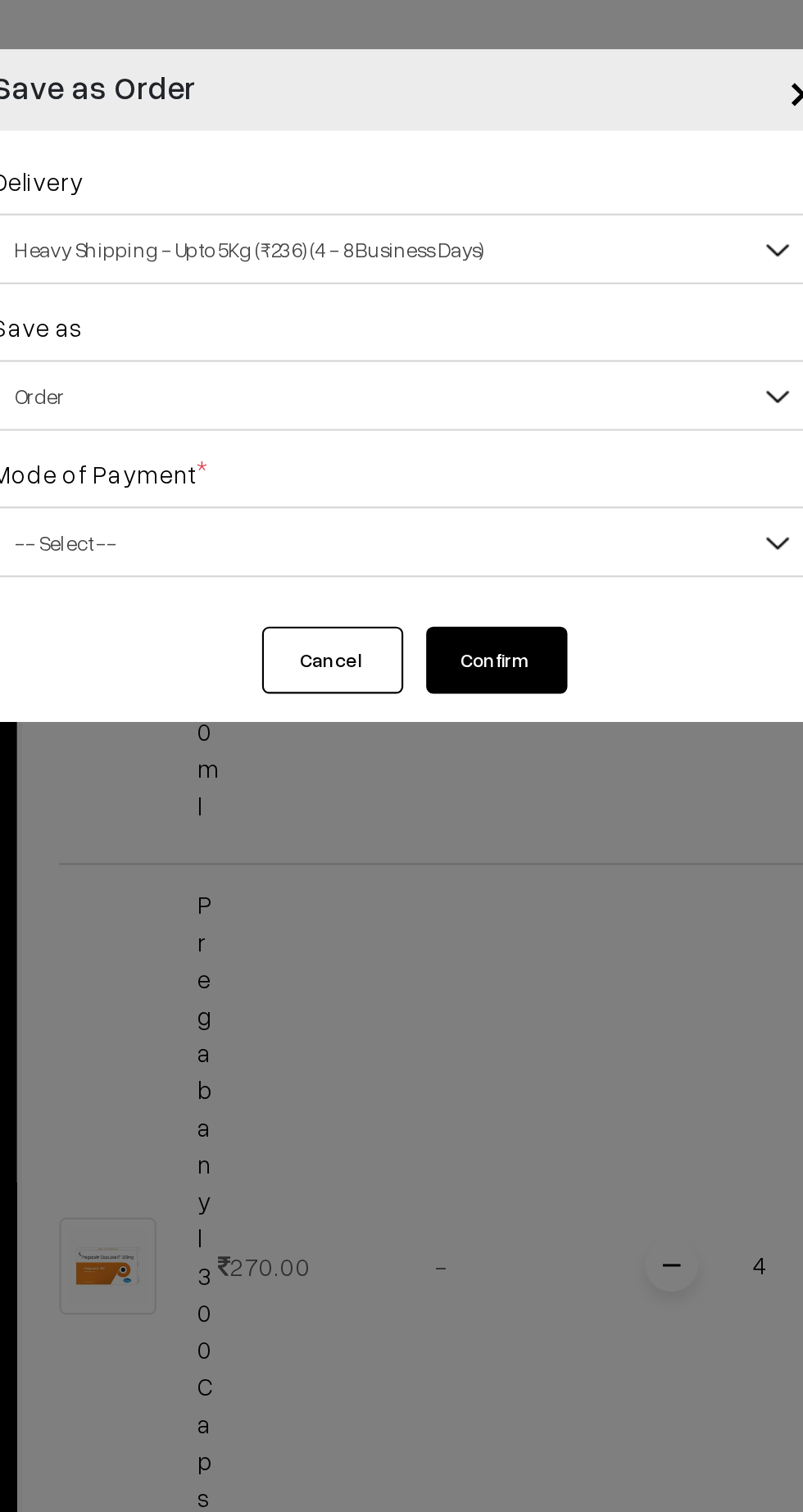
click at [462, 246] on span "-- Select --" at bounding box center [401, 252] width 382 height 29
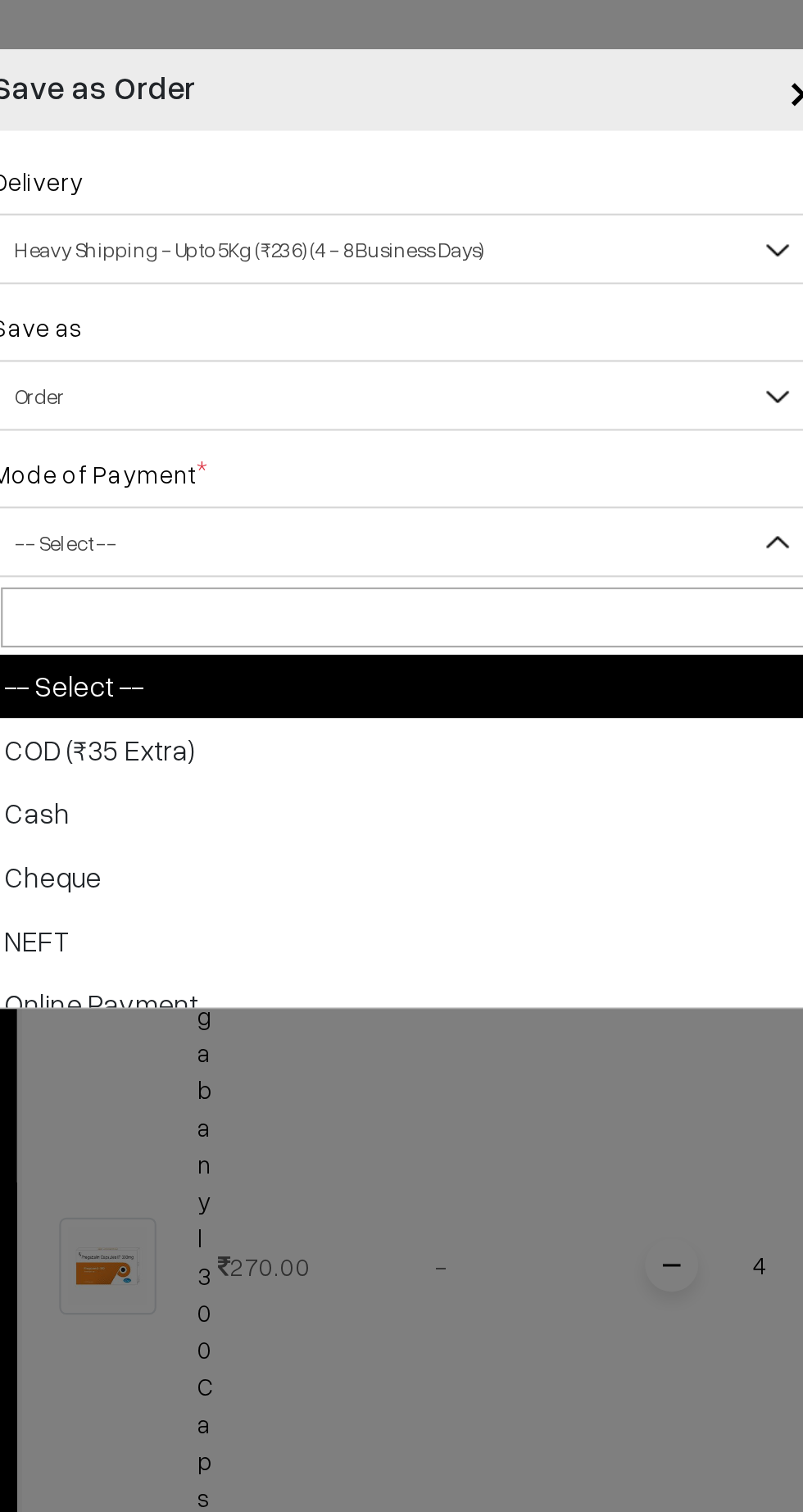
select select "1"
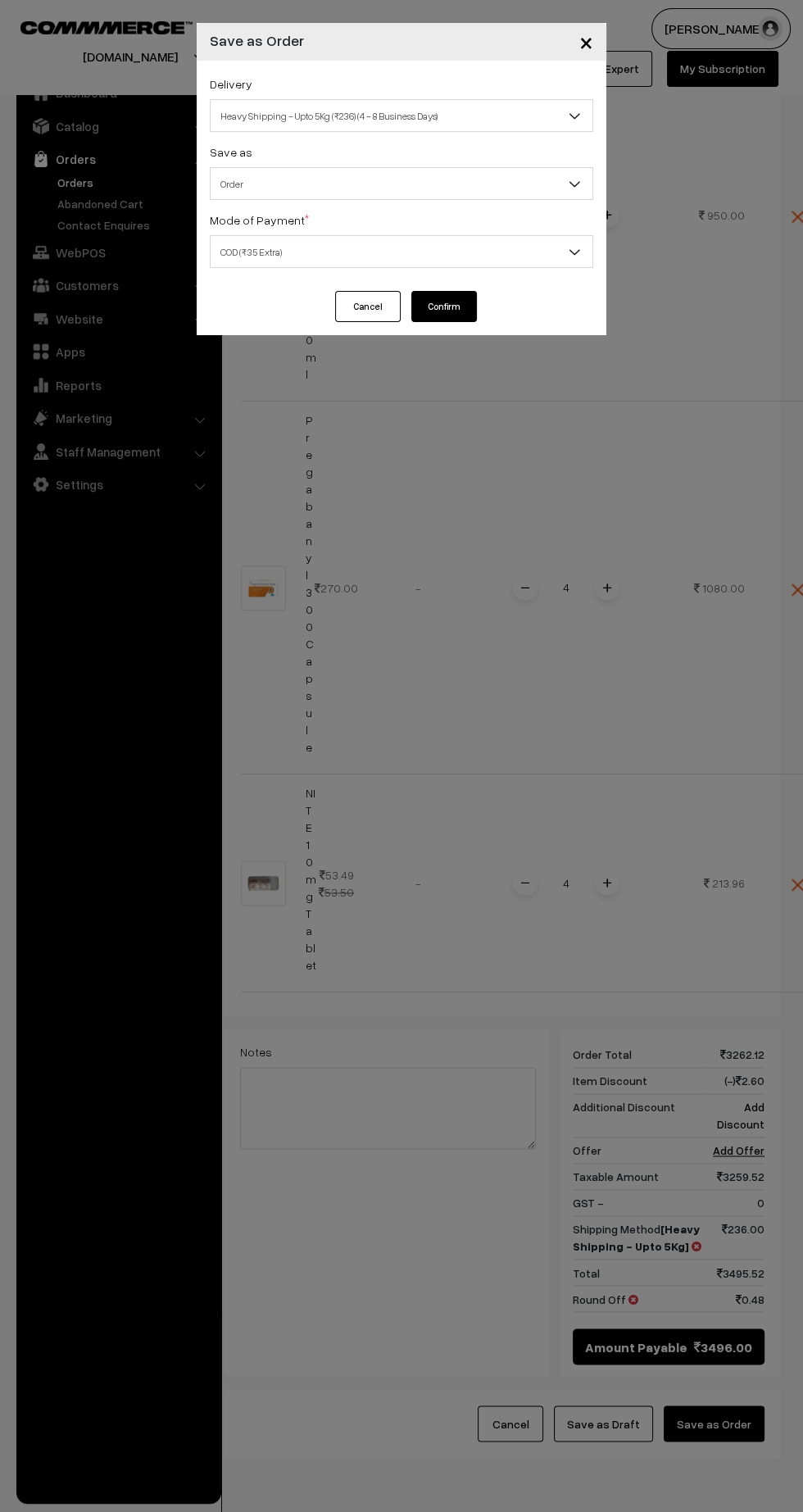
click at [472, 315] on button "Confirm" at bounding box center [444, 306] width 66 height 31
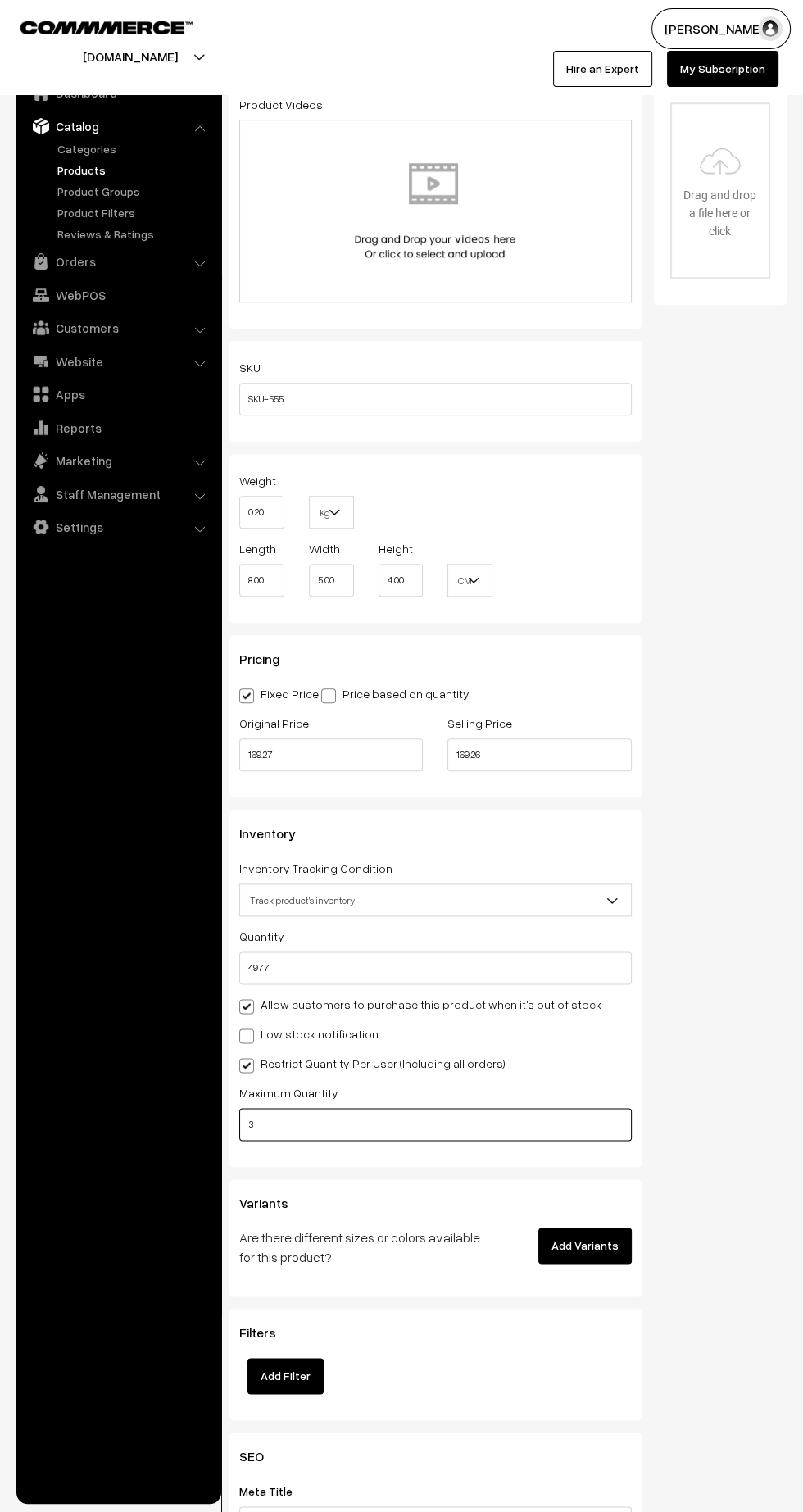
click at [397, 1122] on input "3" at bounding box center [435, 1124] width 392 height 33
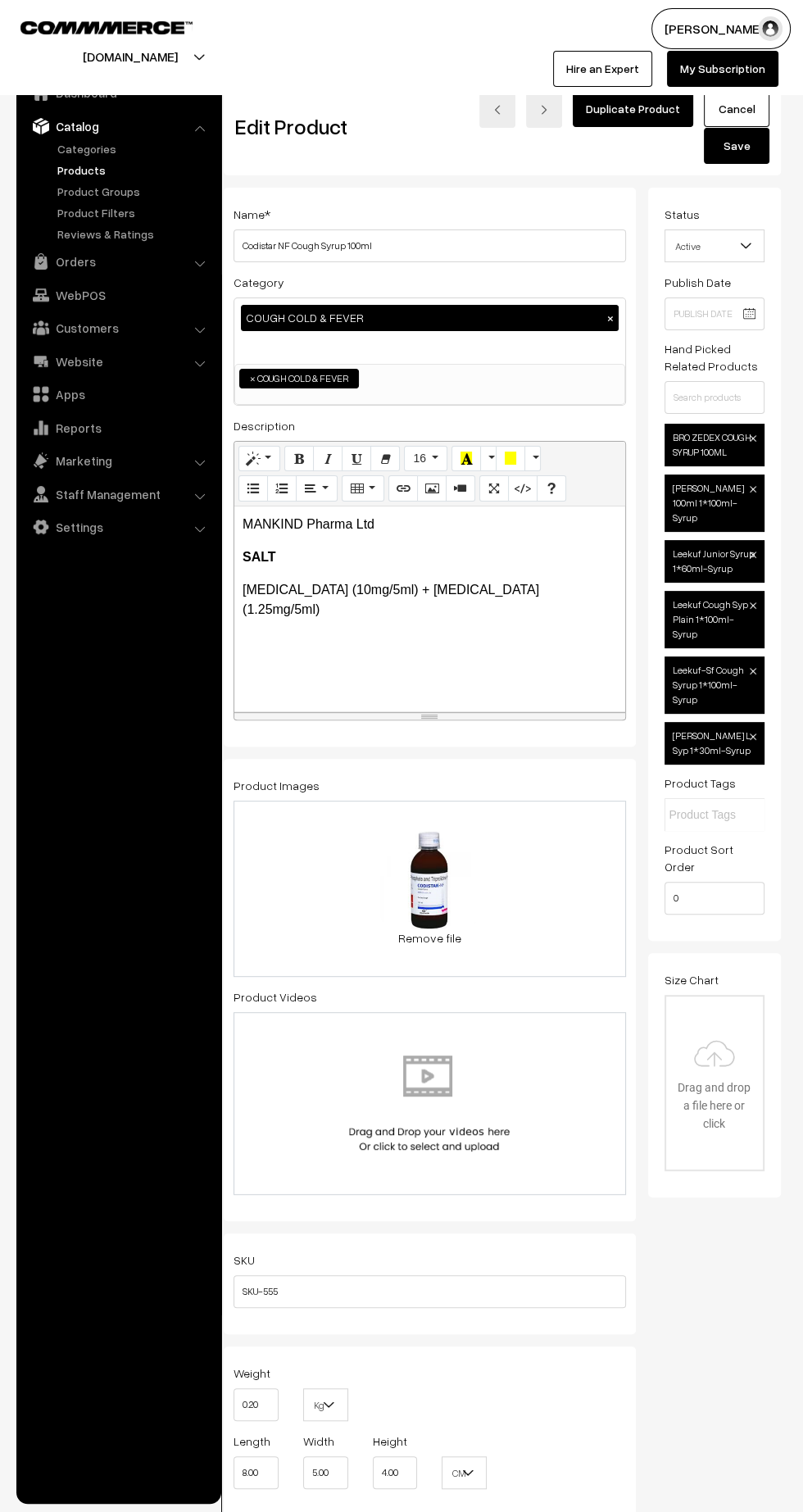
type input "6"
click at [727, 149] on button "Save" at bounding box center [736, 146] width 66 height 36
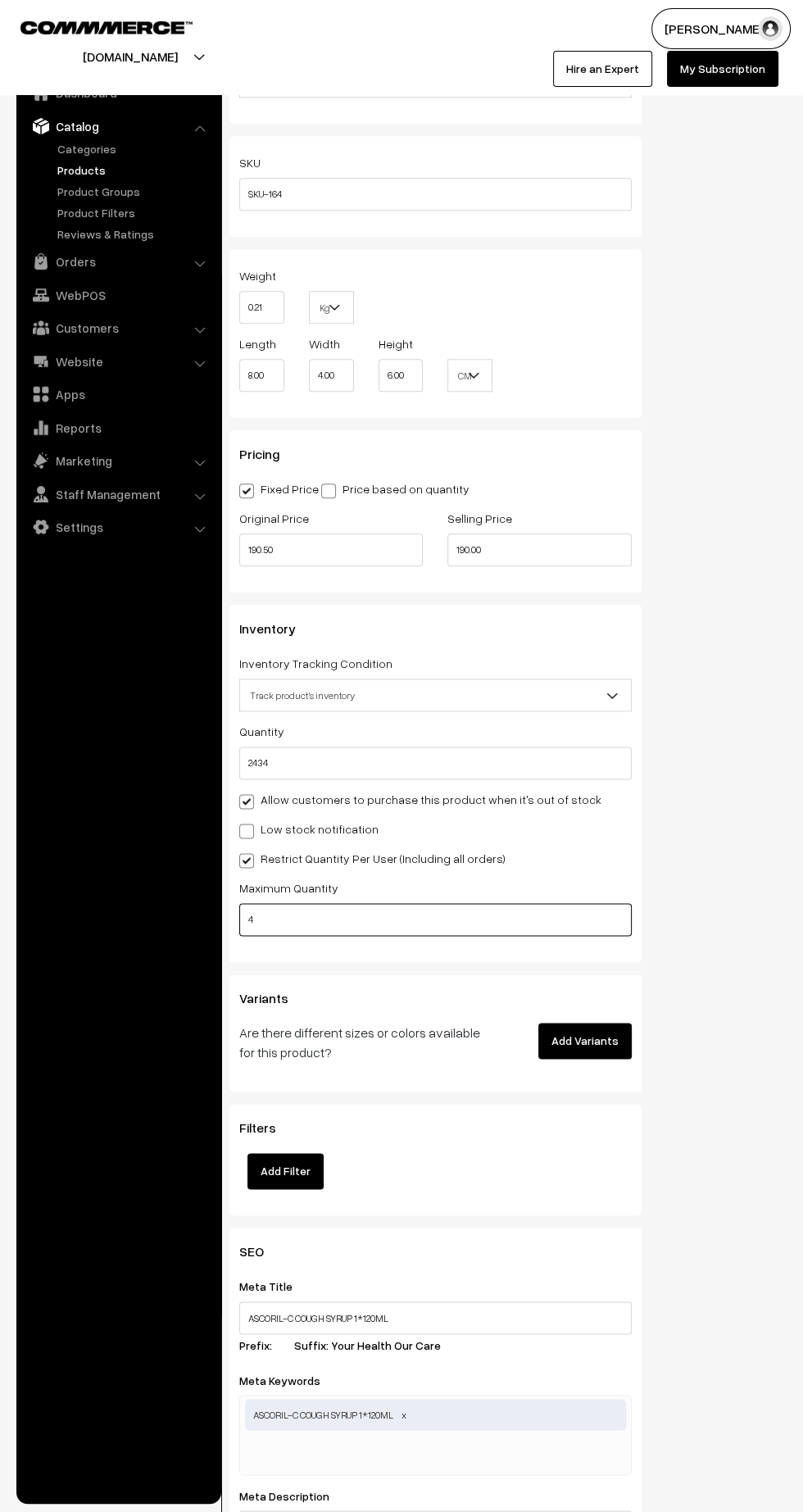
click at [395, 921] on input "4" at bounding box center [435, 920] width 392 height 33
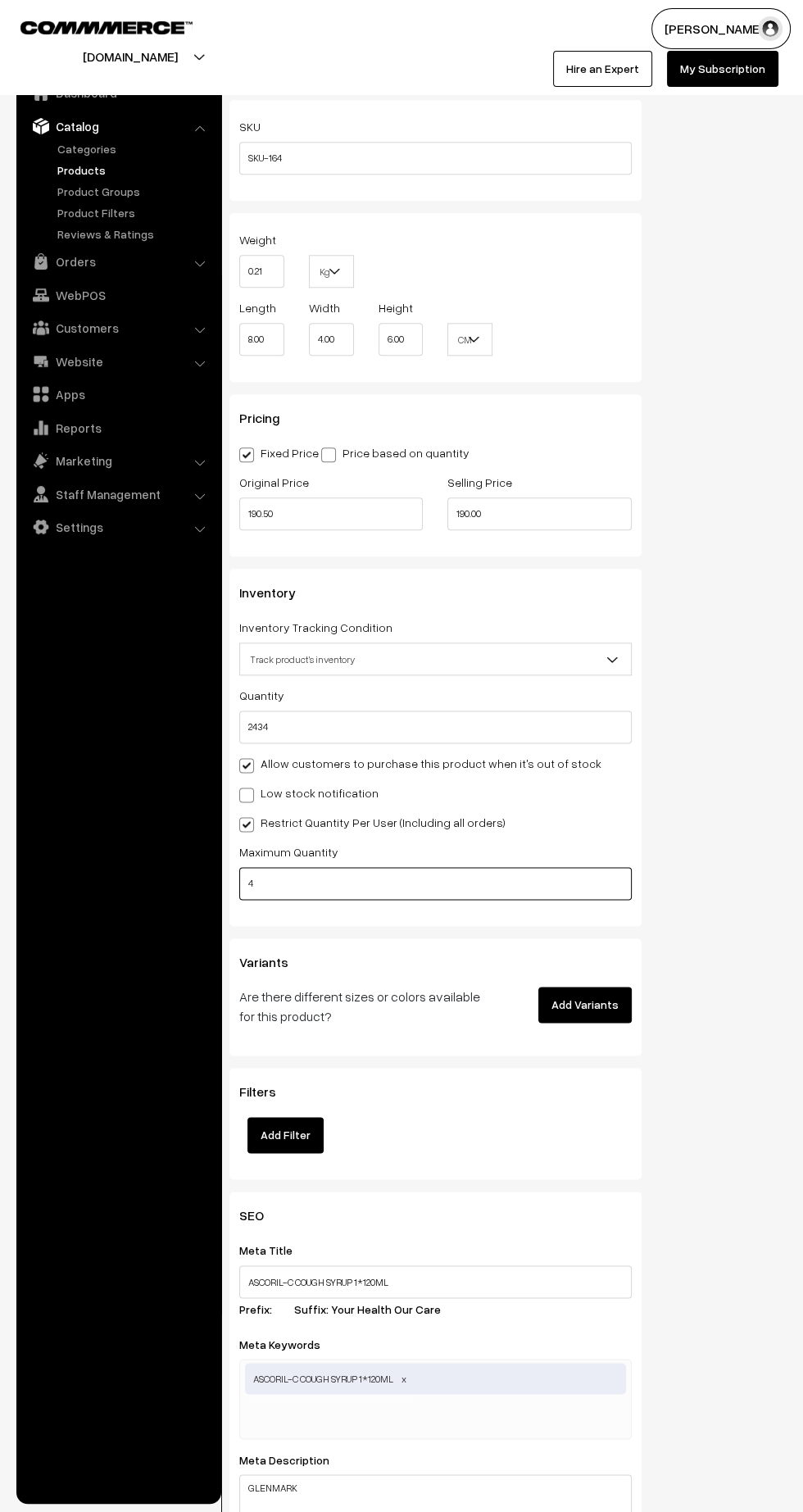
scroll to position [1152, 0]
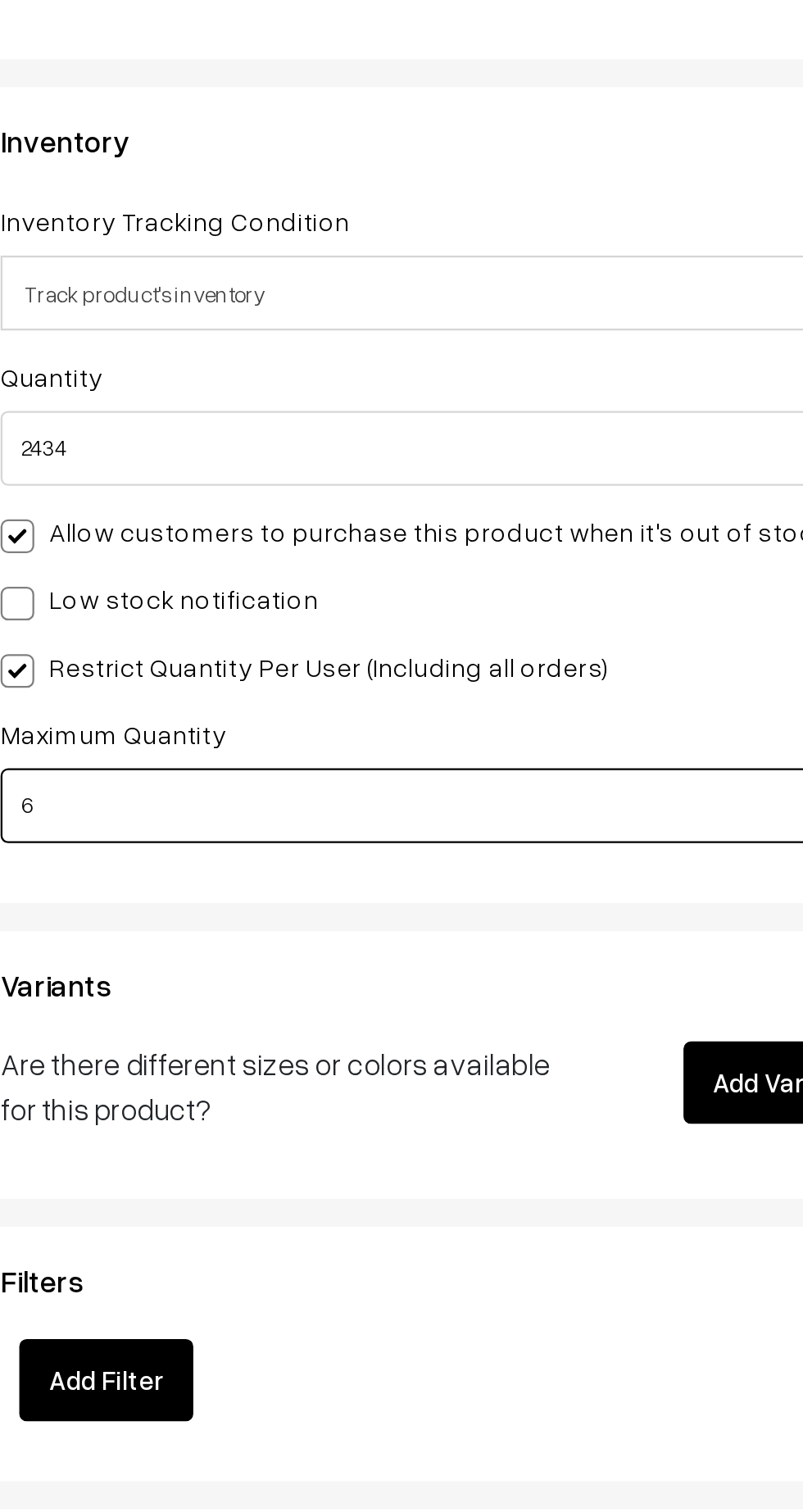
type input "6"
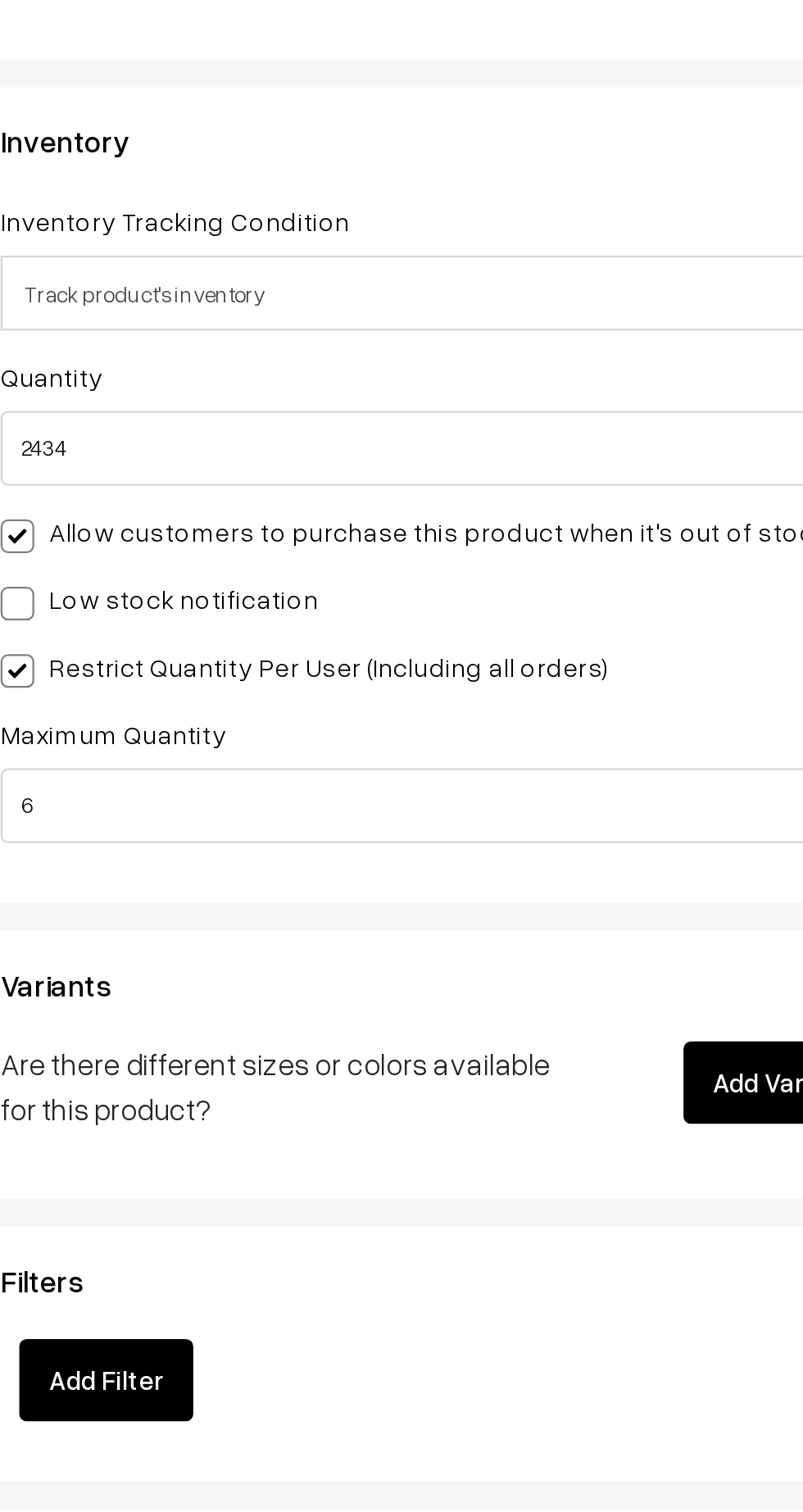
click at [529, 629] on span "Track product's inventory" at bounding box center [435, 641] width 391 height 29
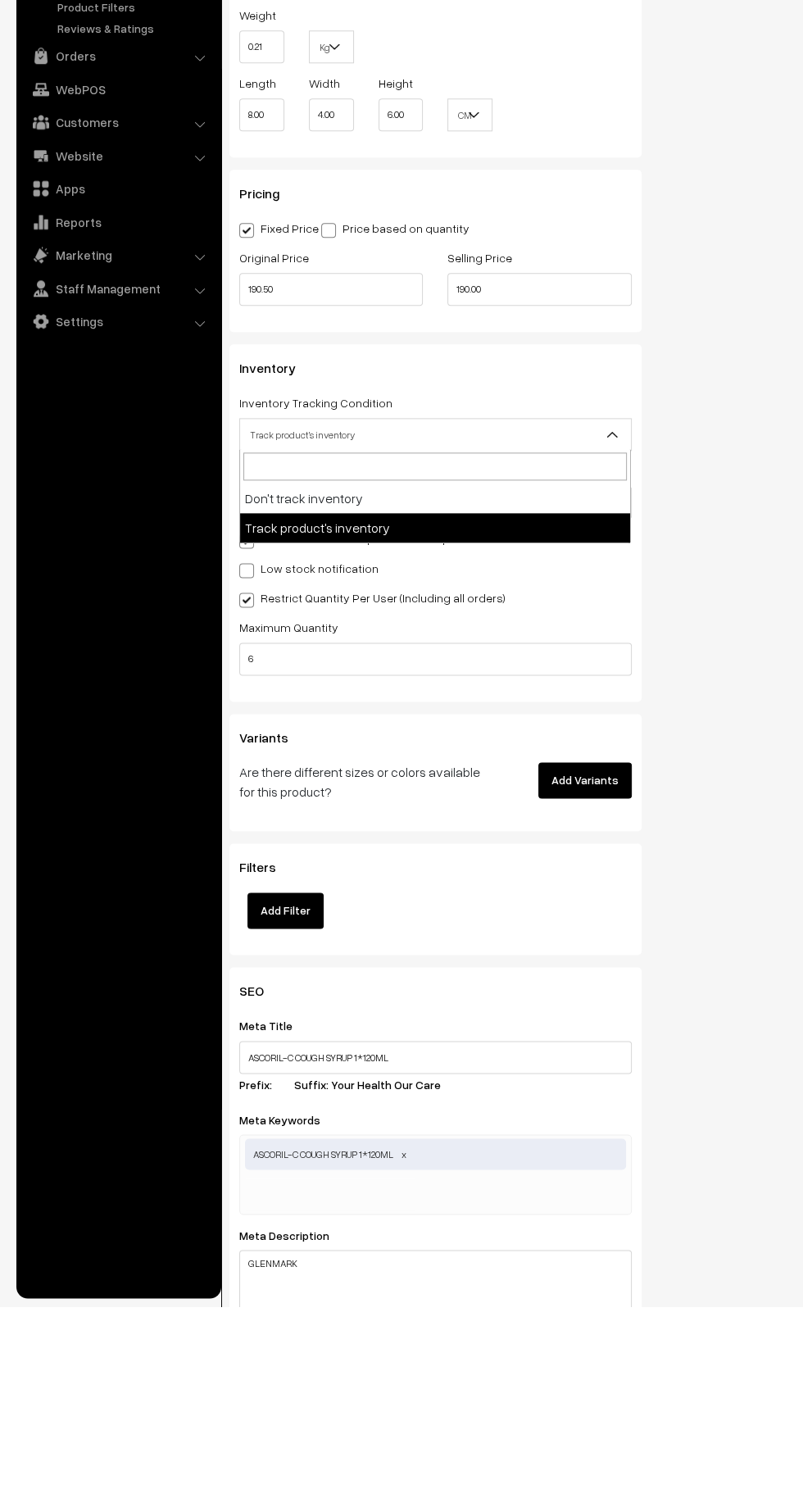
click at [708, 532] on div "Status Active Inactive Active Publish Date Product Type -- Select -- -- Select …" at bounding box center [726, 104] width 145 height 2138
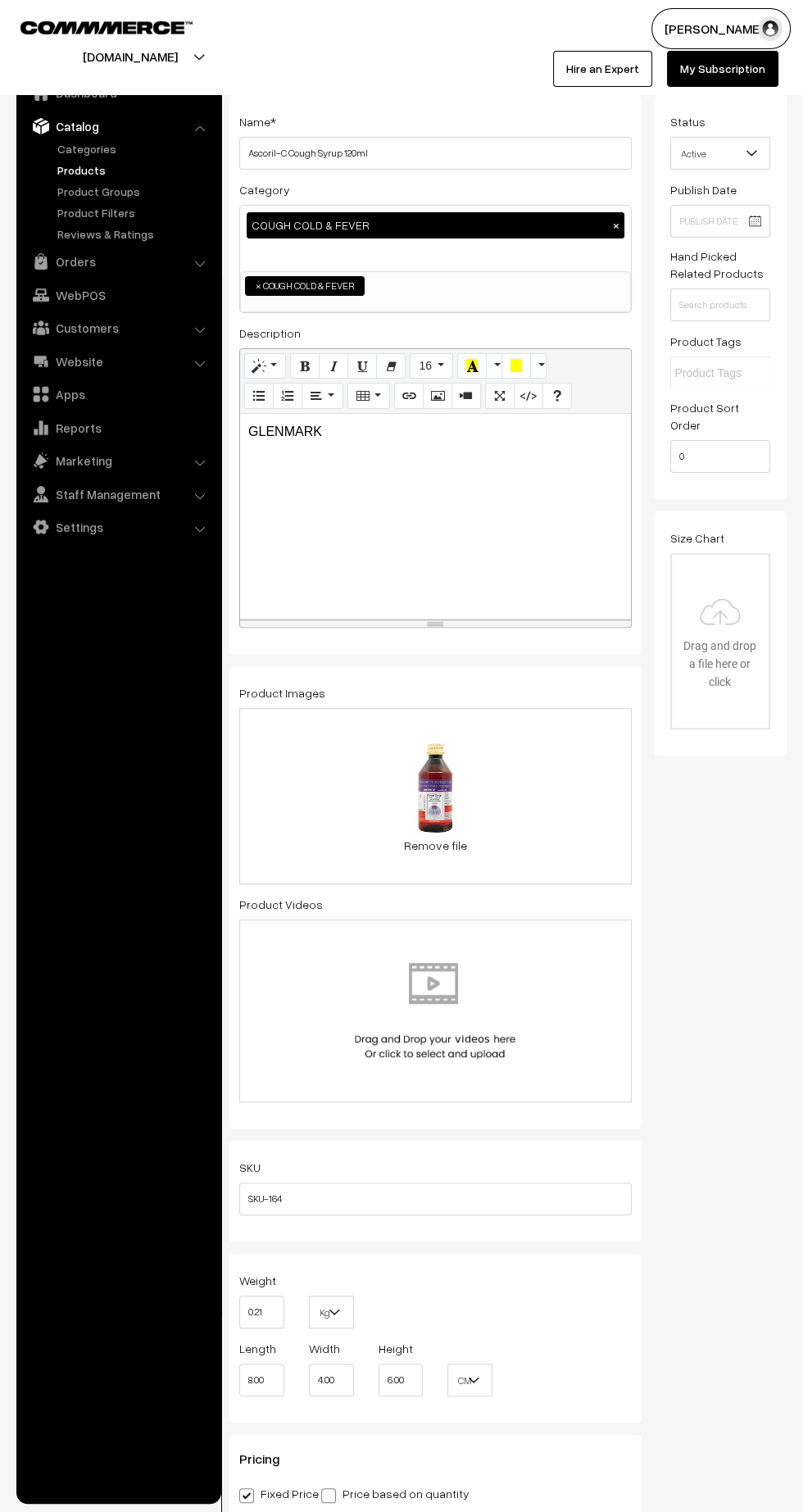
scroll to position [0, 0]
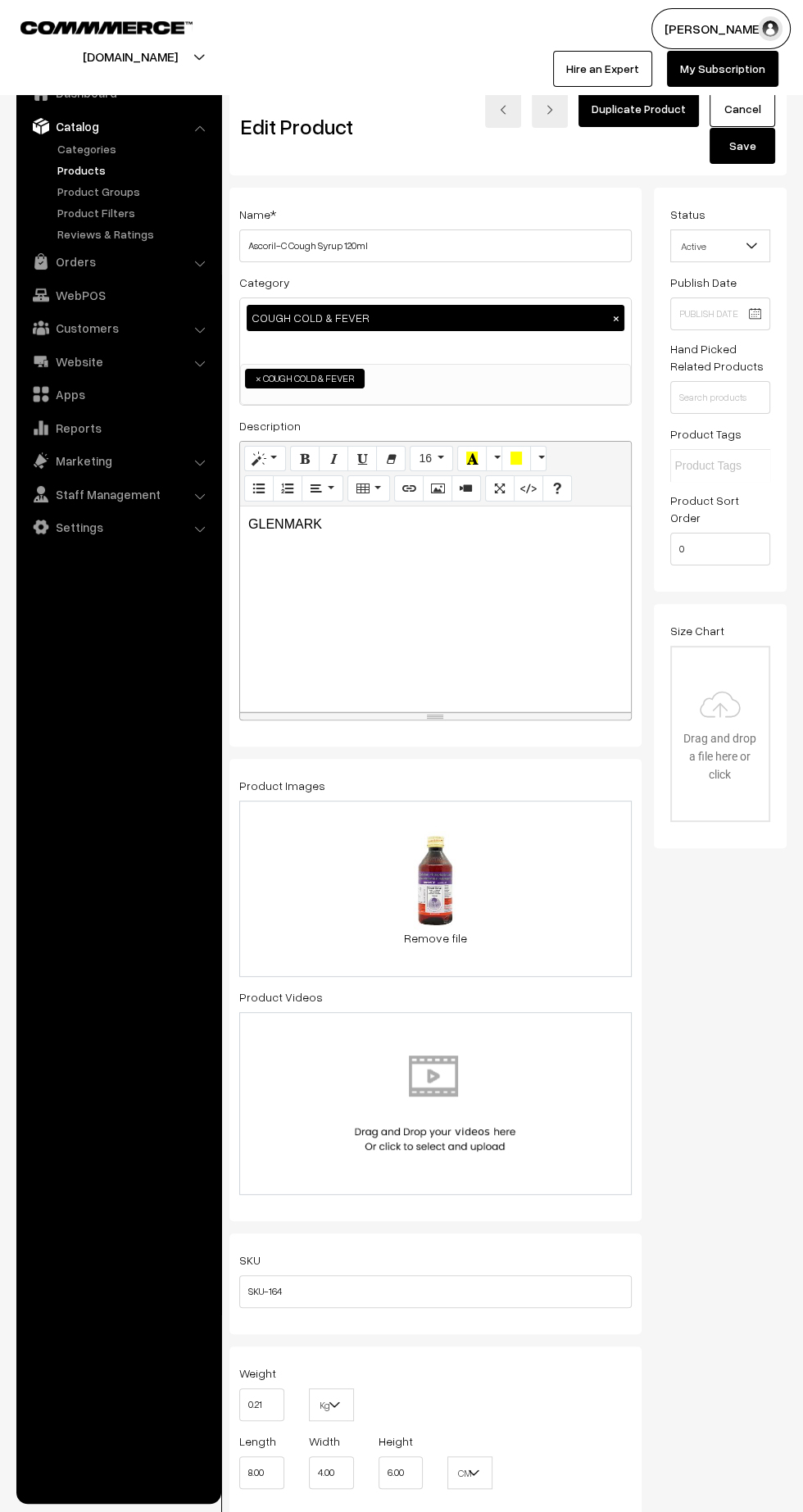
click at [743, 155] on button "Save" at bounding box center [742, 146] width 66 height 36
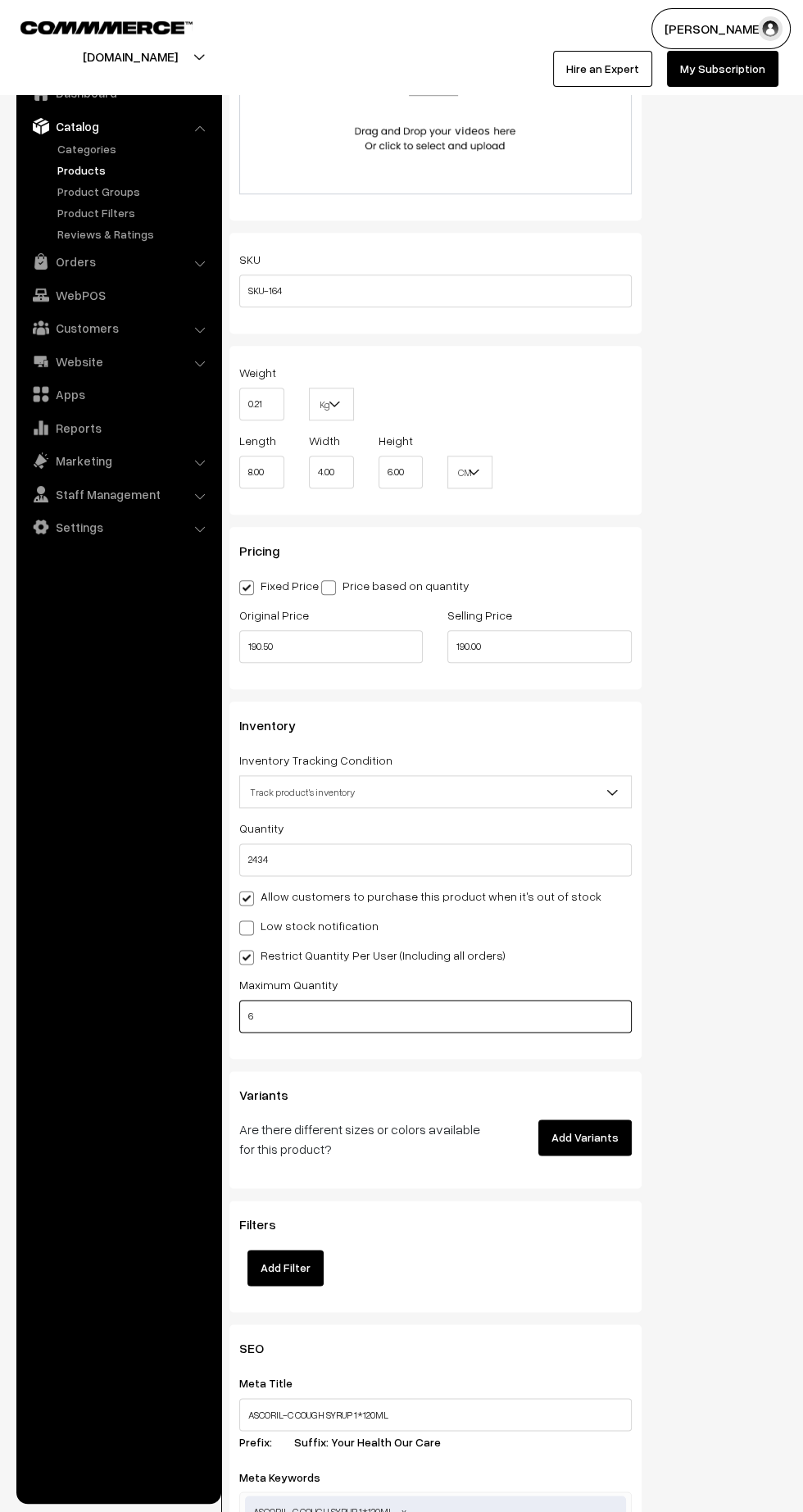
click at [433, 1023] on input "6" at bounding box center [435, 1017] width 392 height 33
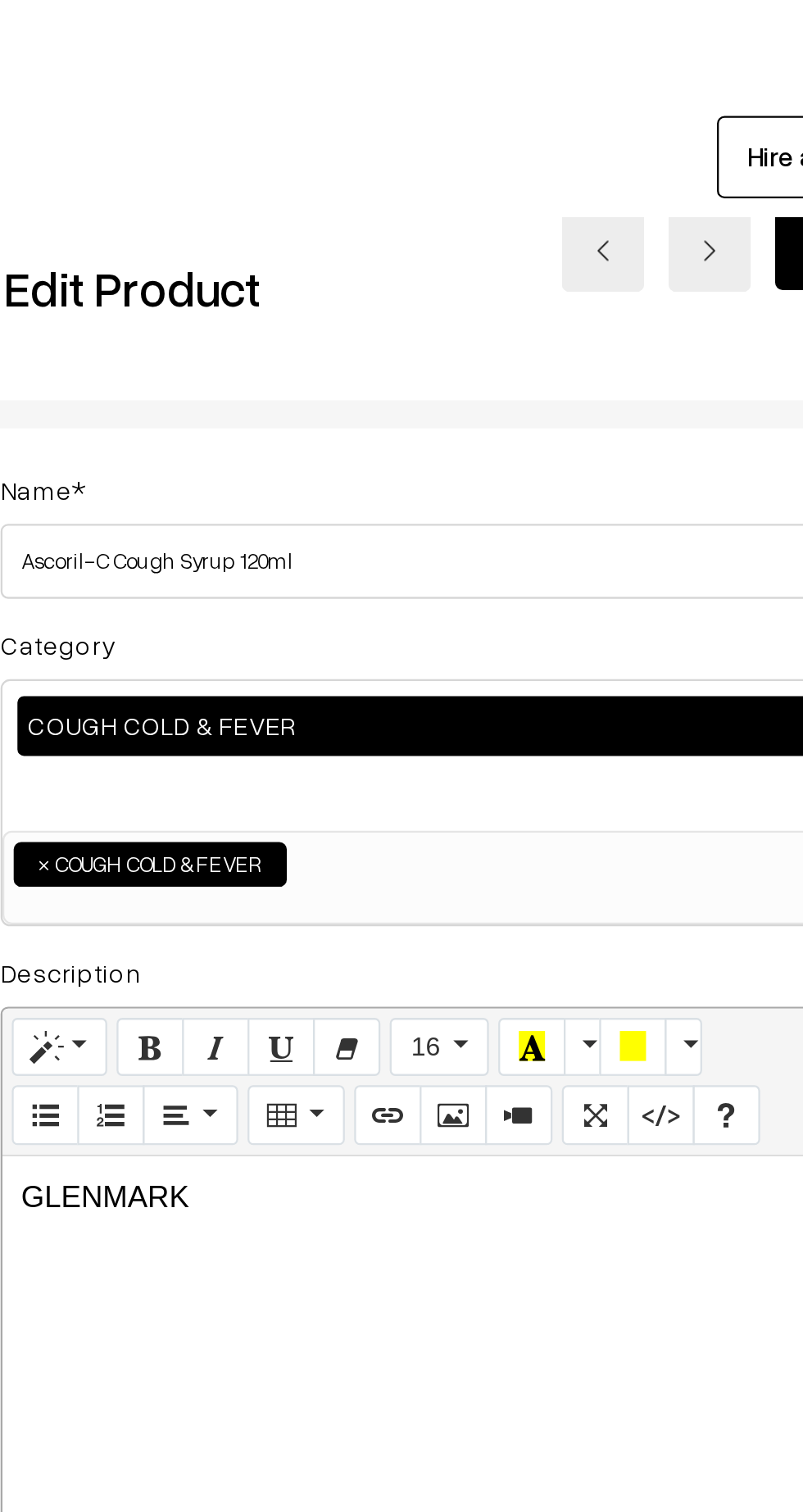
scroll to position [0, 12]
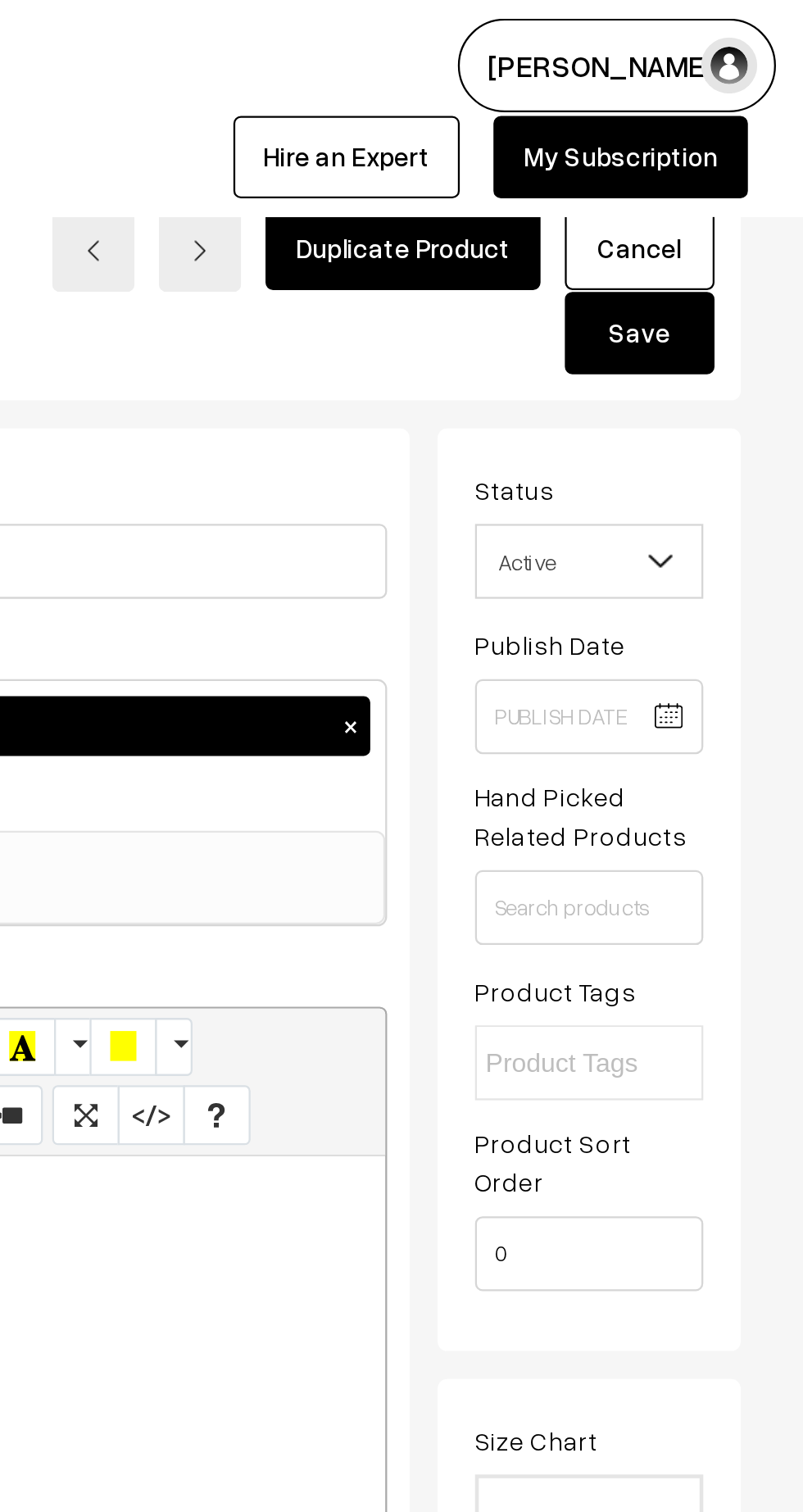
type input "3"
click at [733, 147] on button "Save" at bounding box center [731, 146] width 66 height 36
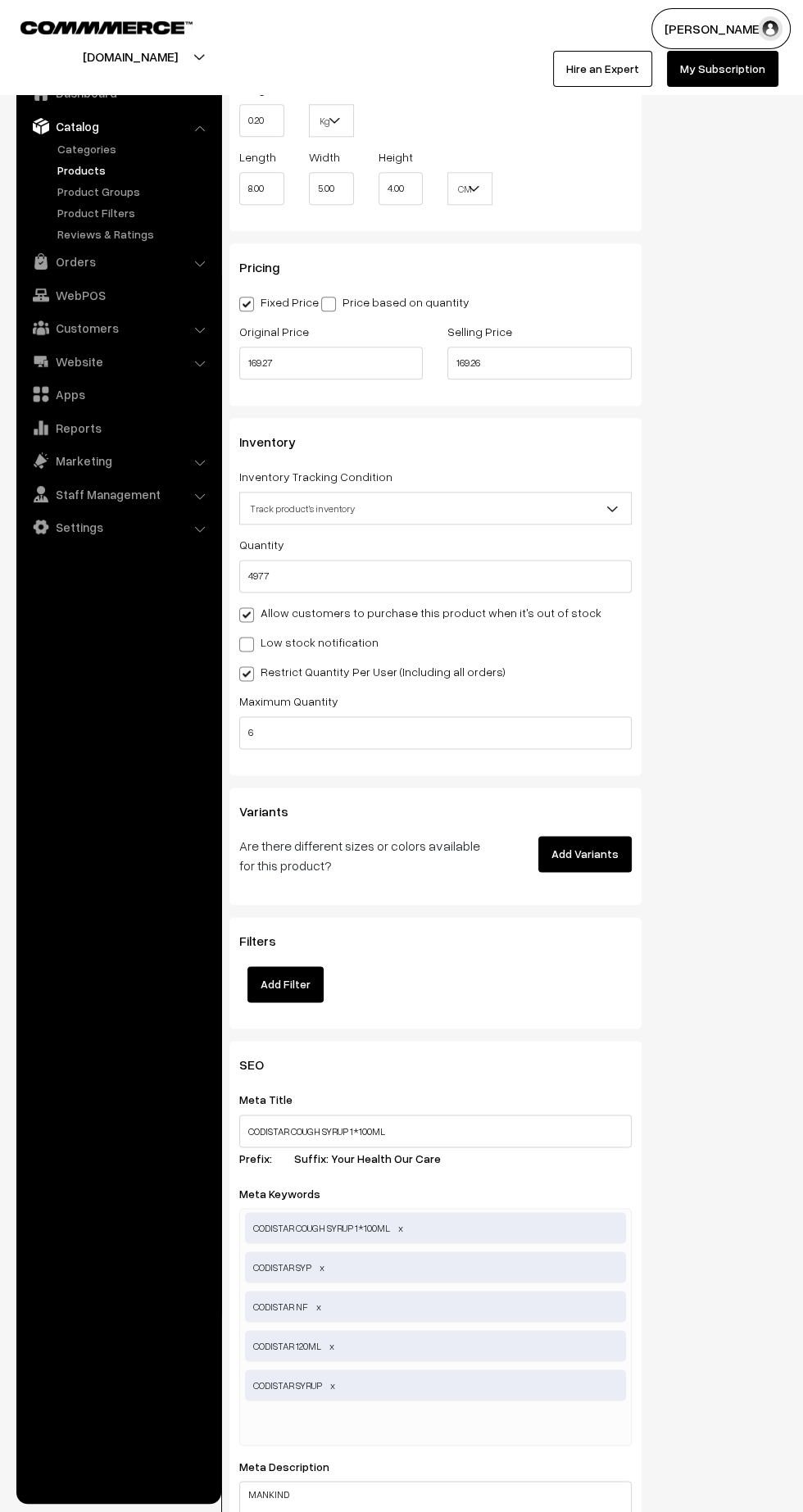
scroll to position [1271, 0]
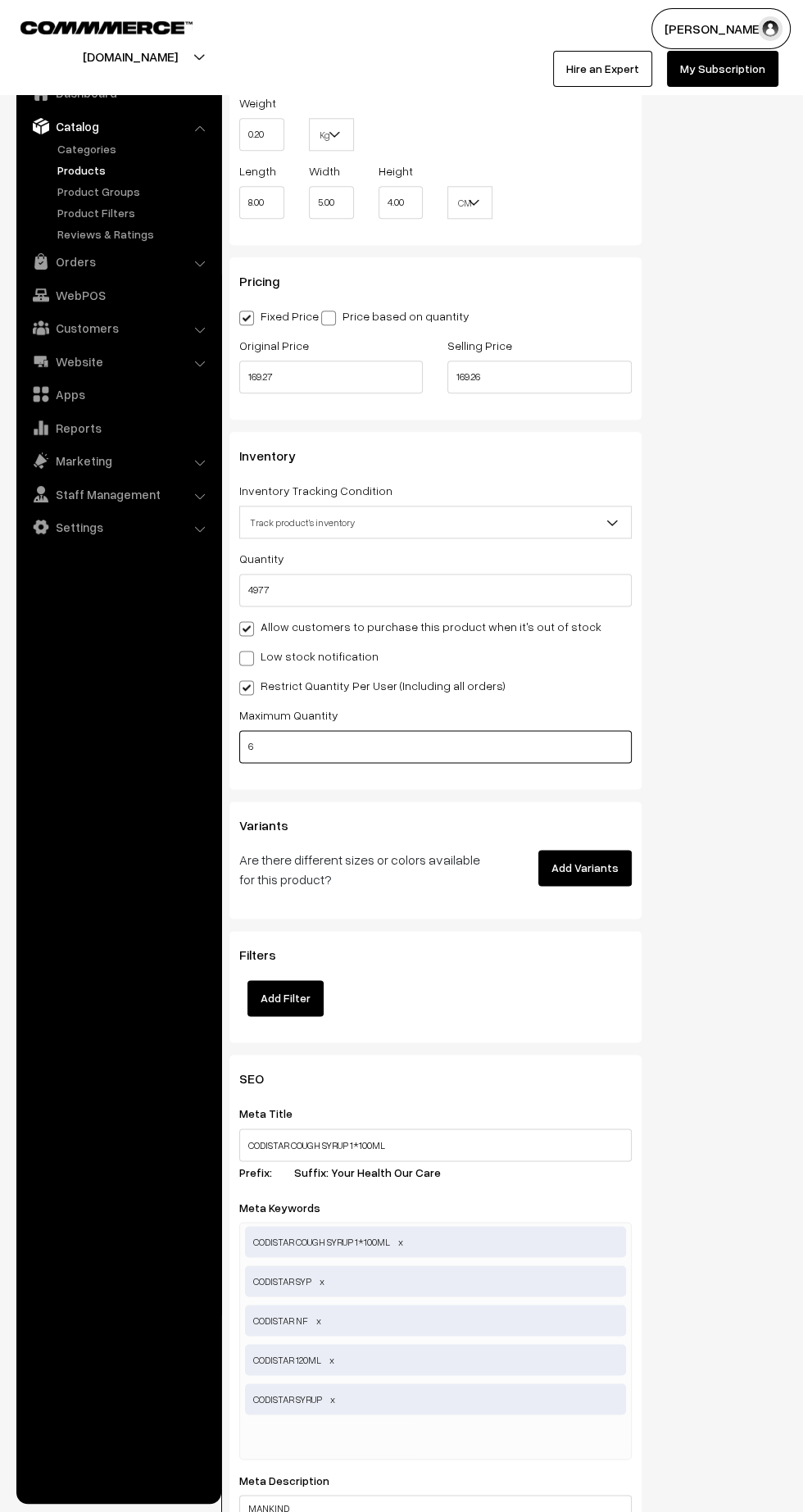
click at [480, 747] on input "6" at bounding box center [435, 747] width 392 height 33
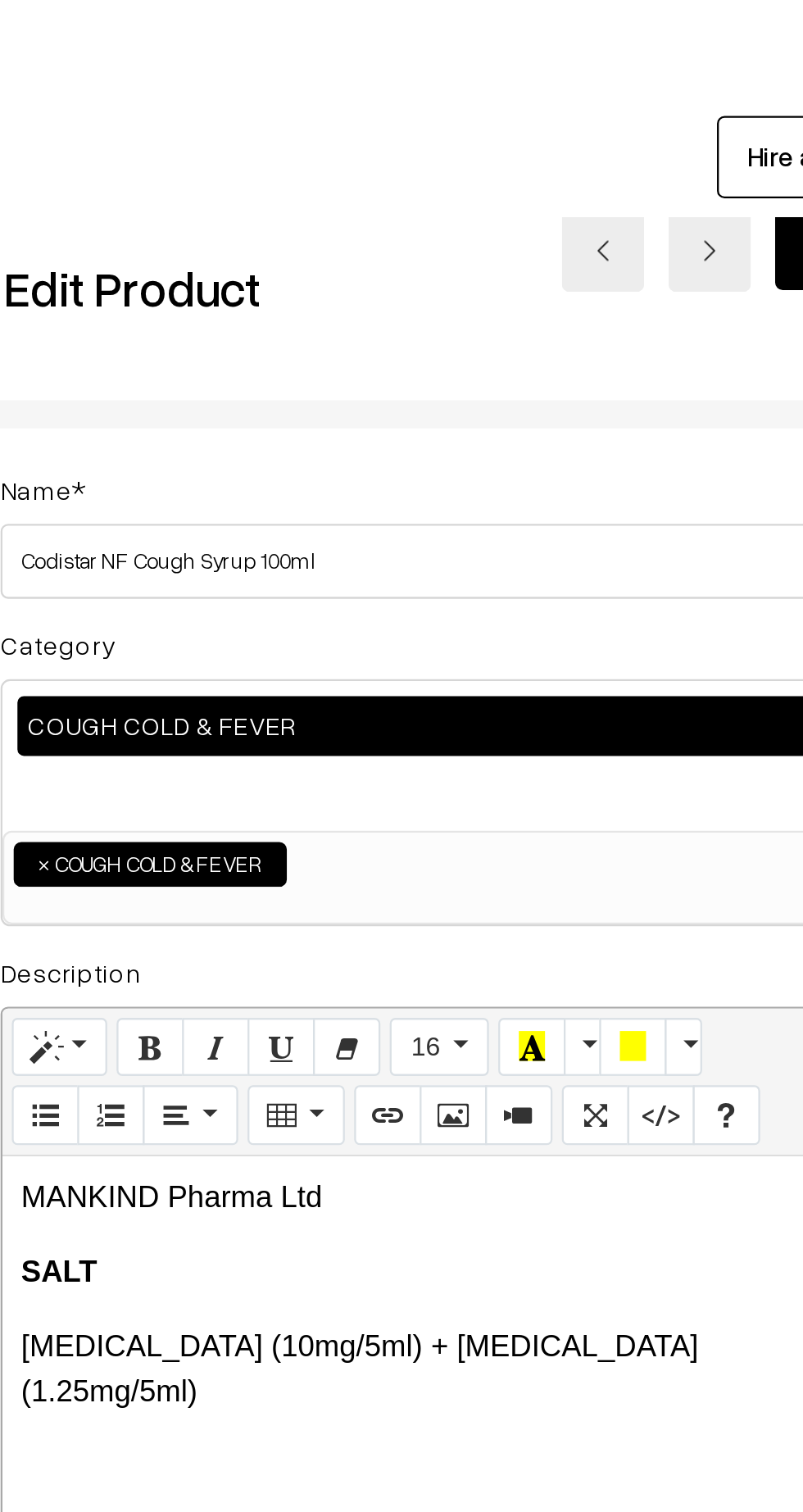
scroll to position [0, 12]
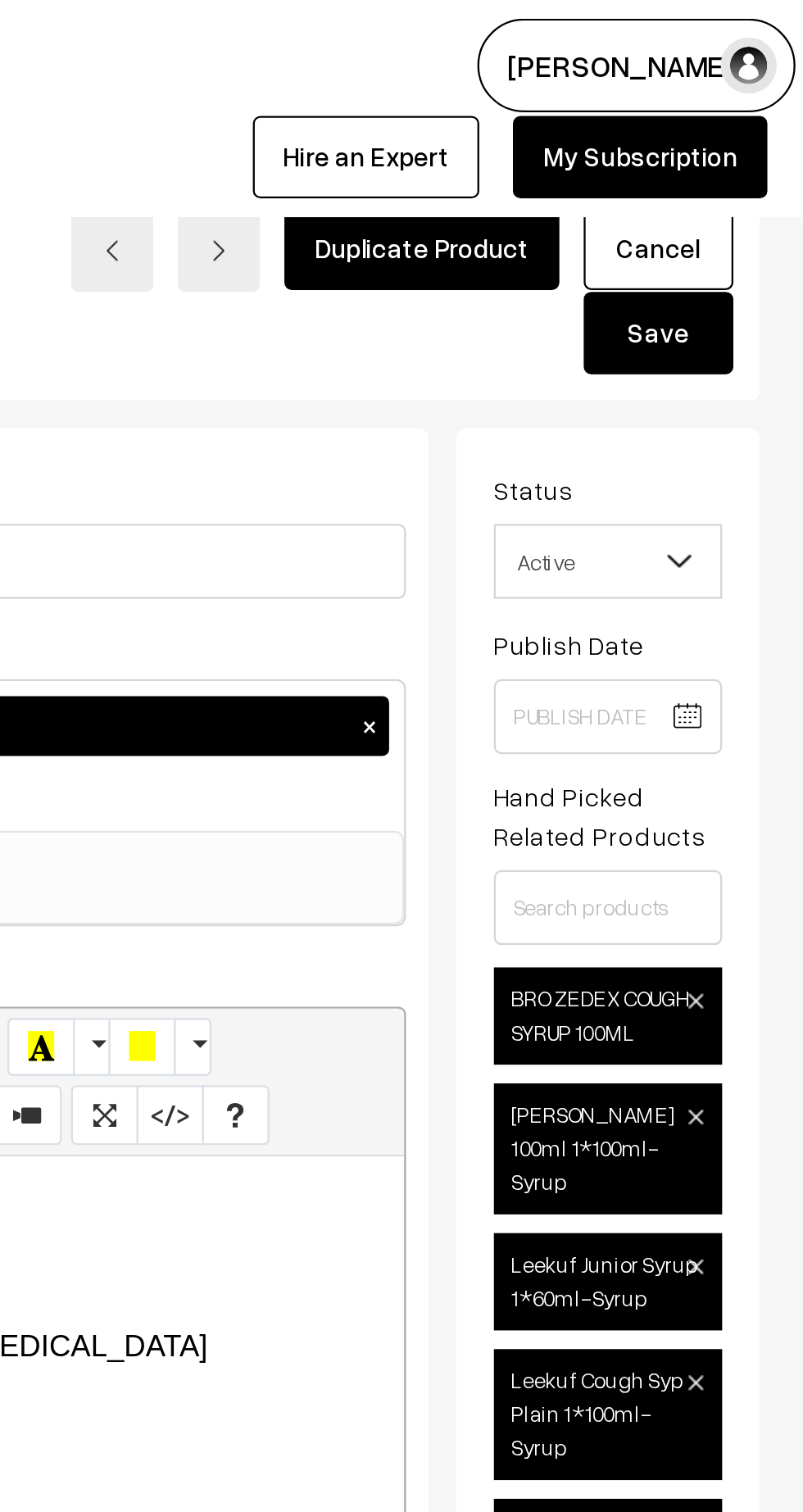
type input "3"
click at [724, 146] on button "Save" at bounding box center [731, 146] width 66 height 36
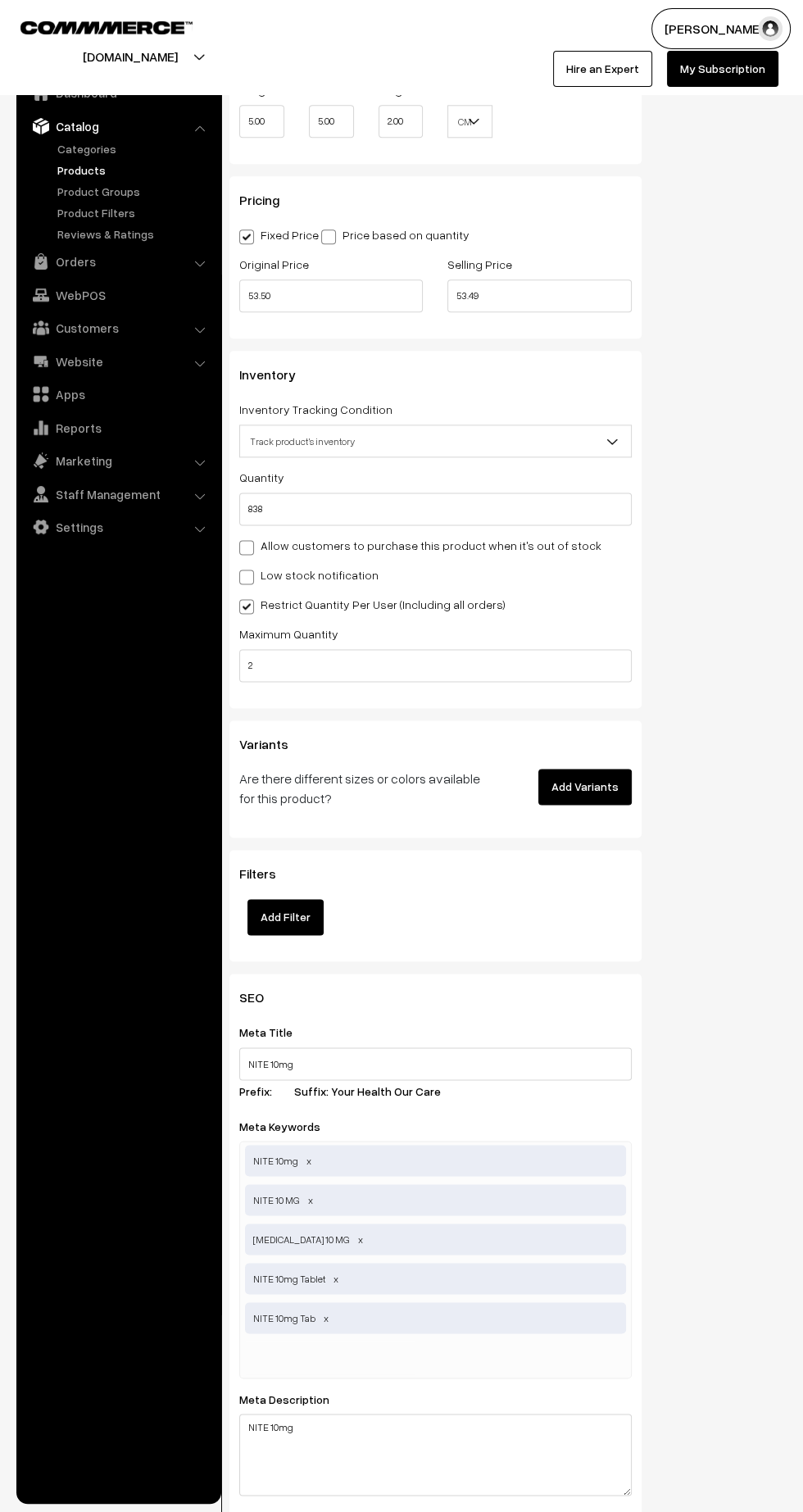
scroll to position [1351, 0]
click at [423, 671] on input "2" at bounding box center [435, 666] width 392 height 33
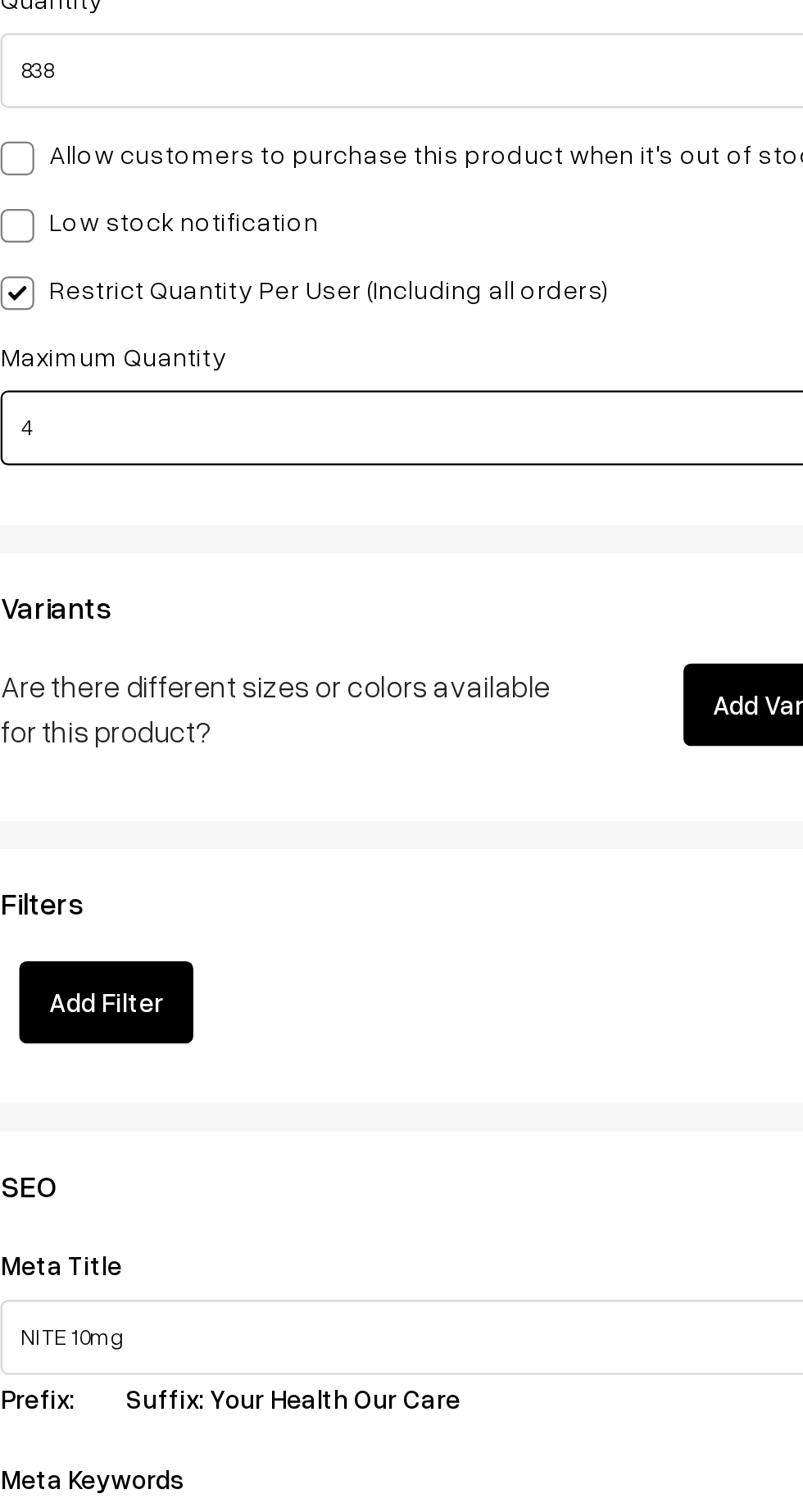
type input "4"
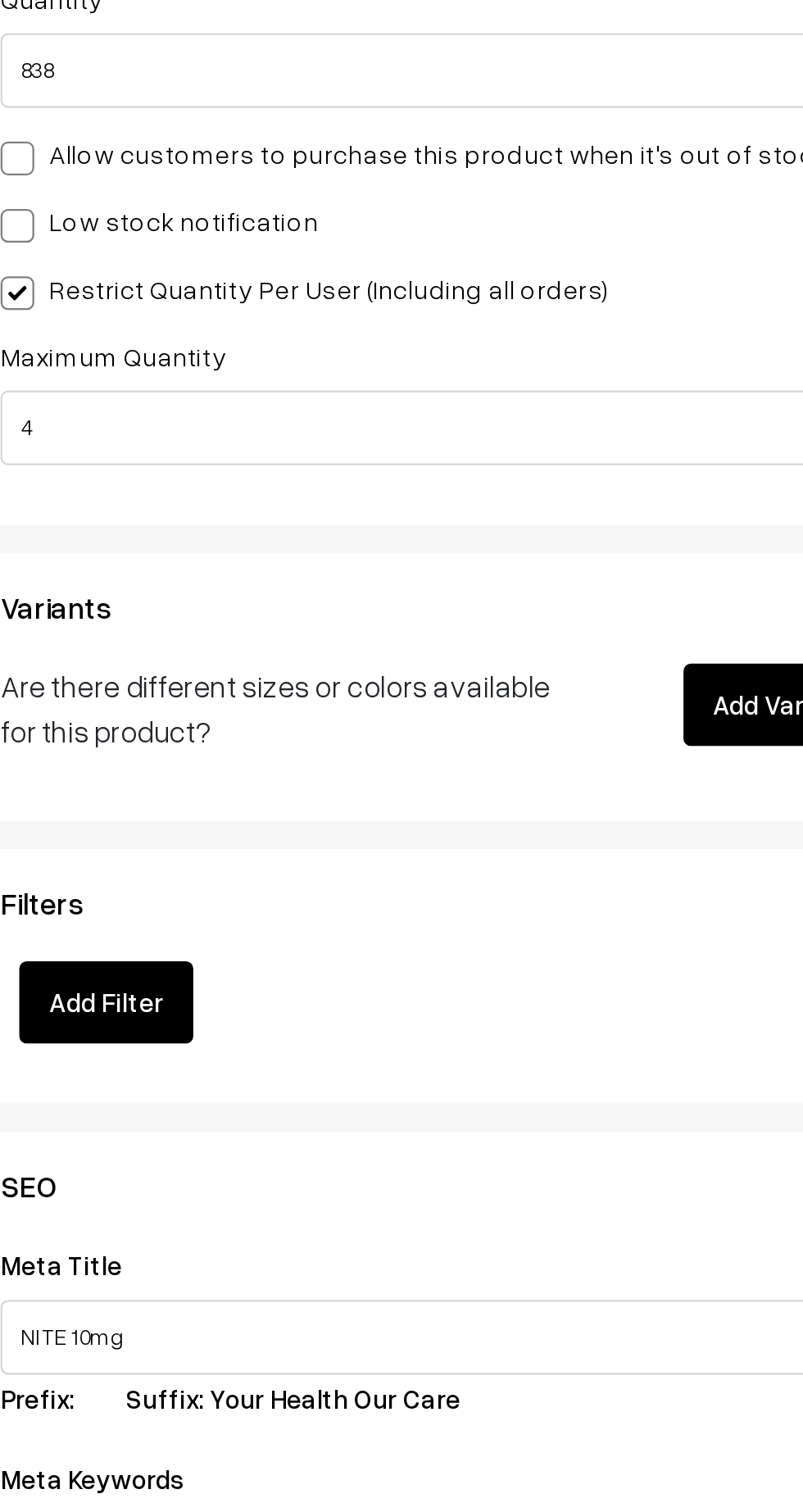
click at [504, 701] on div "Inventory Inventory Tracking Condition Don't track inventory Track product's in…" at bounding box center [435, 530] width 412 height 357
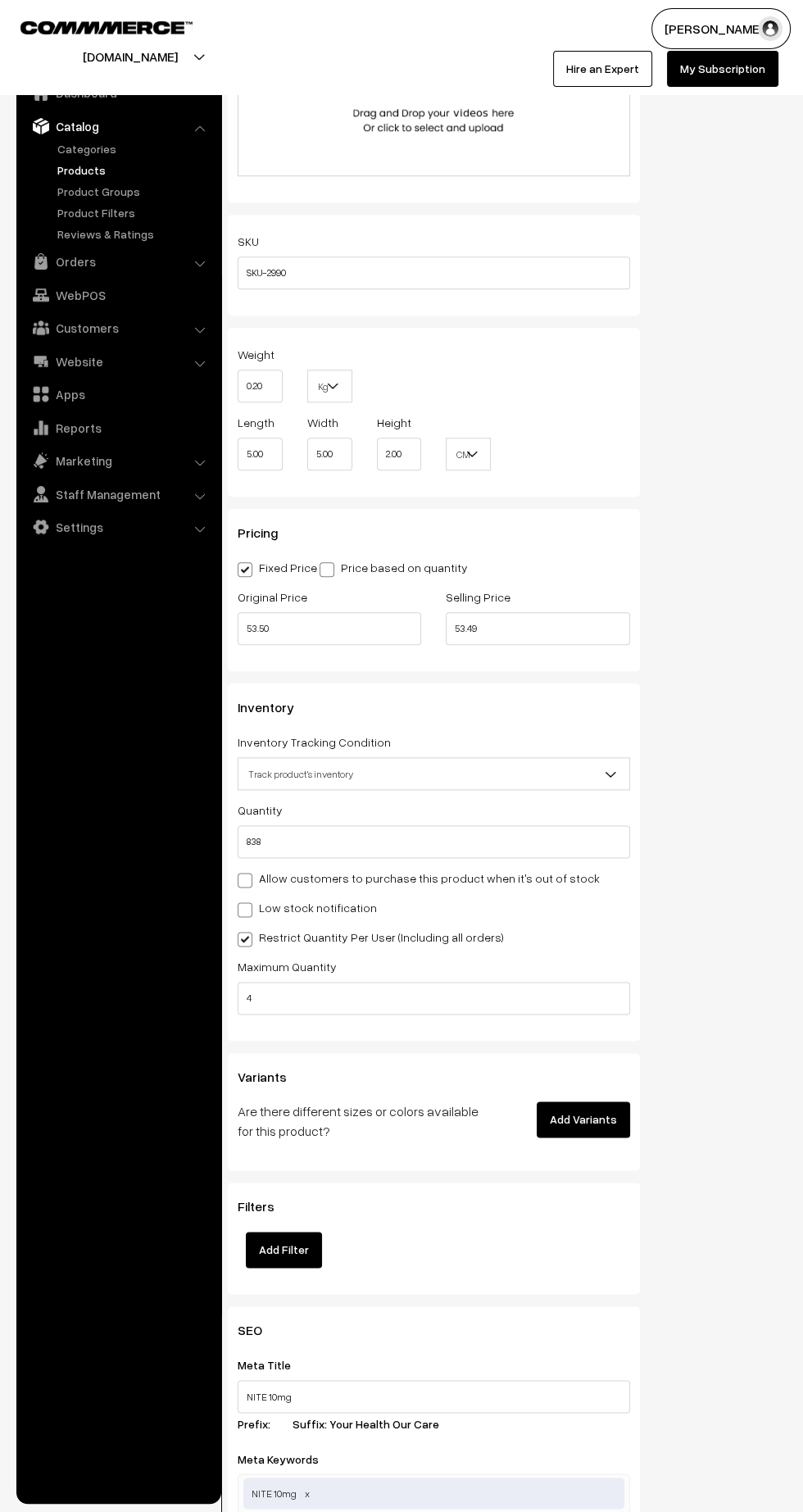
scroll to position [0, 0]
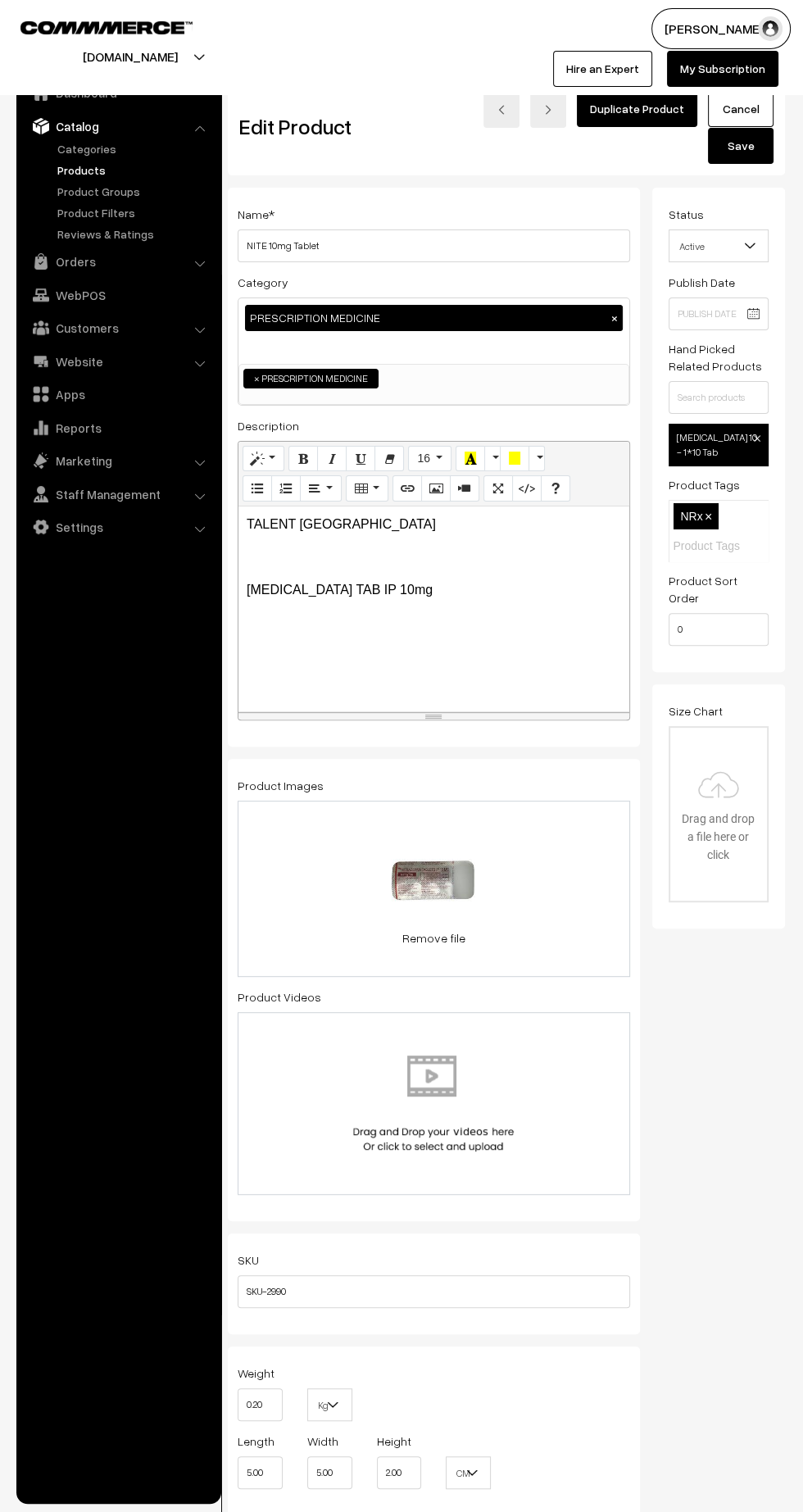
click at [735, 155] on button "Save" at bounding box center [741, 146] width 66 height 36
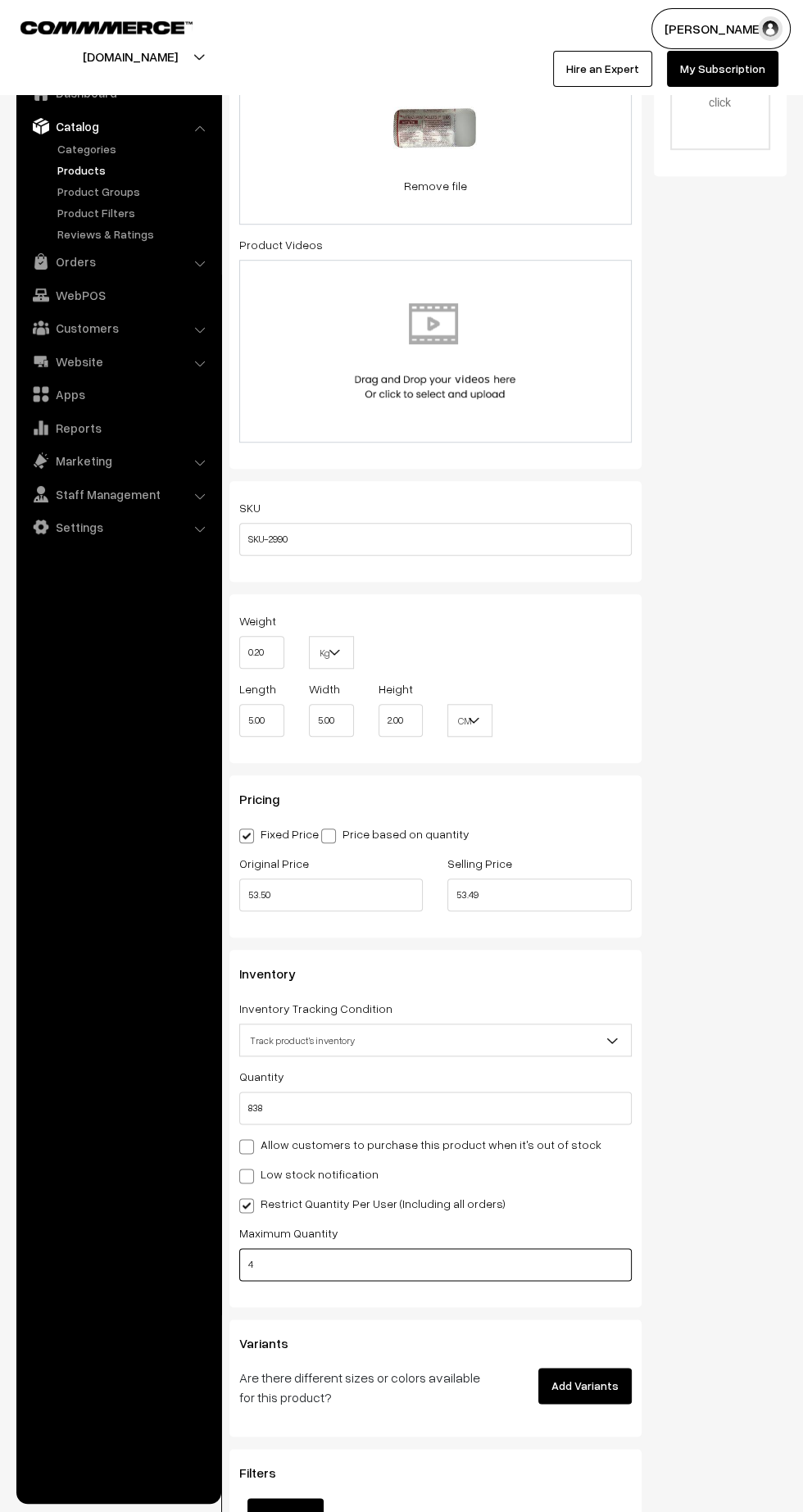
click at [383, 1263] on input "4" at bounding box center [435, 1264] width 392 height 33
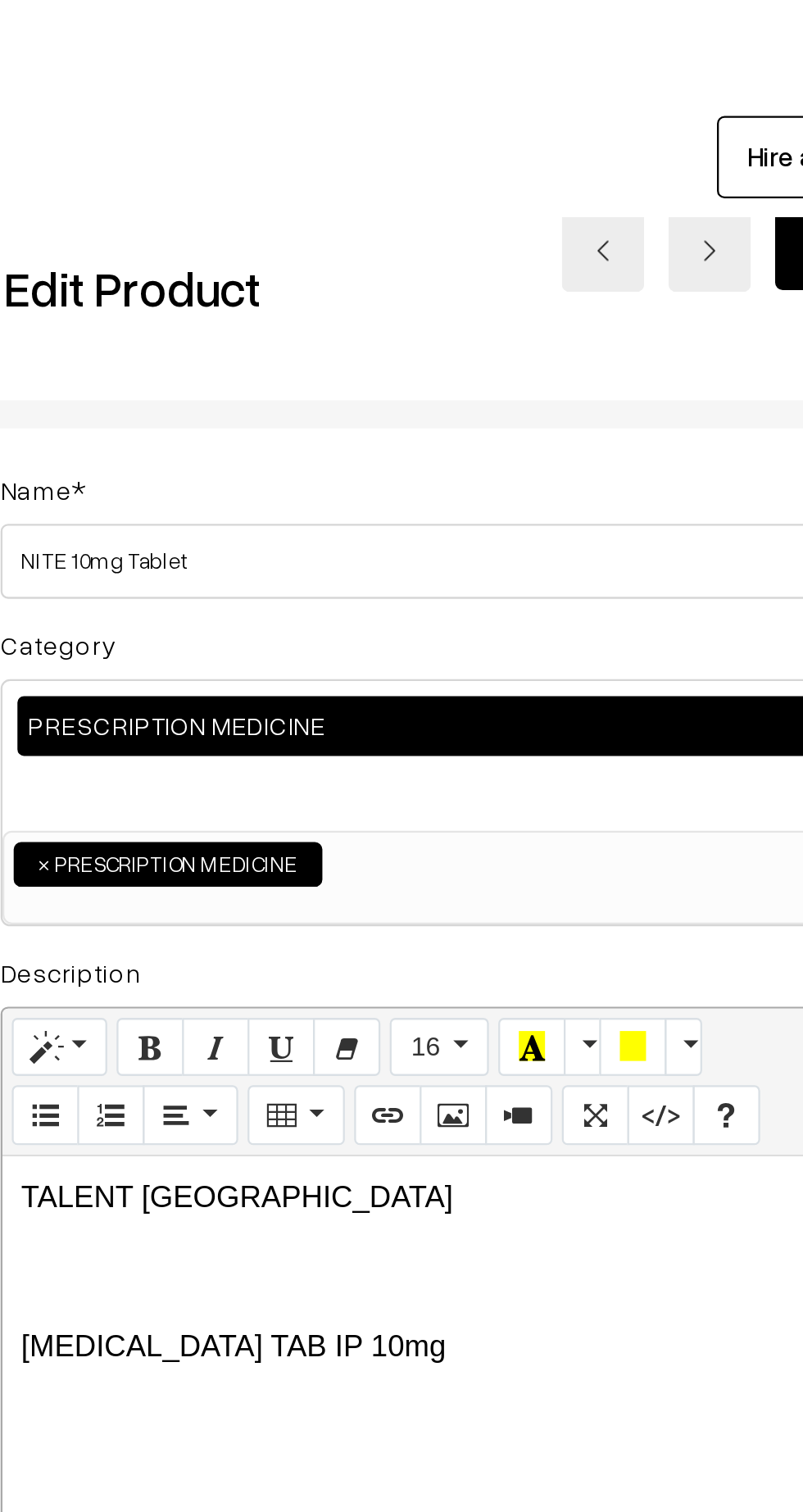
scroll to position [0, 12]
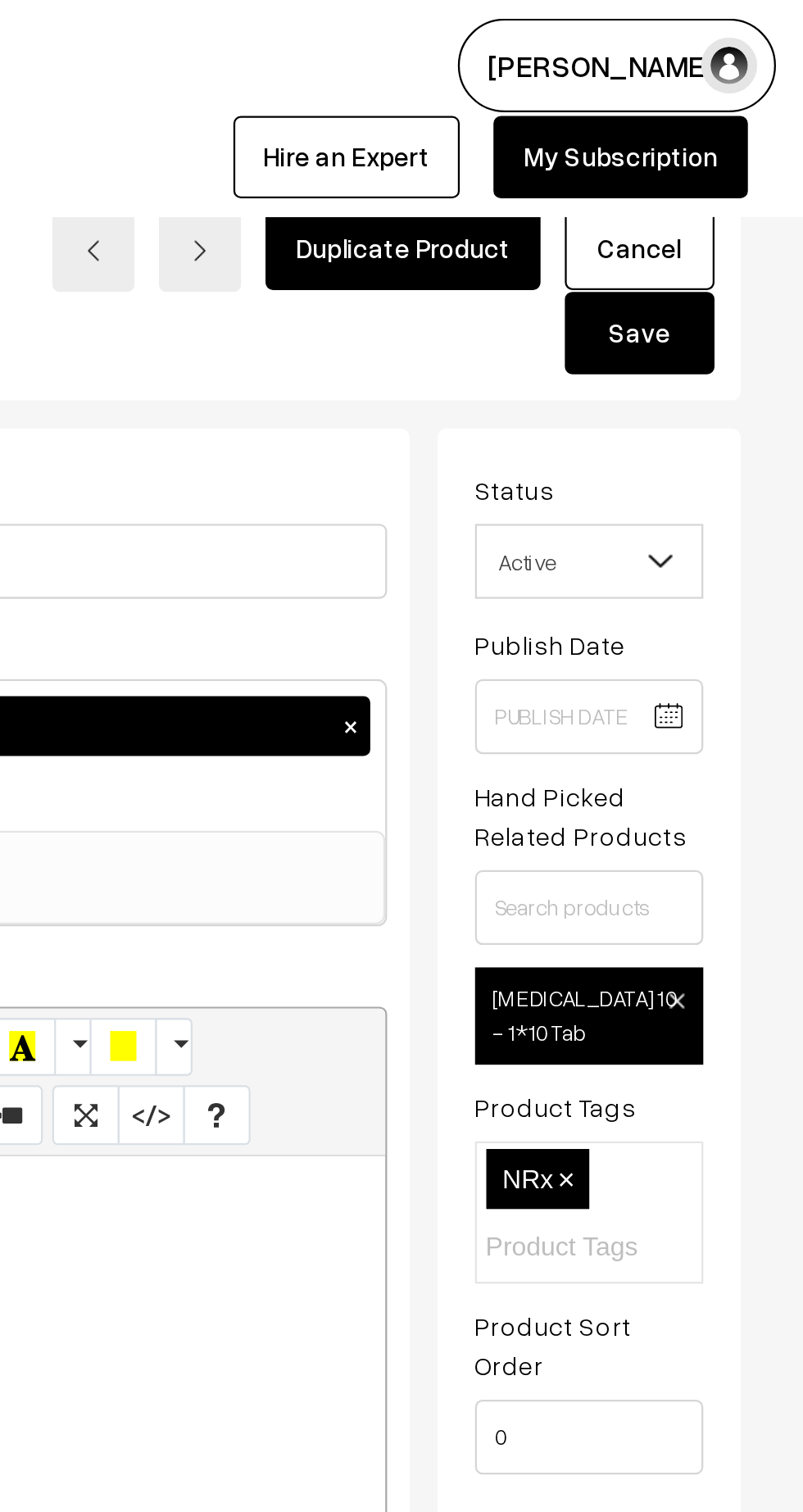
click at [741, 148] on button "Save" at bounding box center [731, 146] width 66 height 36
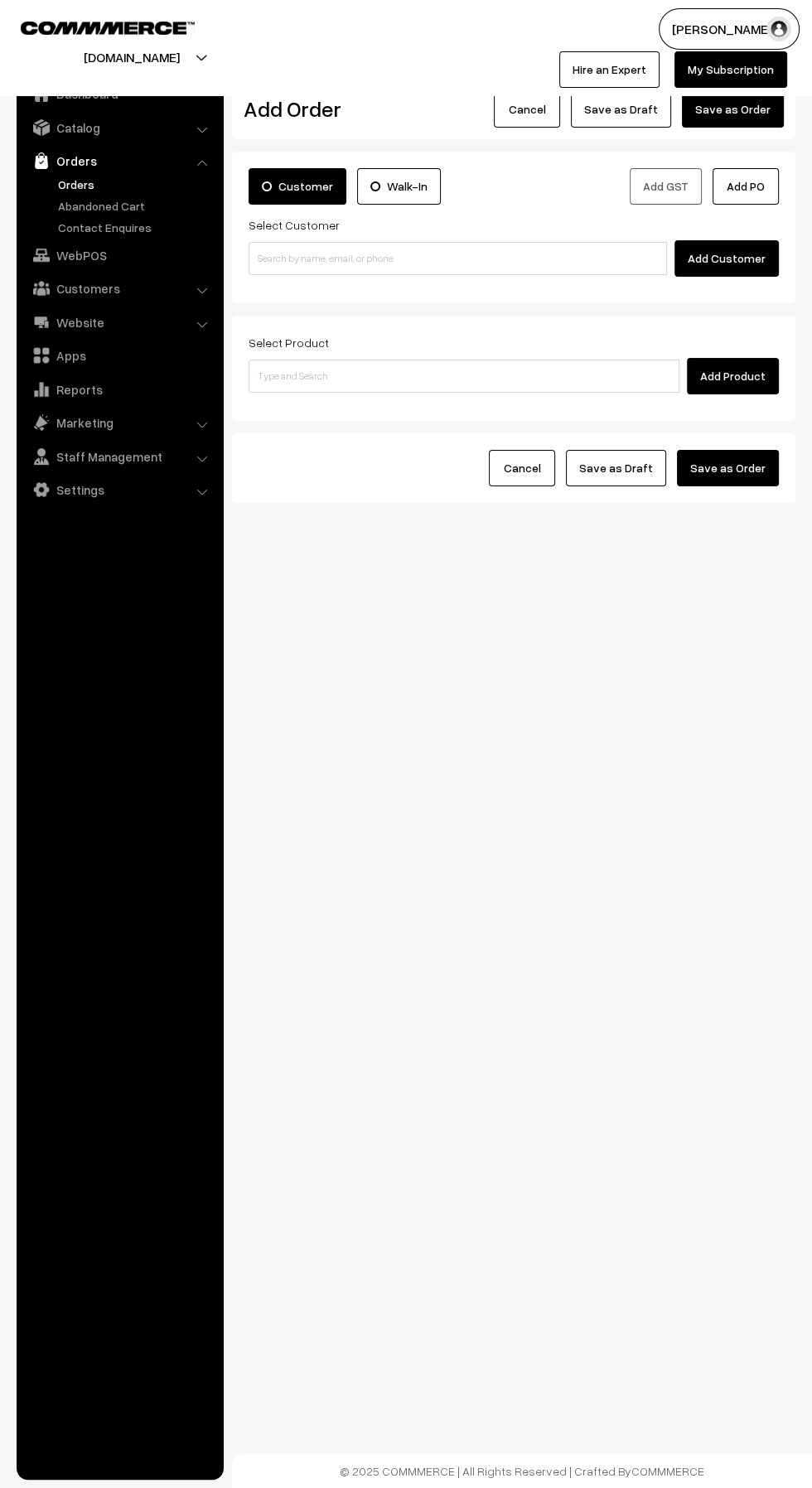
click at [83, 192] on link "Orders" at bounding box center [136, 184] width 164 height 17
